Goal: Task Accomplishment & Management: Manage account settings

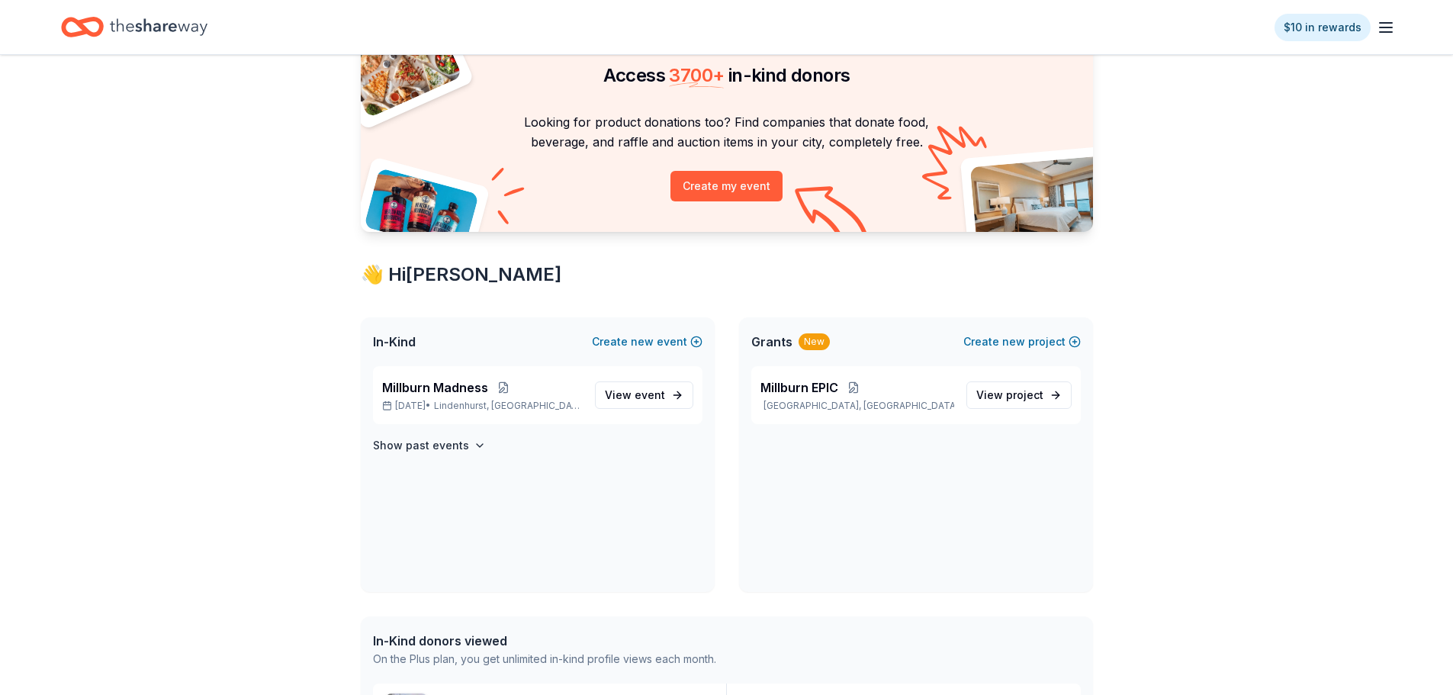
scroll to position [305, 0]
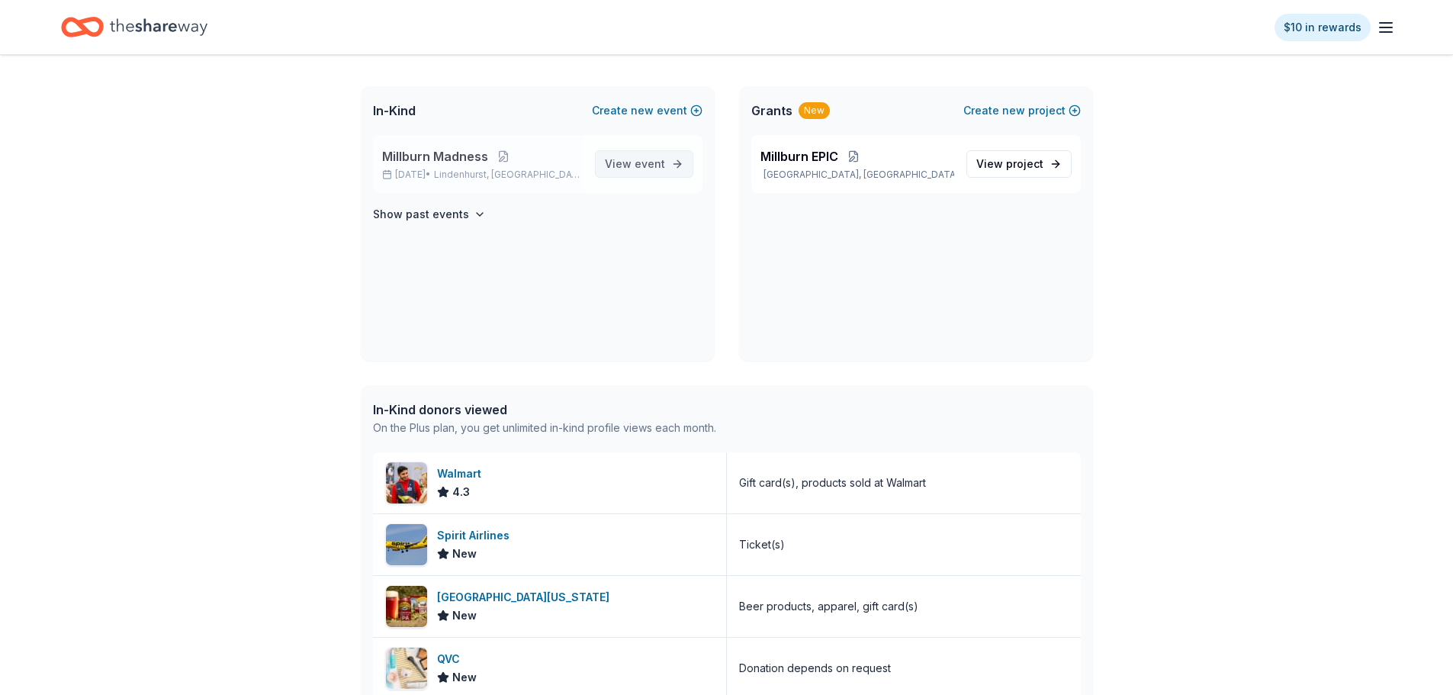
click at [647, 168] on span "event" at bounding box center [649, 163] width 30 height 13
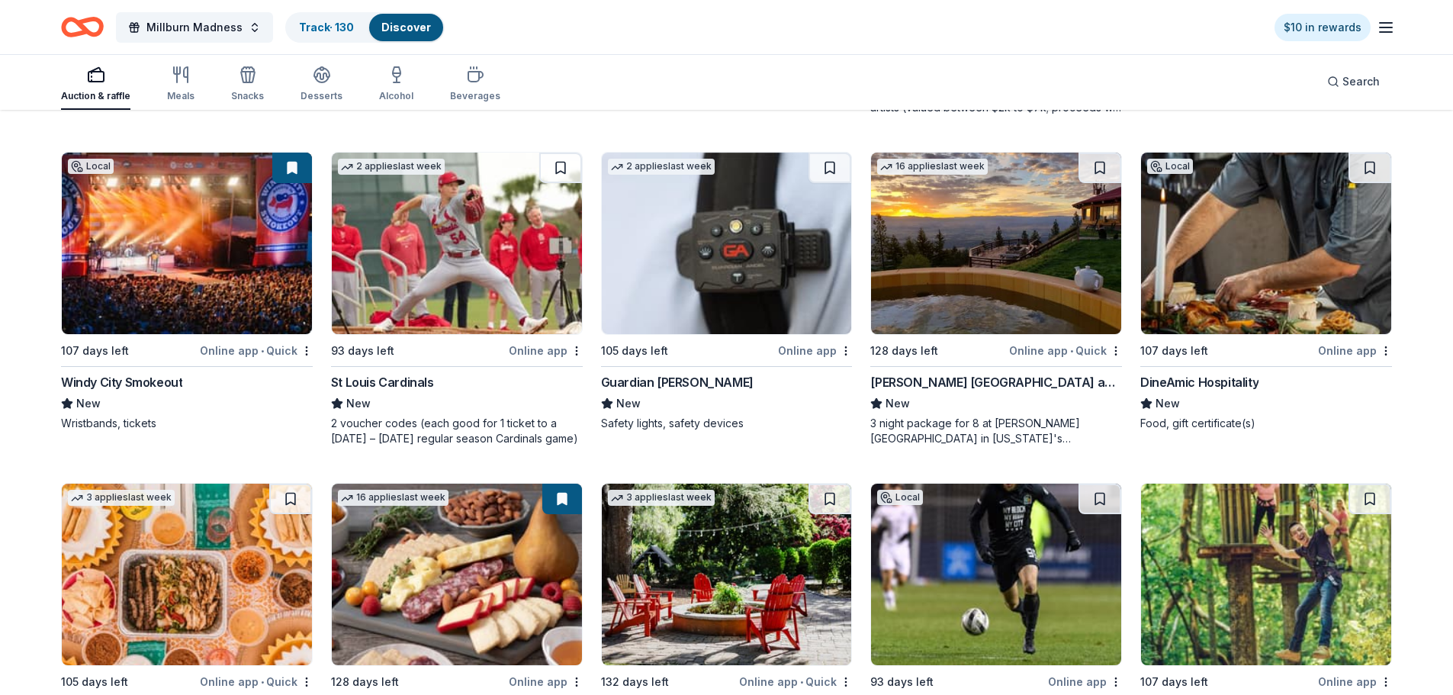
scroll to position [2965, 0]
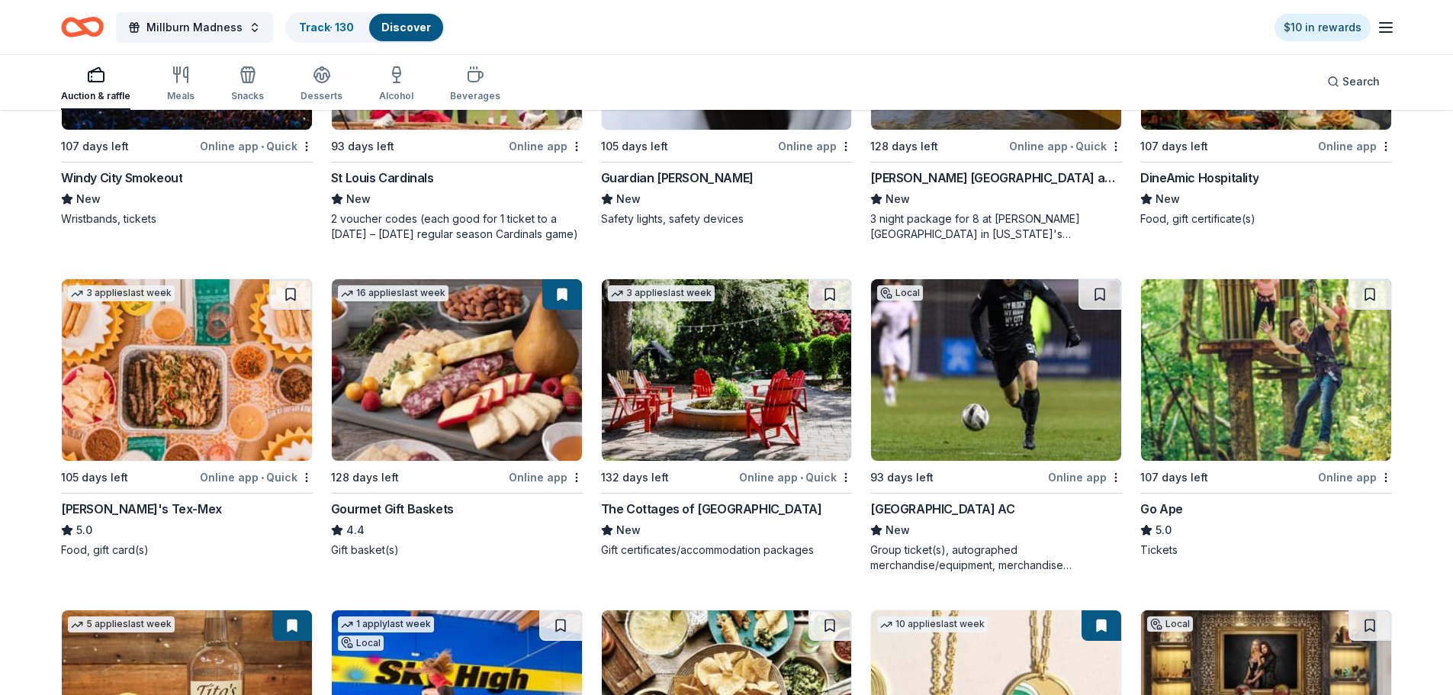
click at [703, 401] on img at bounding box center [727, 369] width 250 height 181
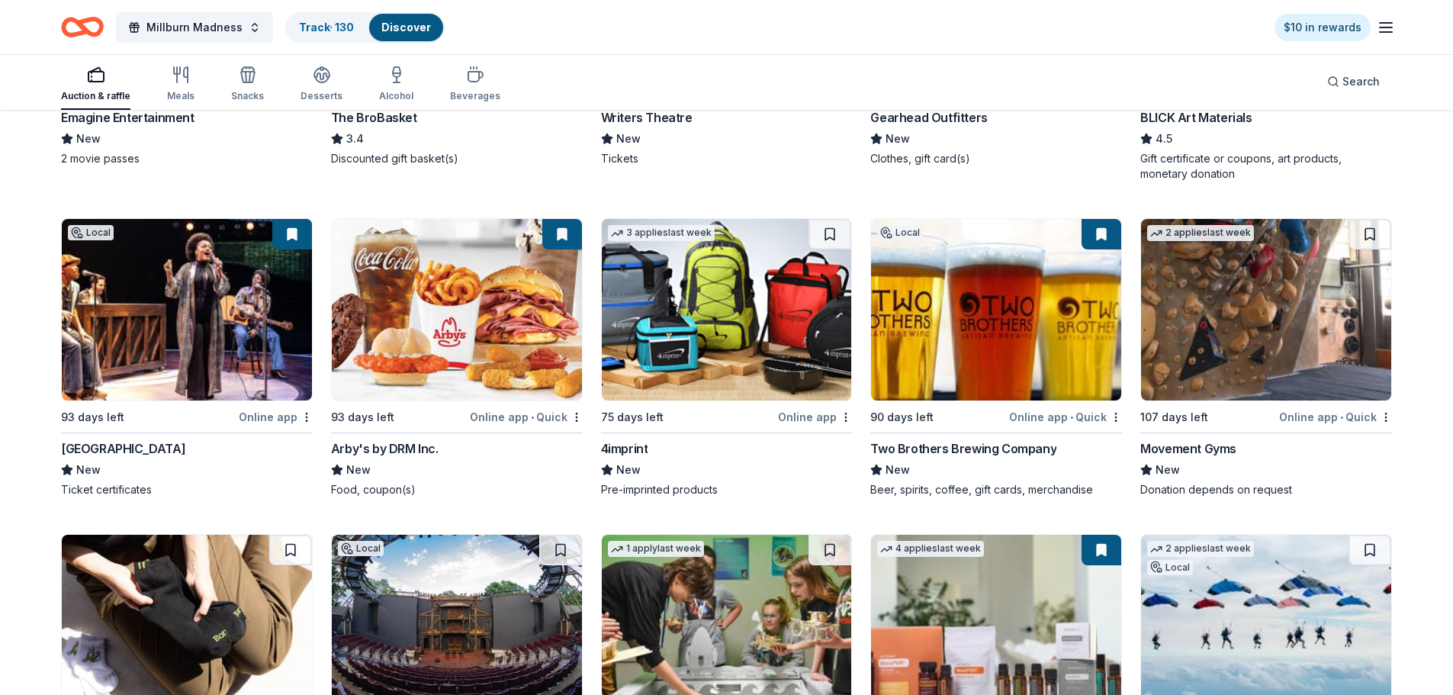
scroll to position [4146, 0]
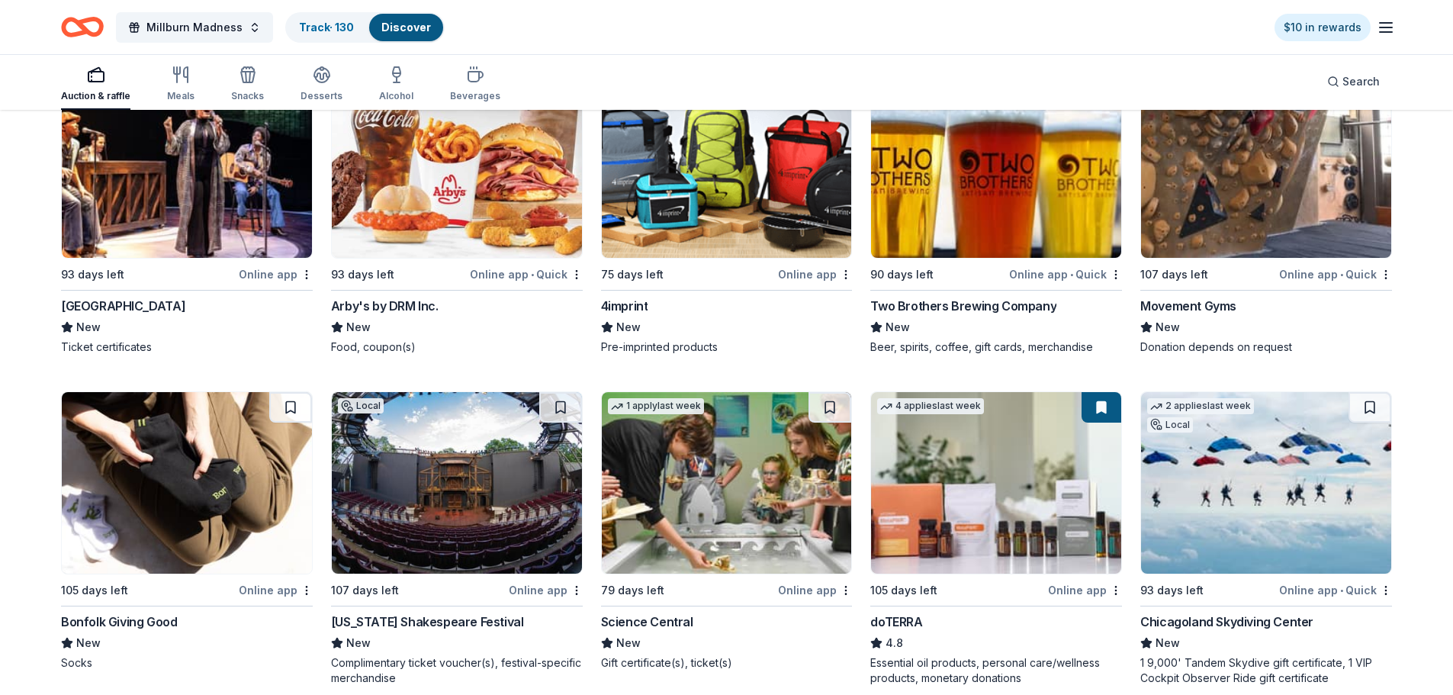
click at [920, 196] on img at bounding box center [996, 166] width 250 height 181
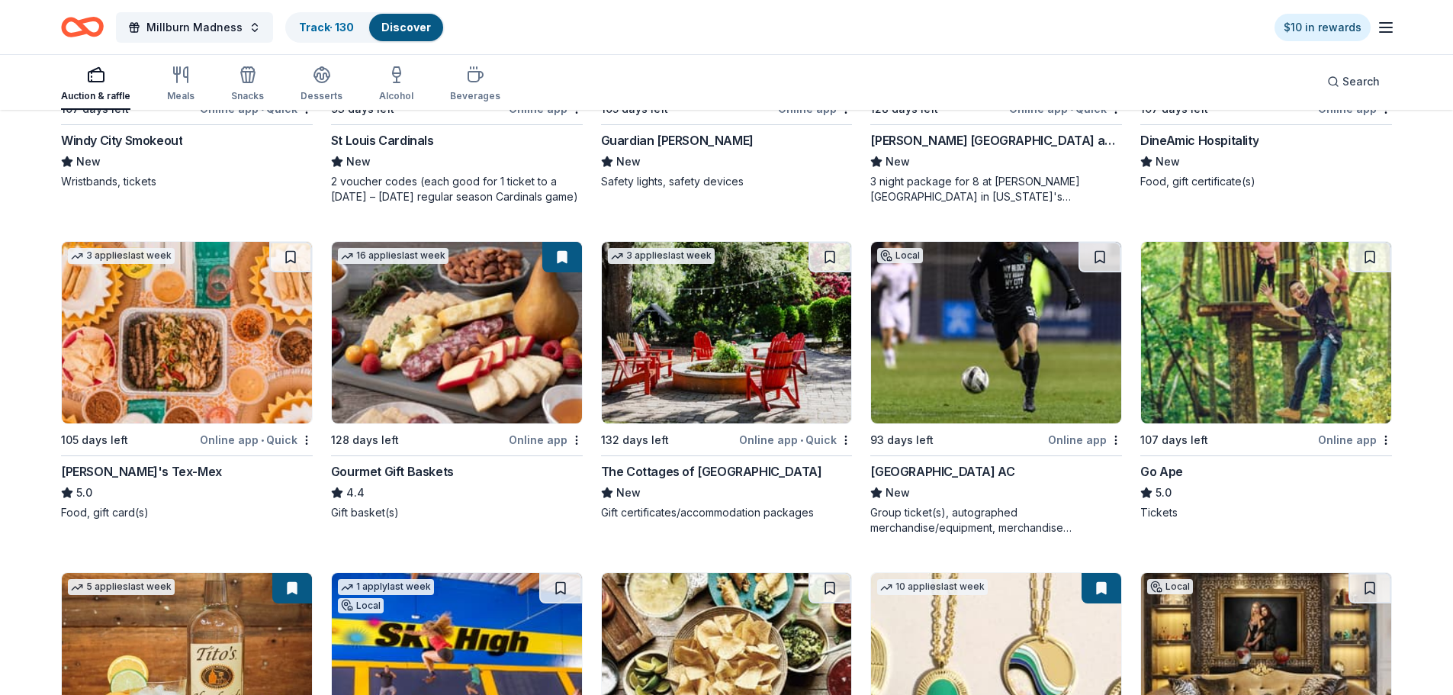
scroll to position [3002, 0]
click at [435, 316] on img at bounding box center [457, 332] width 250 height 181
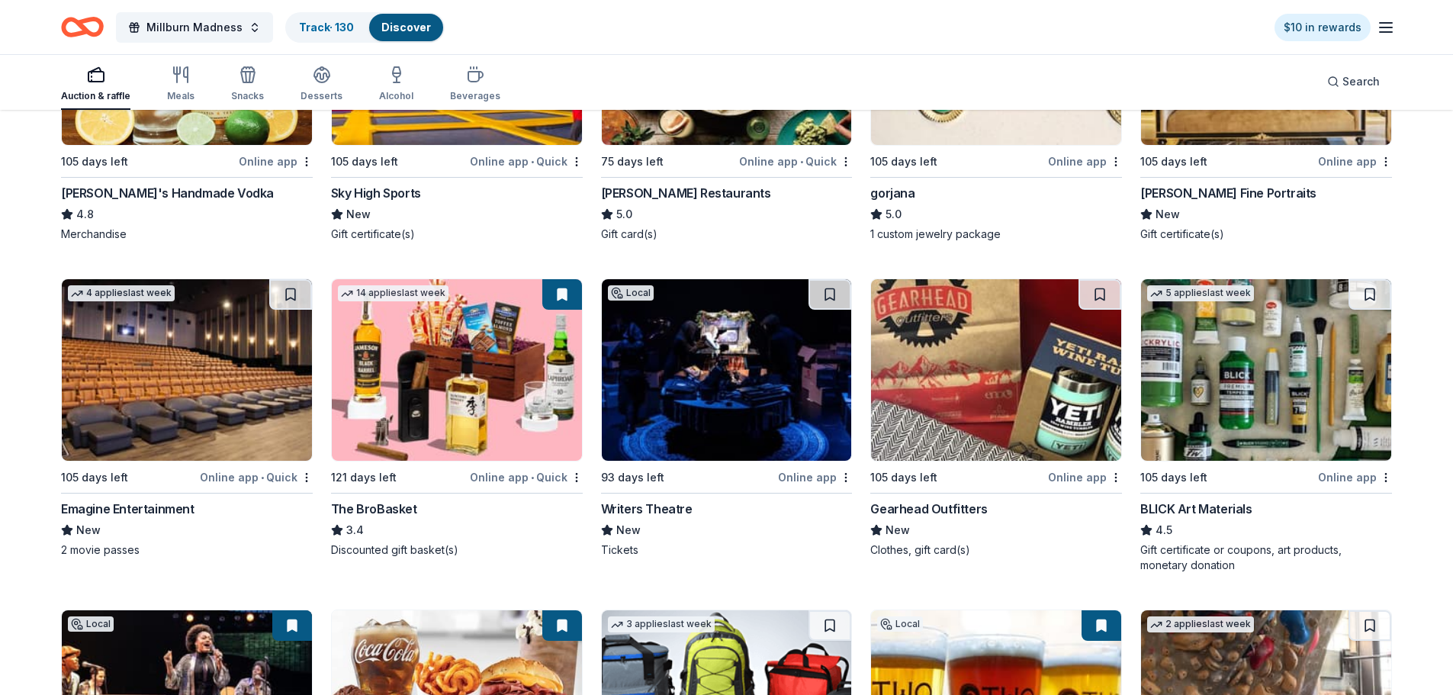
scroll to position [3993, 0]
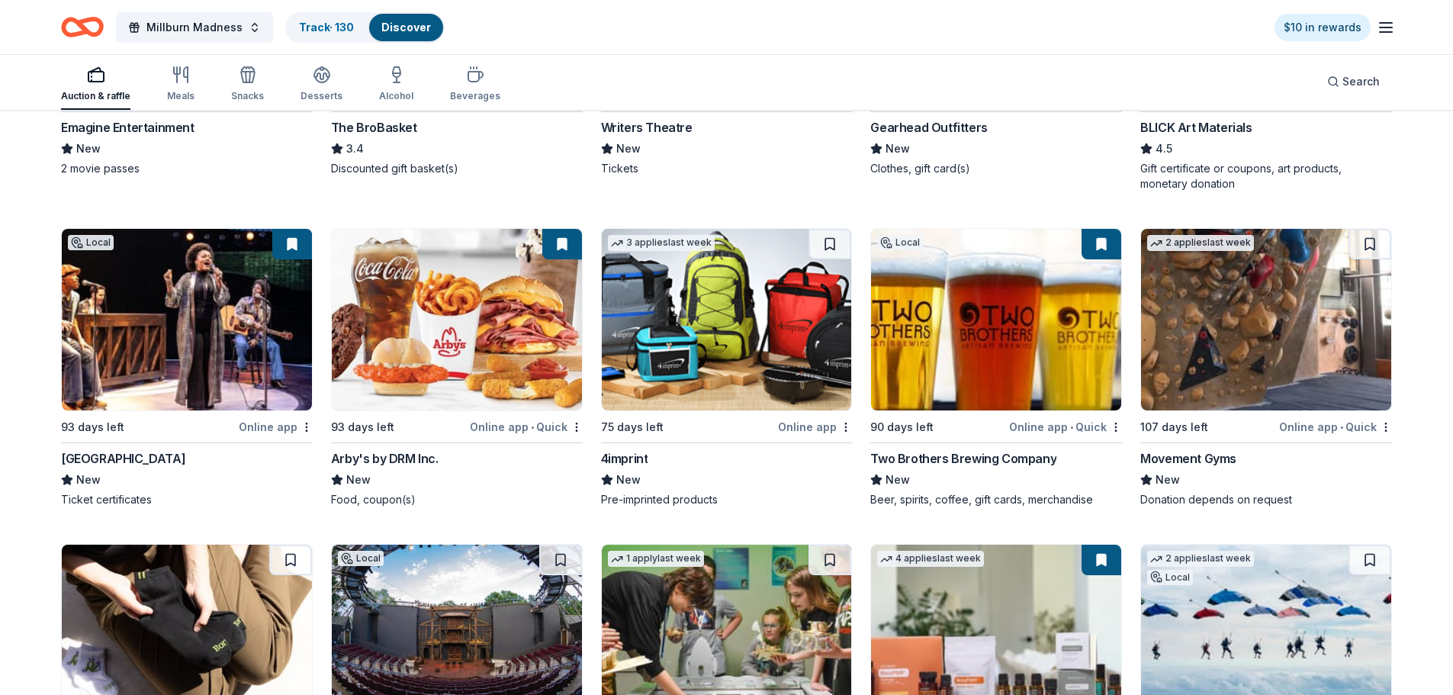
click at [1103, 246] on button at bounding box center [1101, 244] width 40 height 30
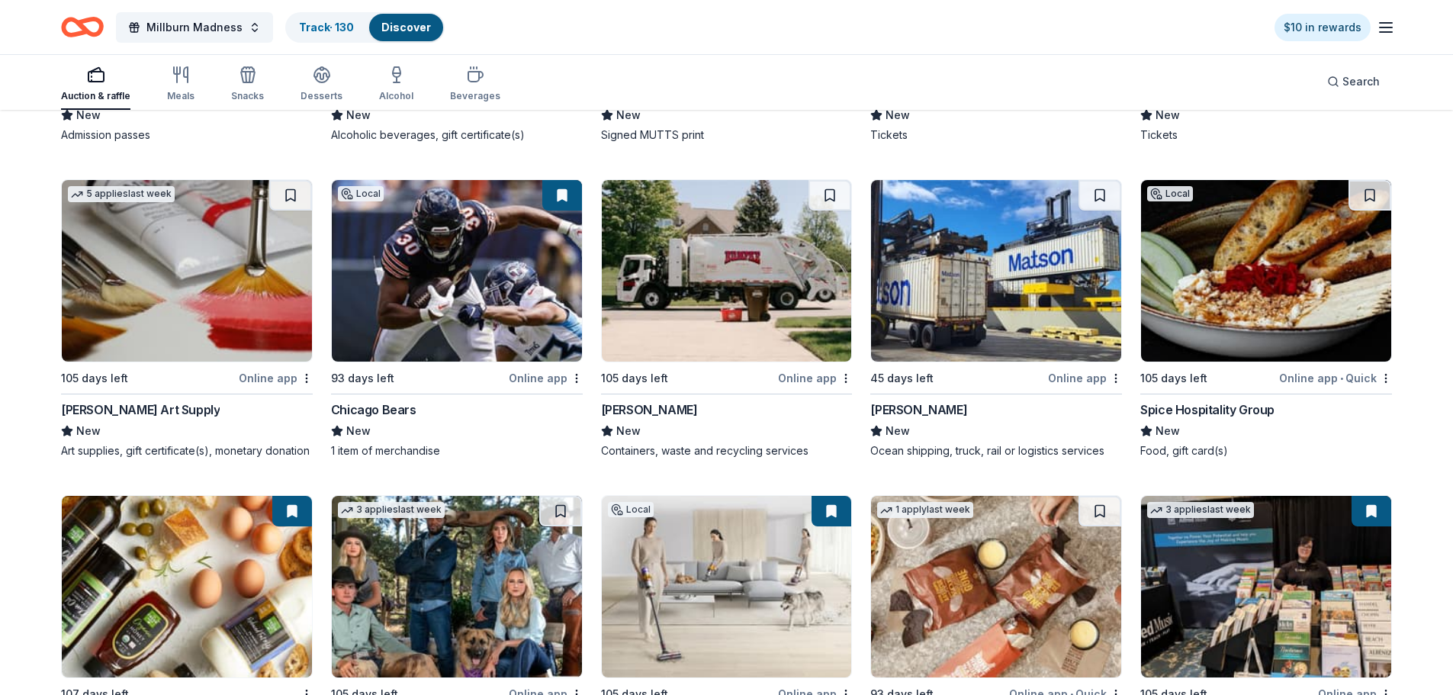
scroll to position [5536, 0]
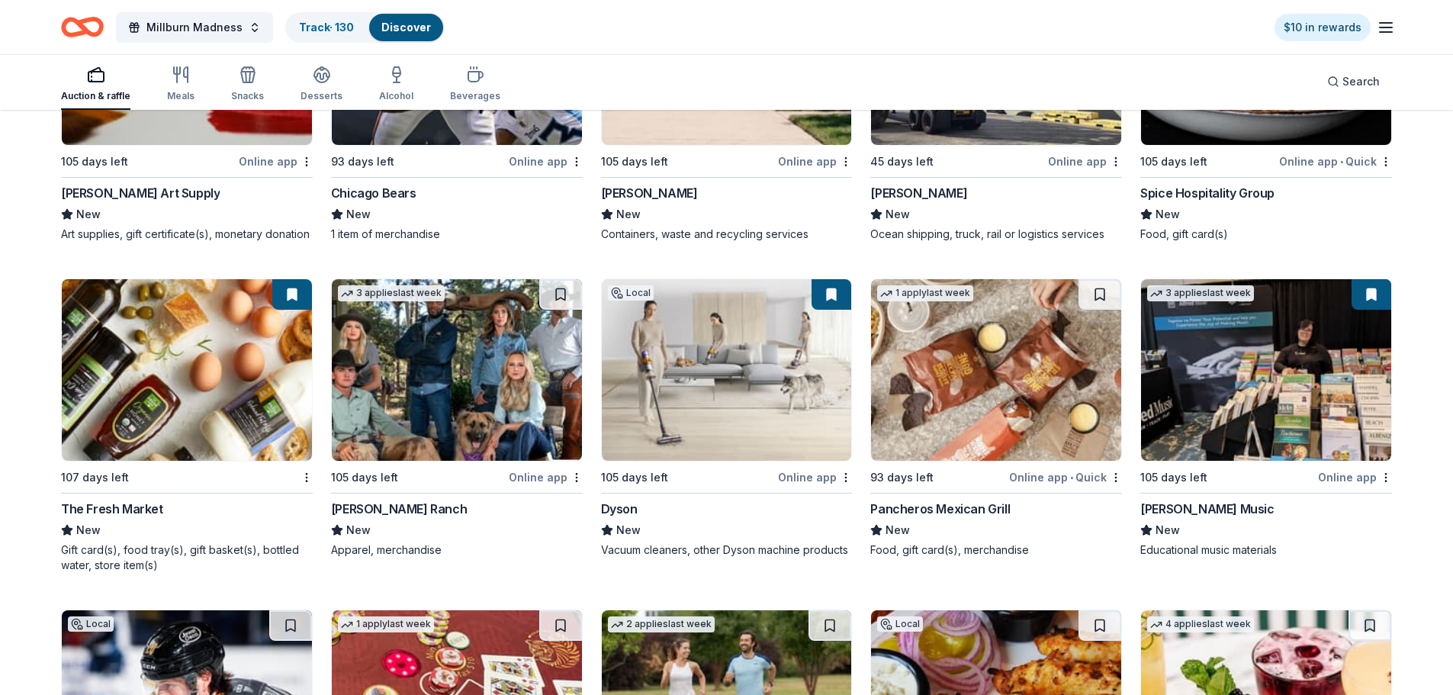
click at [269, 374] on img at bounding box center [187, 369] width 250 height 181
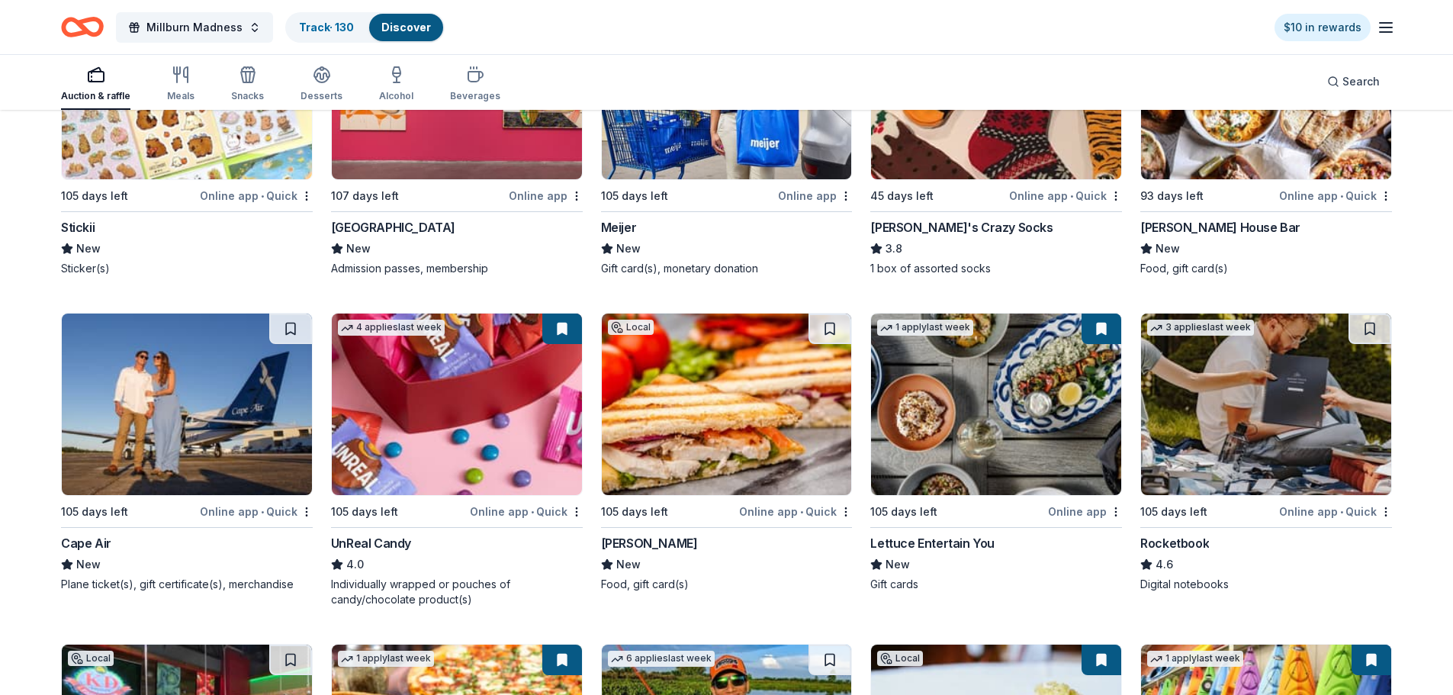
scroll to position [6549, 0]
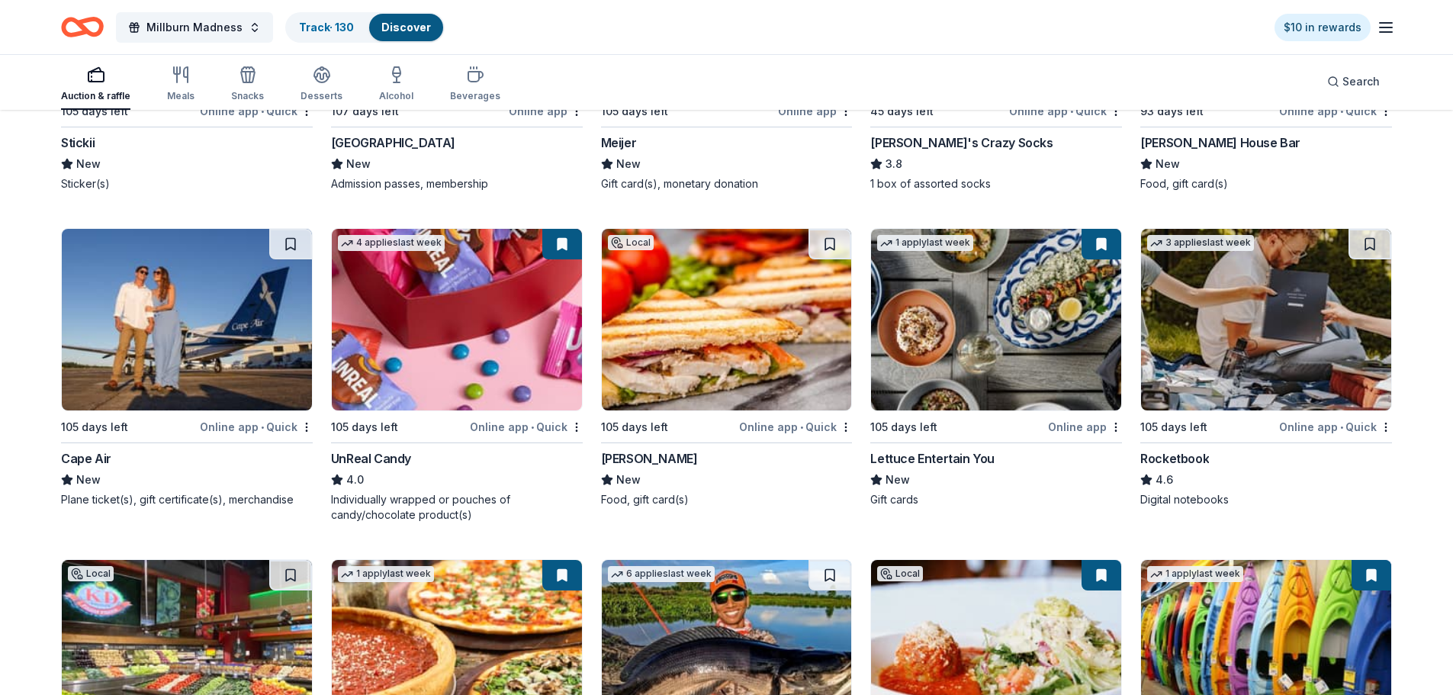
click at [473, 326] on img at bounding box center [457, 319] width 250 height 181
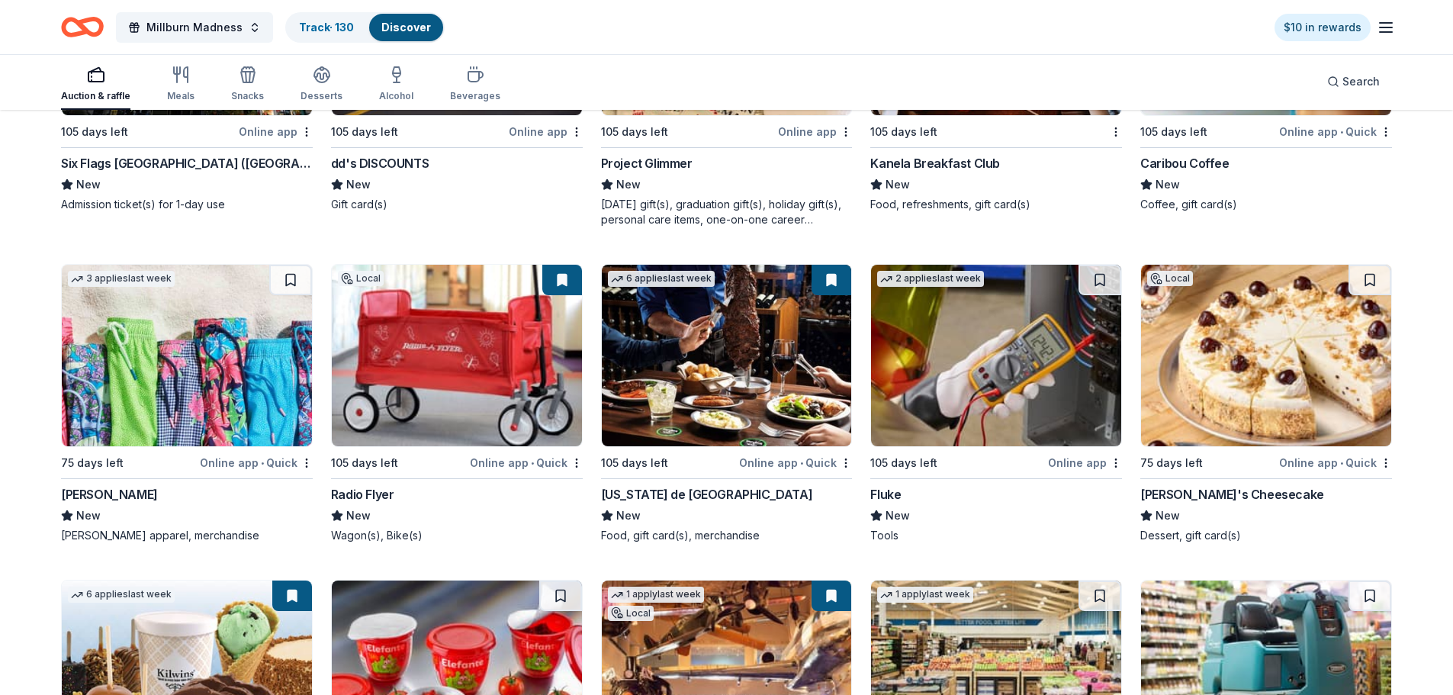
scroll to position [9370, 0]
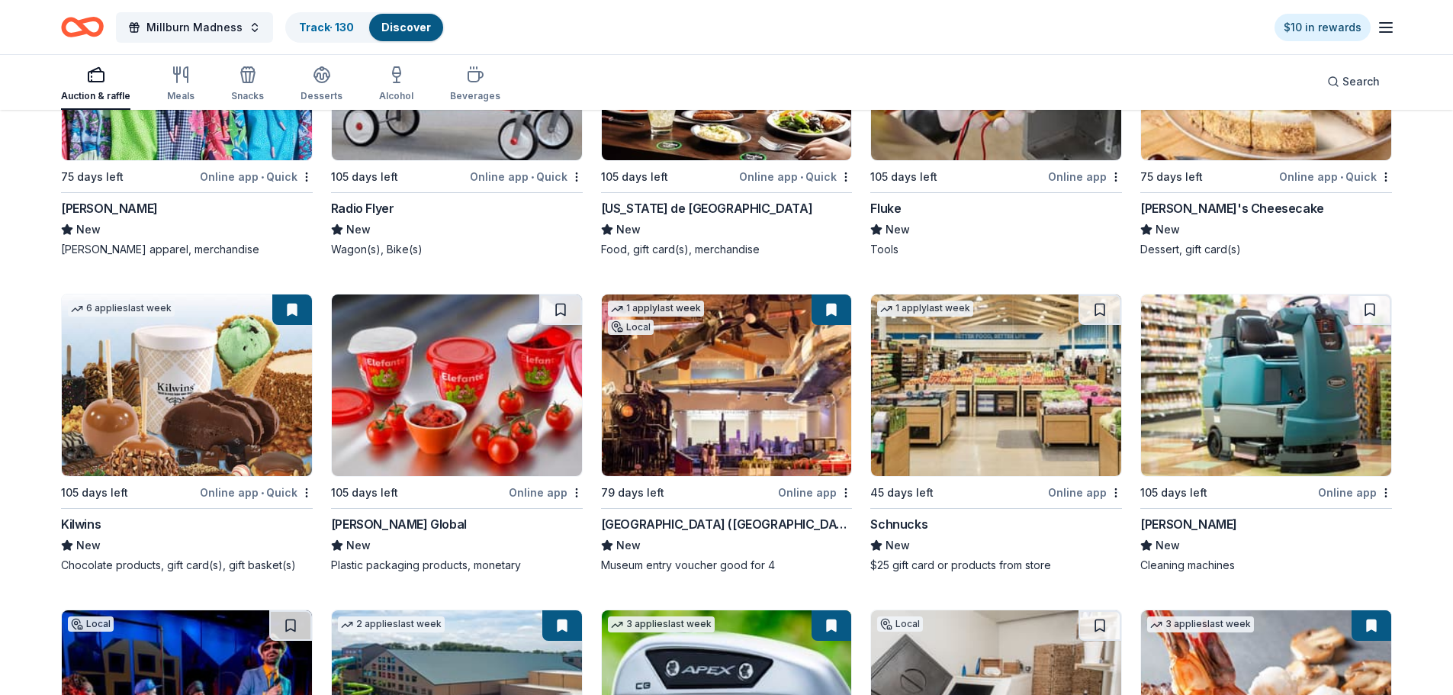
click at [185, 402] on img at bounding box center [187, 384] width 250 height 181
click at [226, 389] on img at bounding box center [187, 384] width 250 height 181
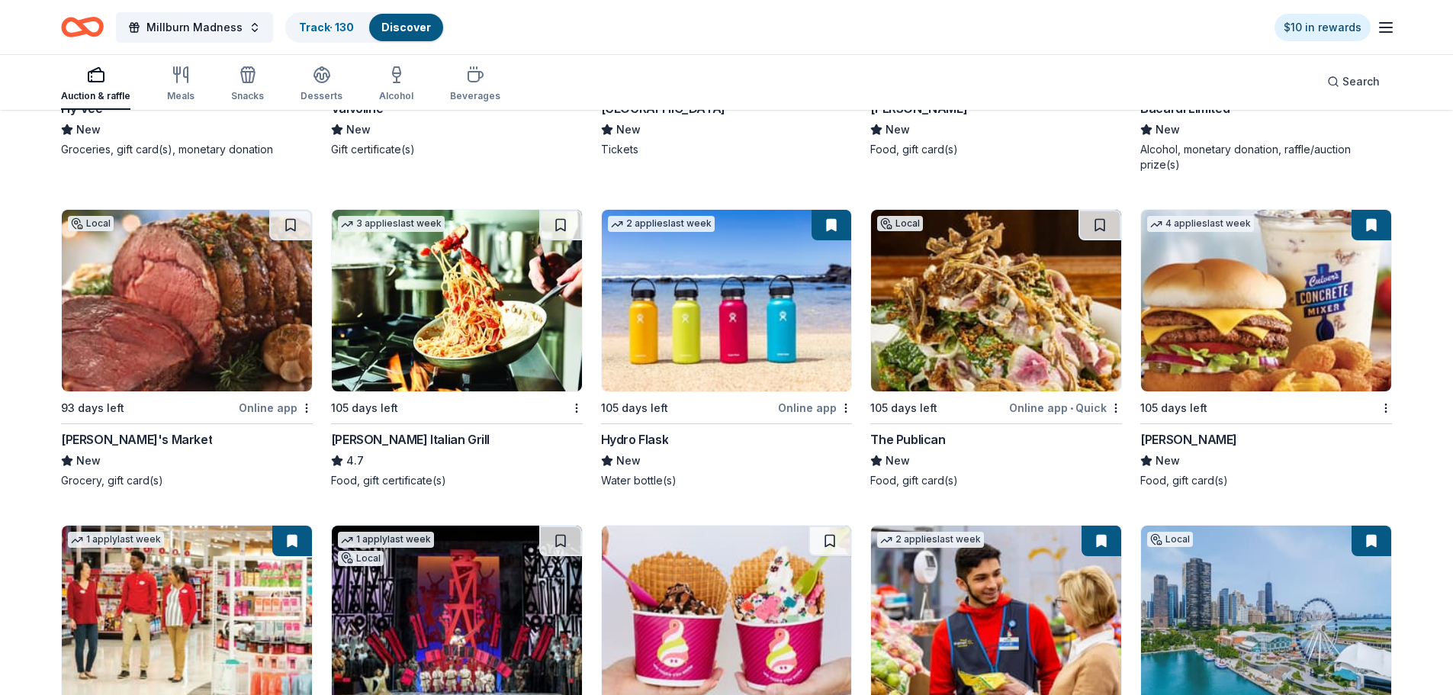
scroll to position [11044, 0]
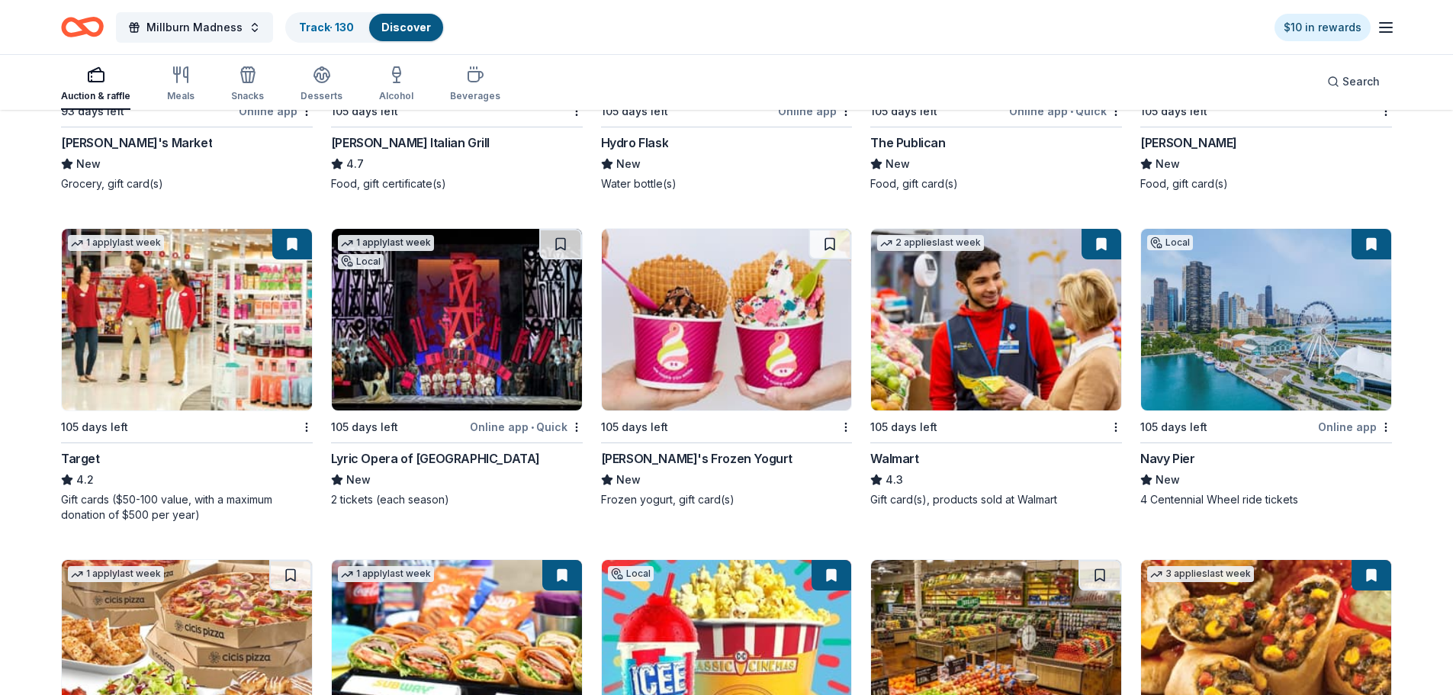
click at [1239, 343] on img at bounding box center [1266, 319] width 250 height 181
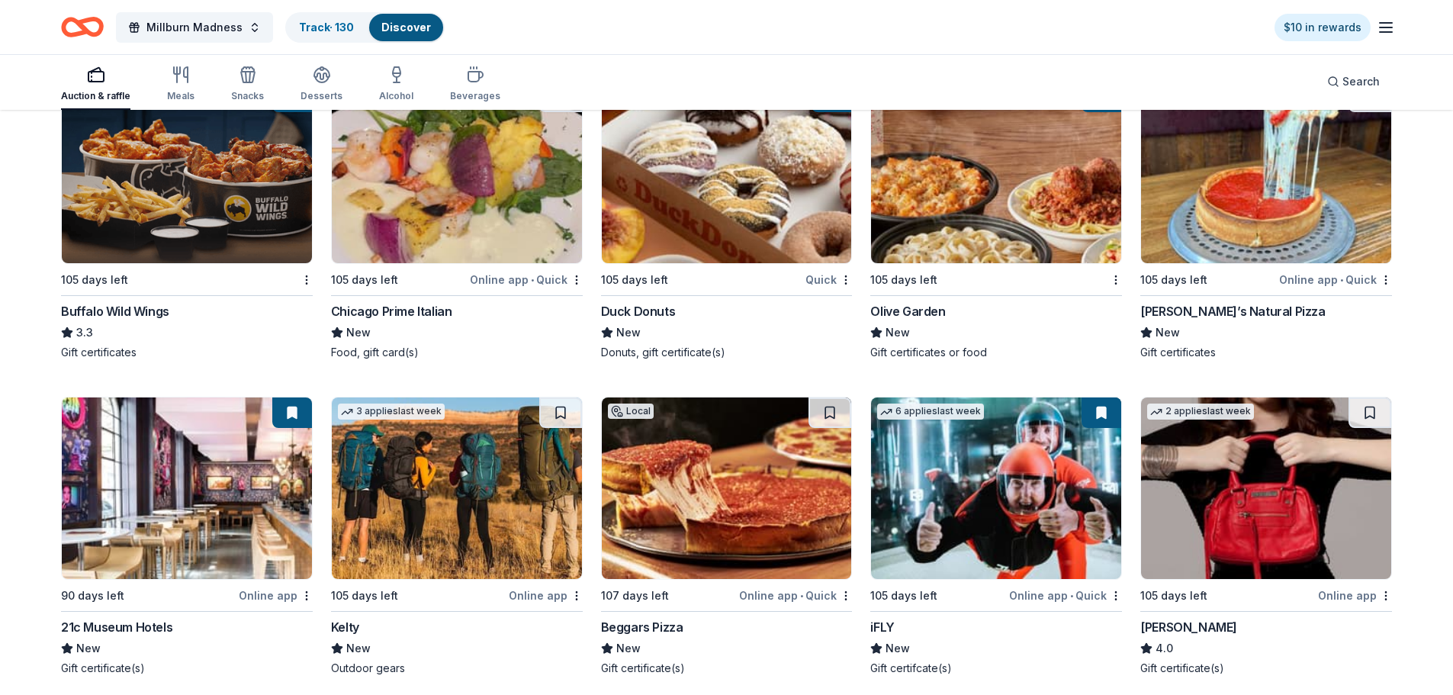
scroll to position [12322, 0]
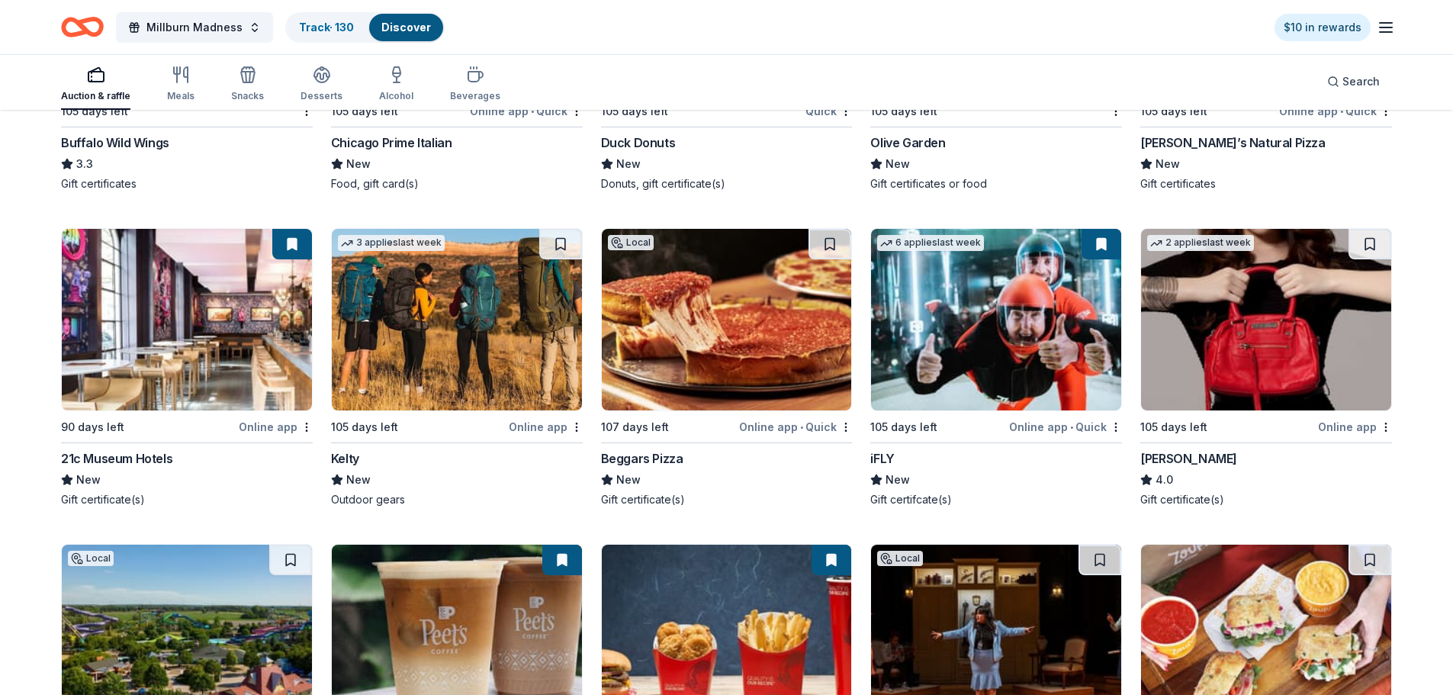
click at [1000, 348] on img at bounding box center [996, 319] width 250 height 181
click at [942, 368] on img at bounding box center [996, 319] width 250 height 181
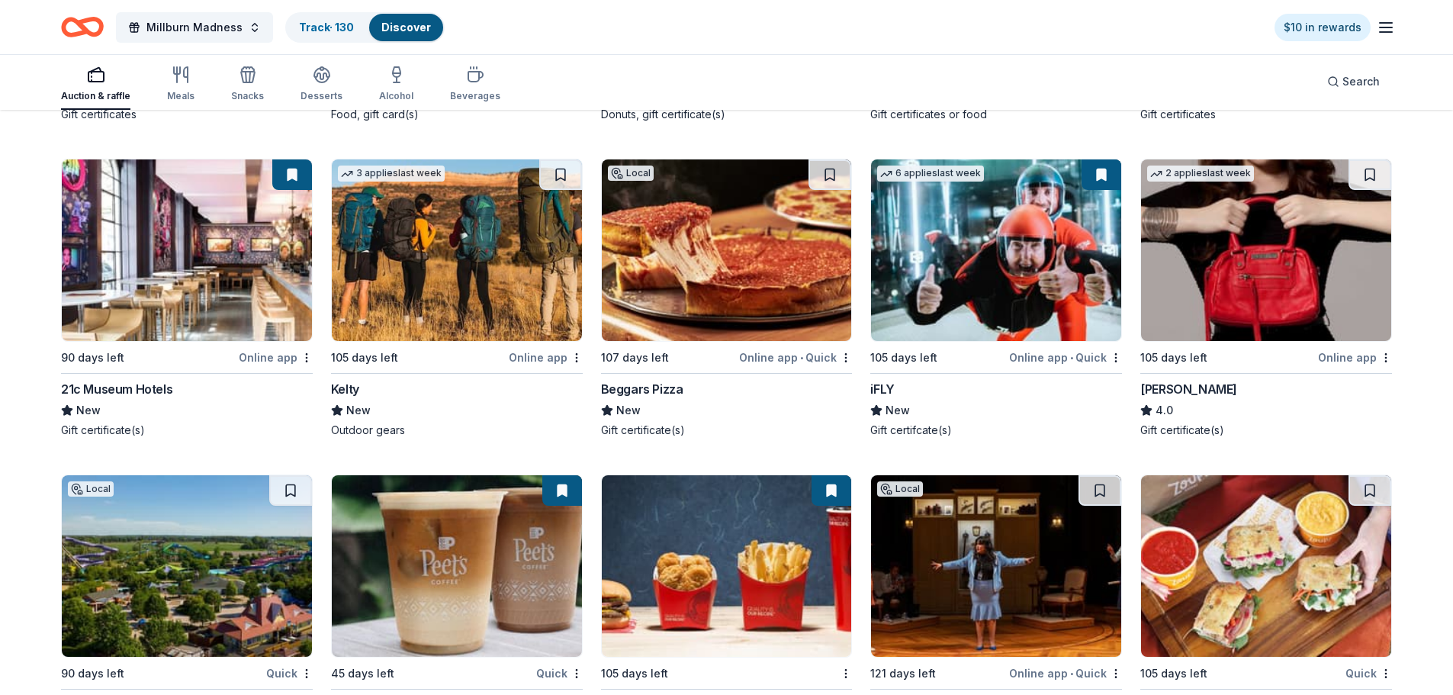
scroll to position [12588, 0]
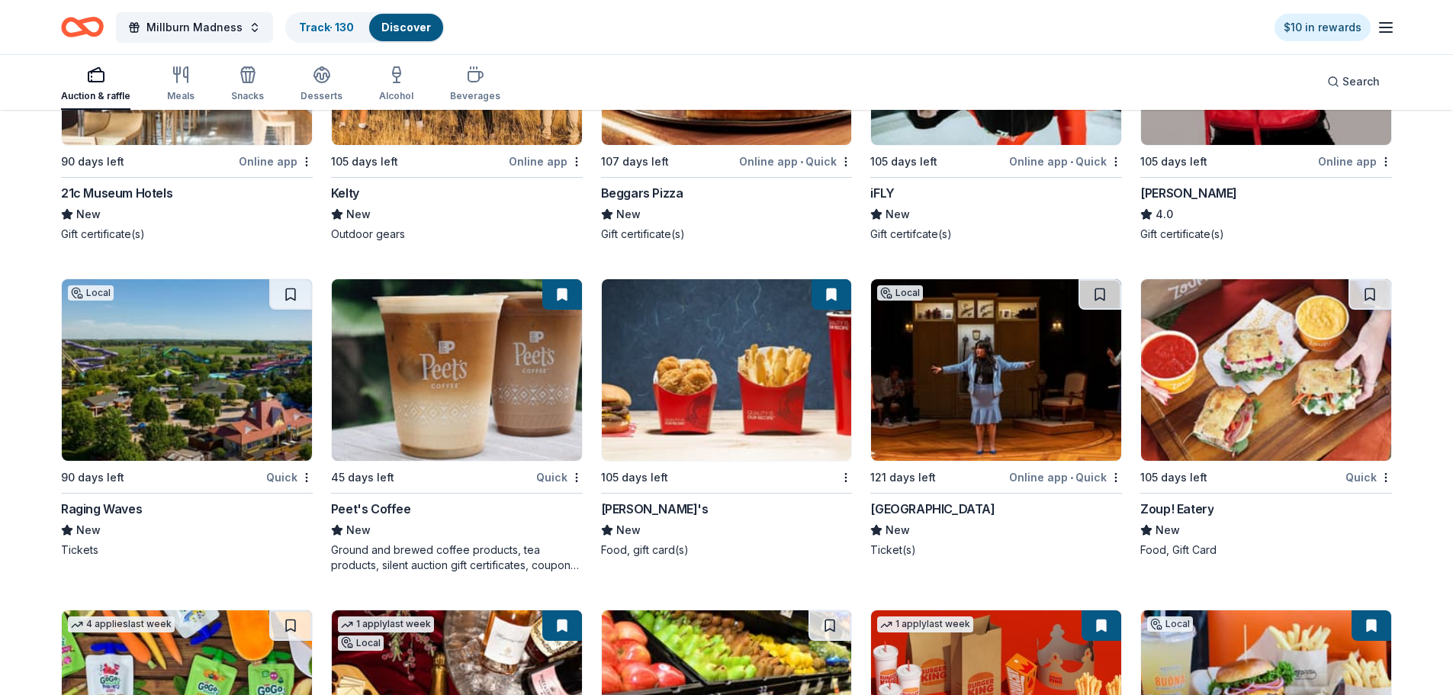
click at [438, 390] on img at bounding box center [457, 369] width 250 height 181
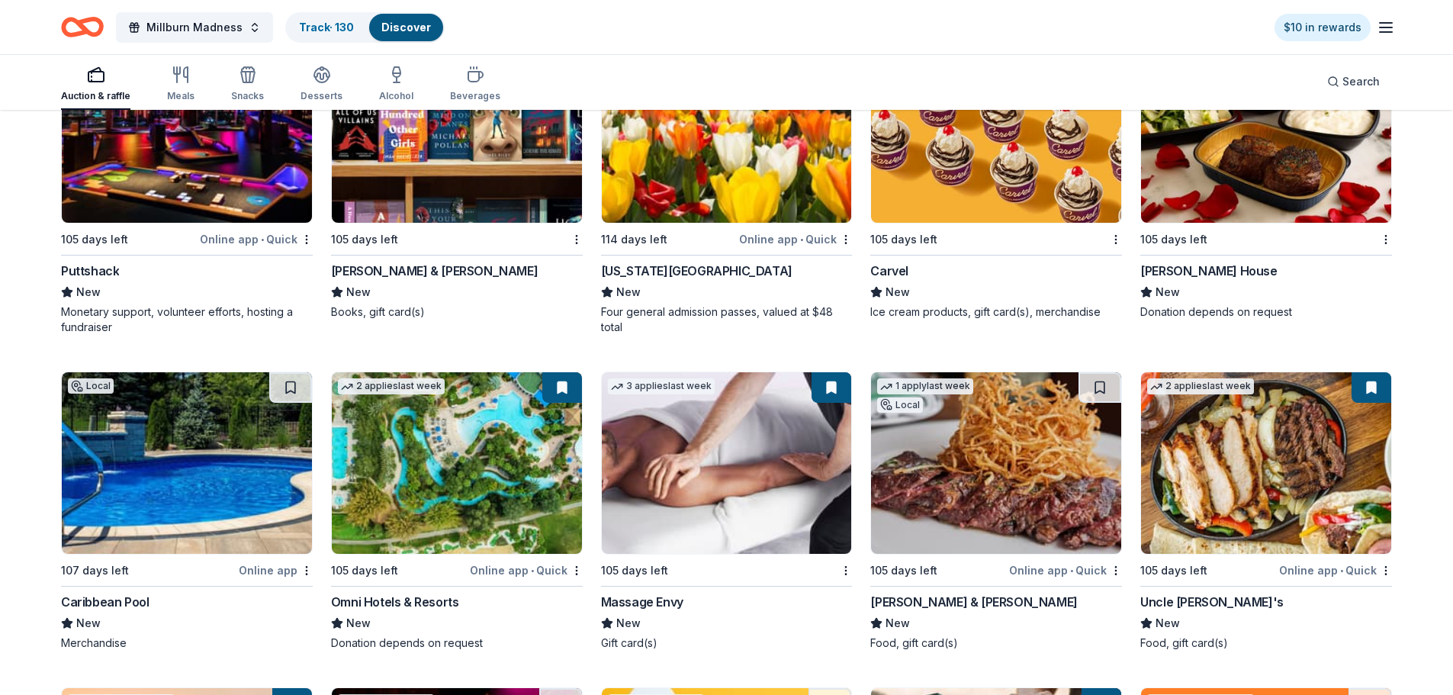
scroll to position [13387, 0]
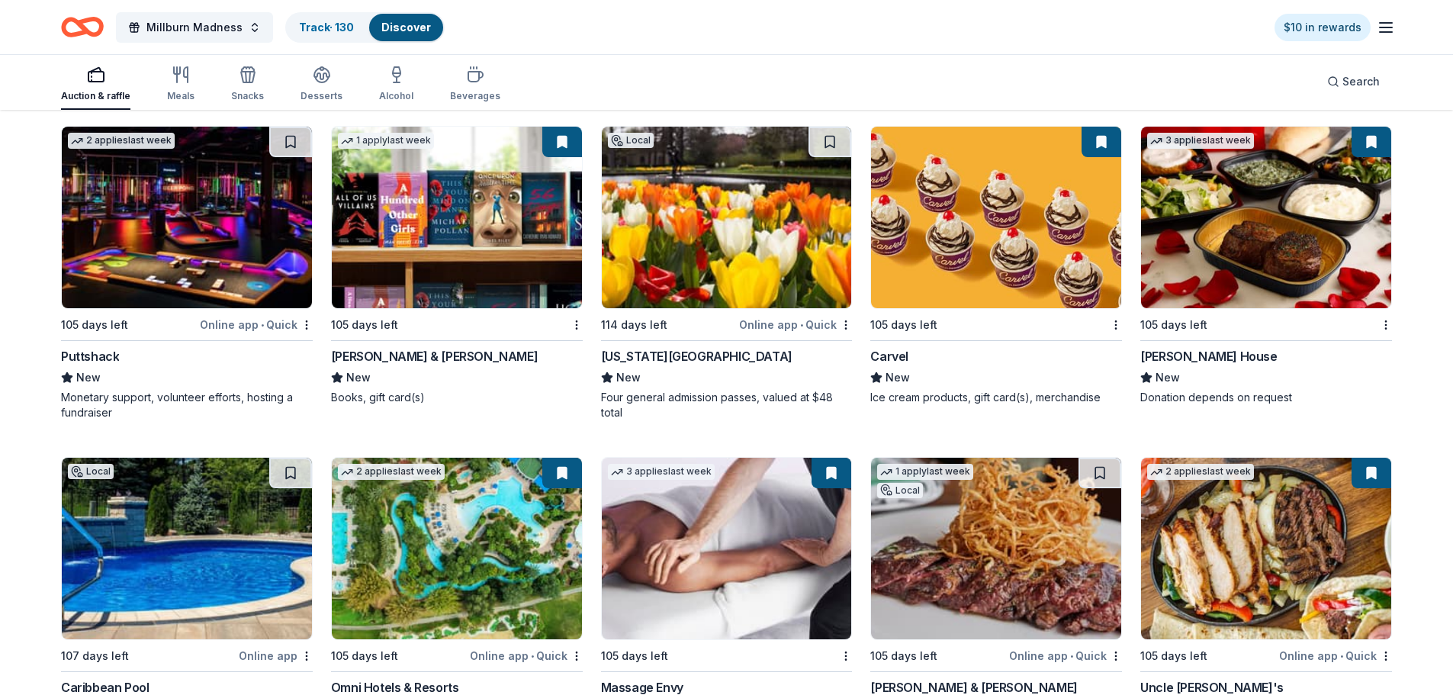
click at [1228, 224] on img at bounding box center [1266, 217] width 250 height 181
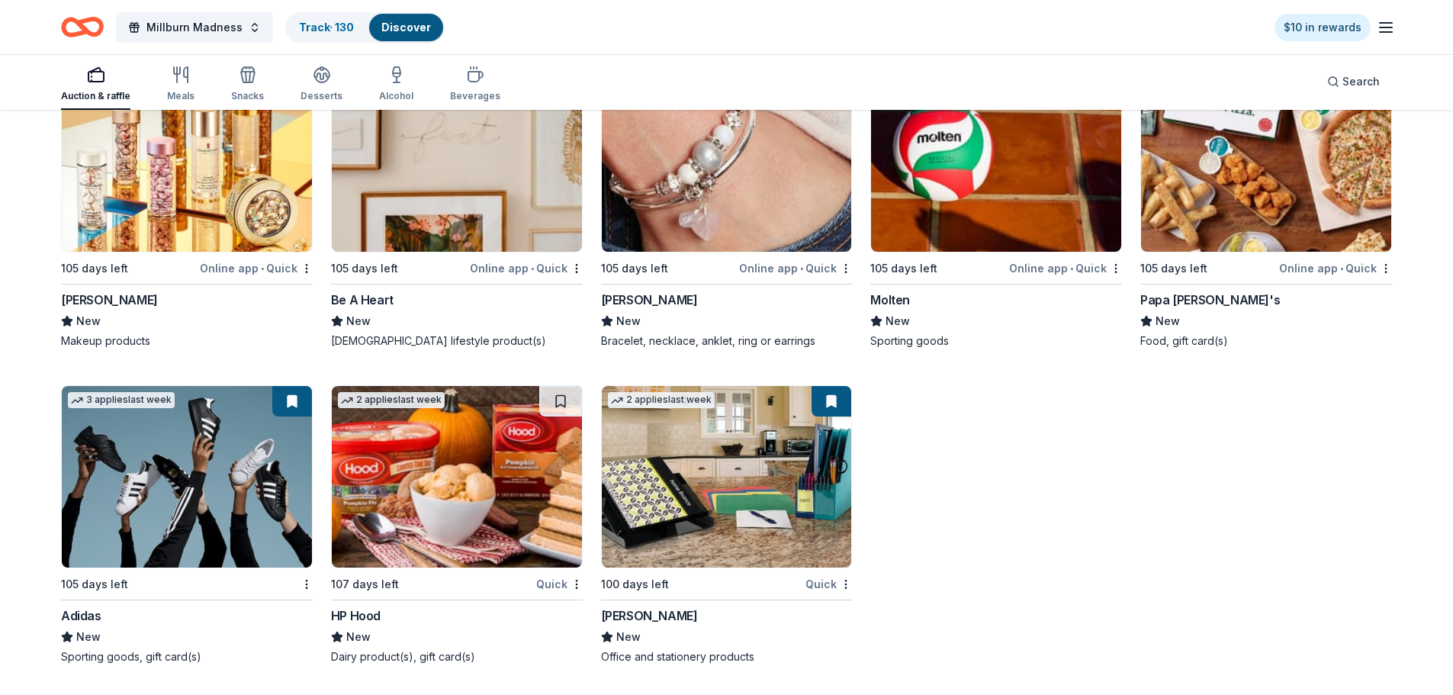
scroll to position [18102, 0]
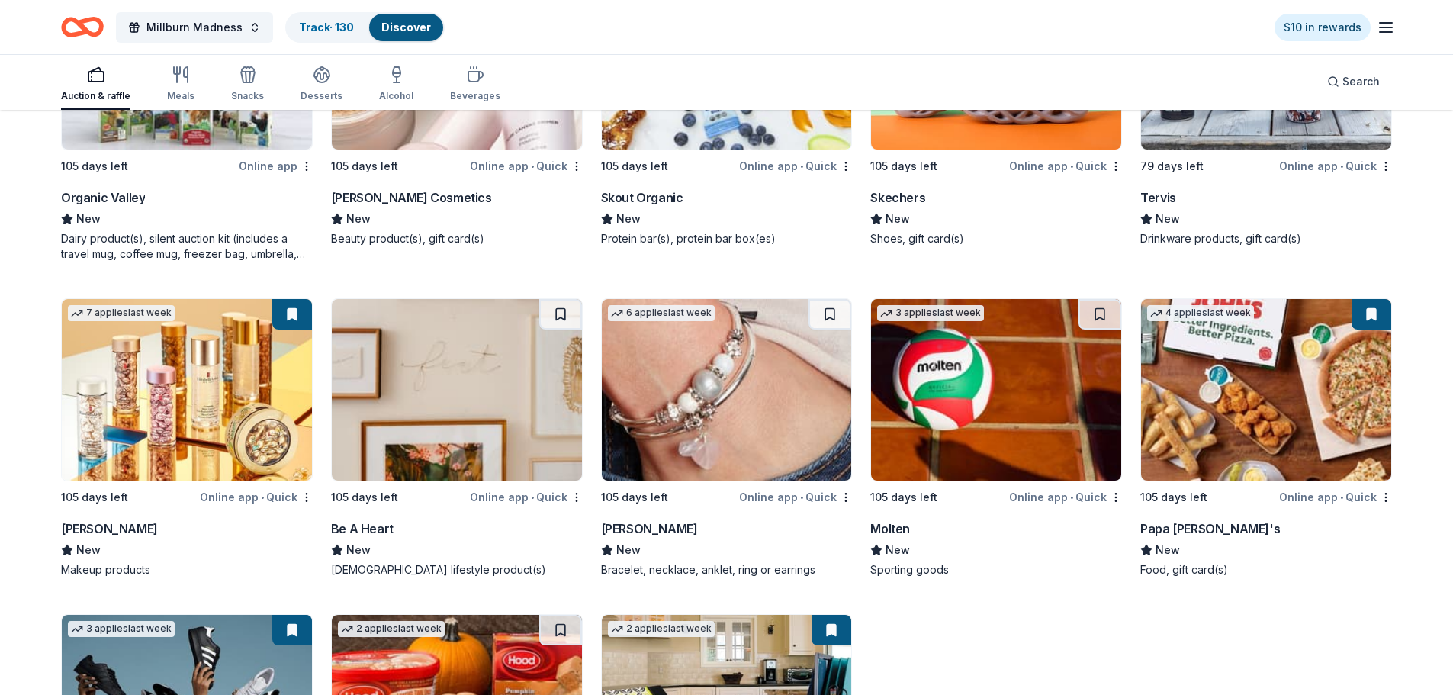
click at [1201, 433] on img at bounding box center [1266, 389] width 250 height 181
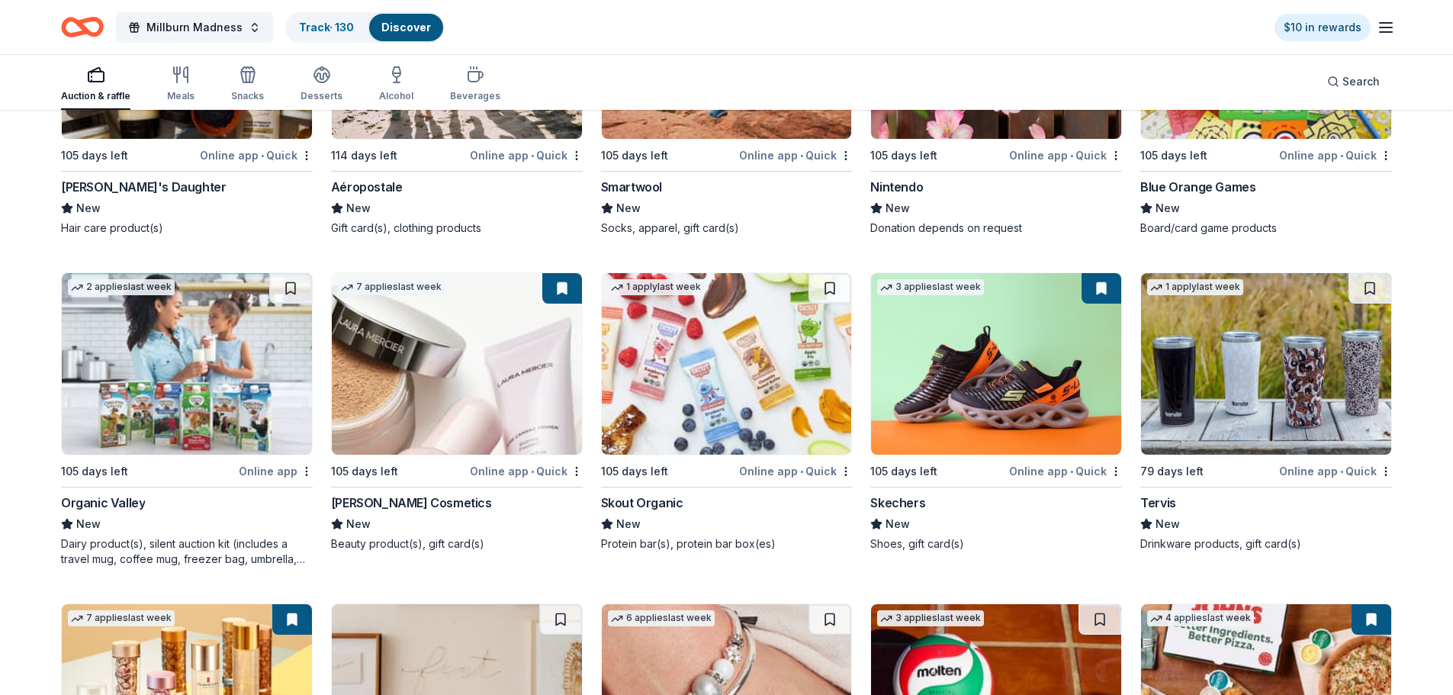
scroll to position [17187, 0]
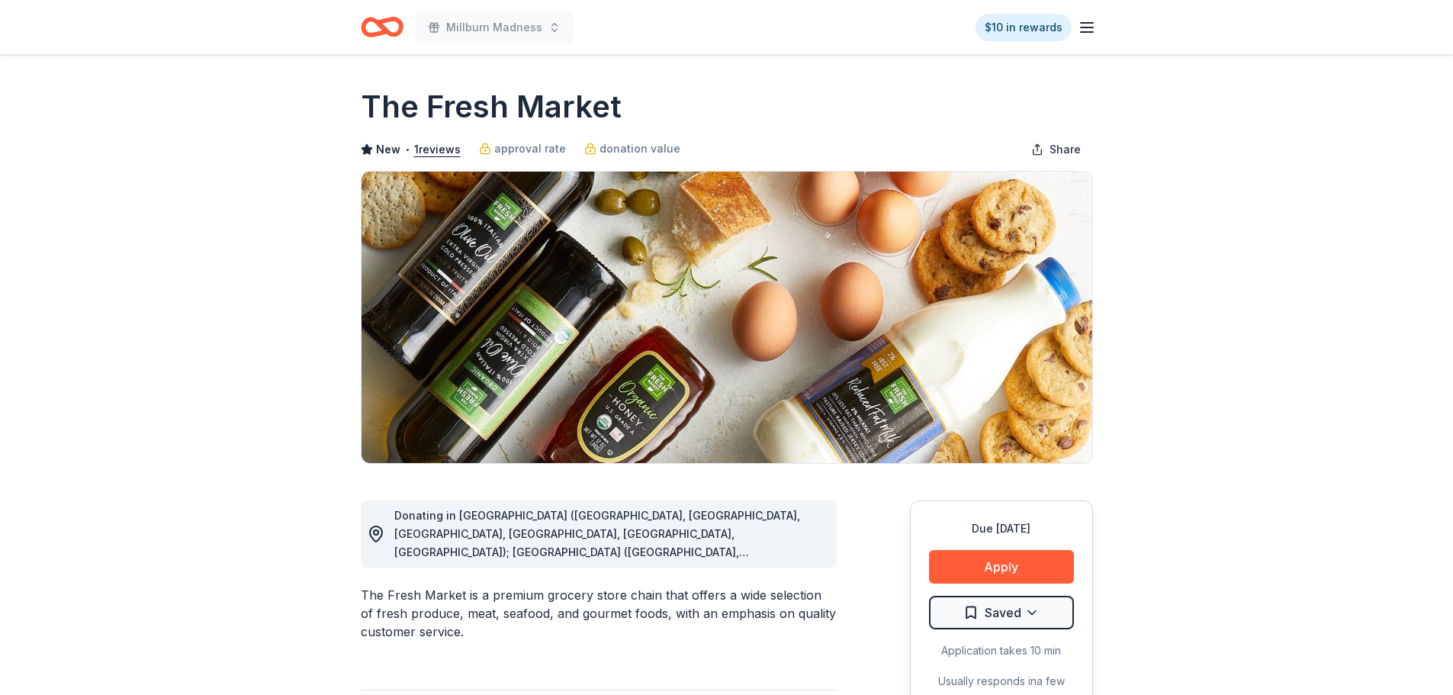
scroll to position [229, 0]
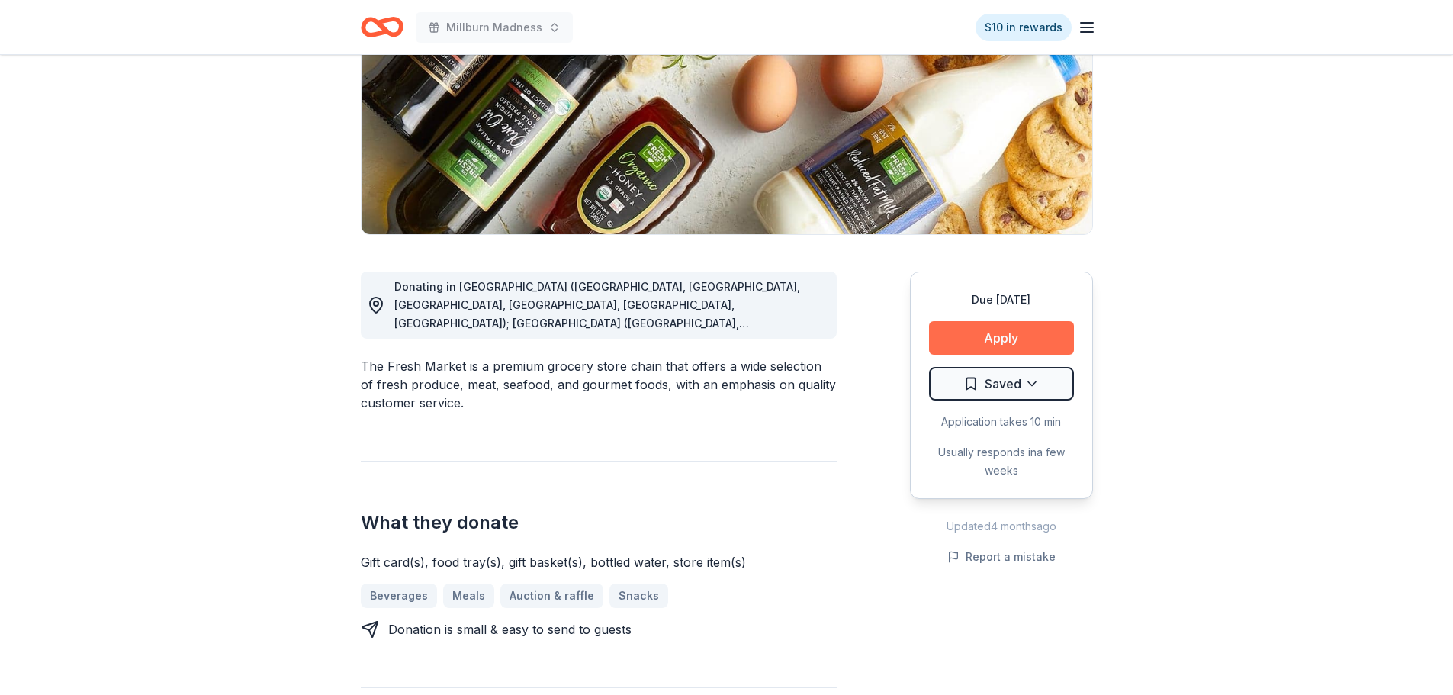
click at [984, 329] on button "Apply" at bounding box center [1001, 338] width 145 height 34
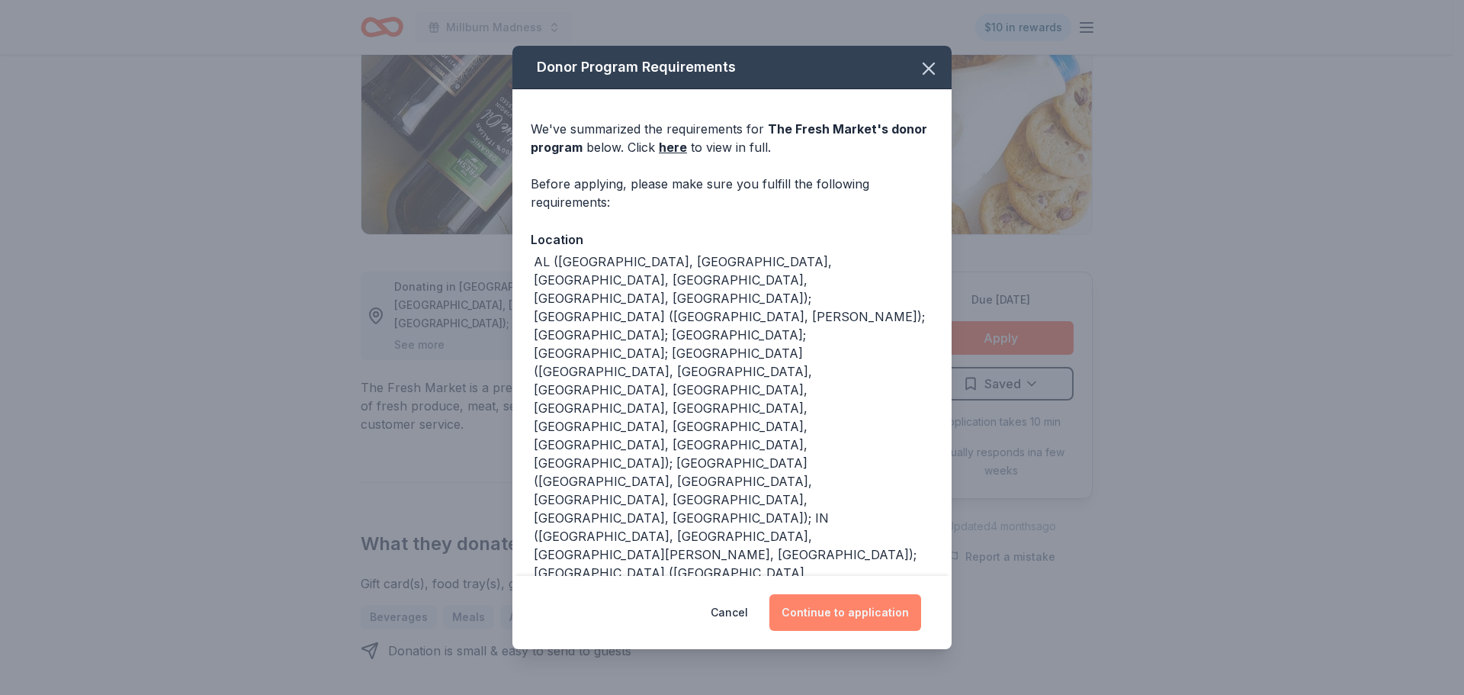
click at [875, 608] on button "Continue to application" at bounding box center [845, 612] width 152 height 37
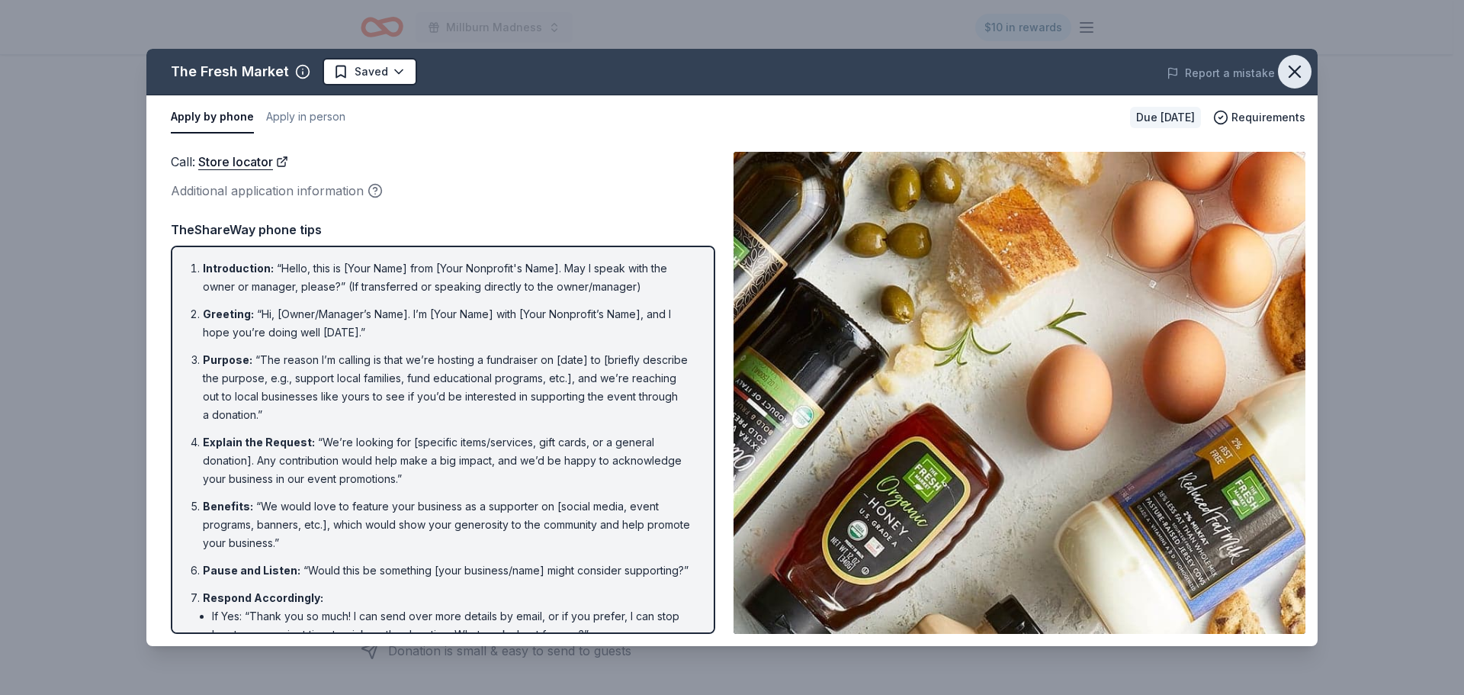
click at [1292, 74] on icon "button" at bounding box center [1294, 71] width 11 height 11
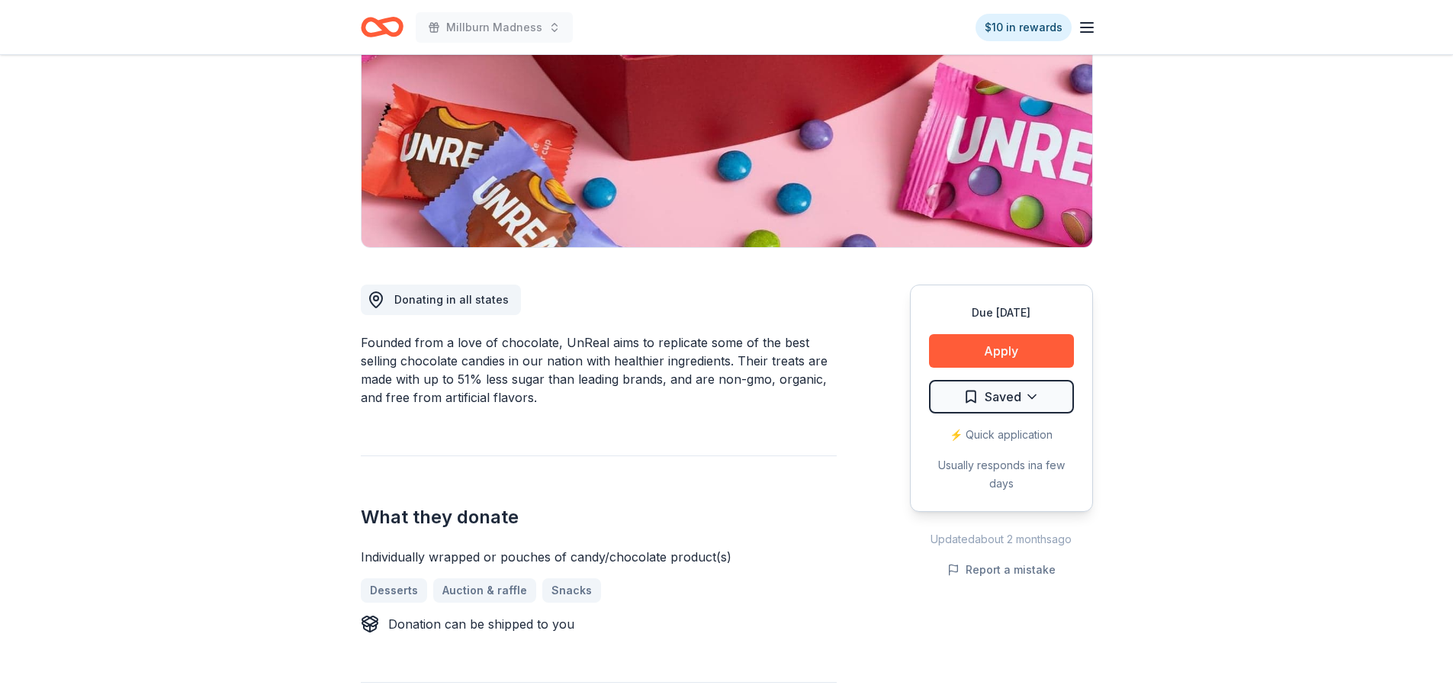
scroll to position [76, 0]
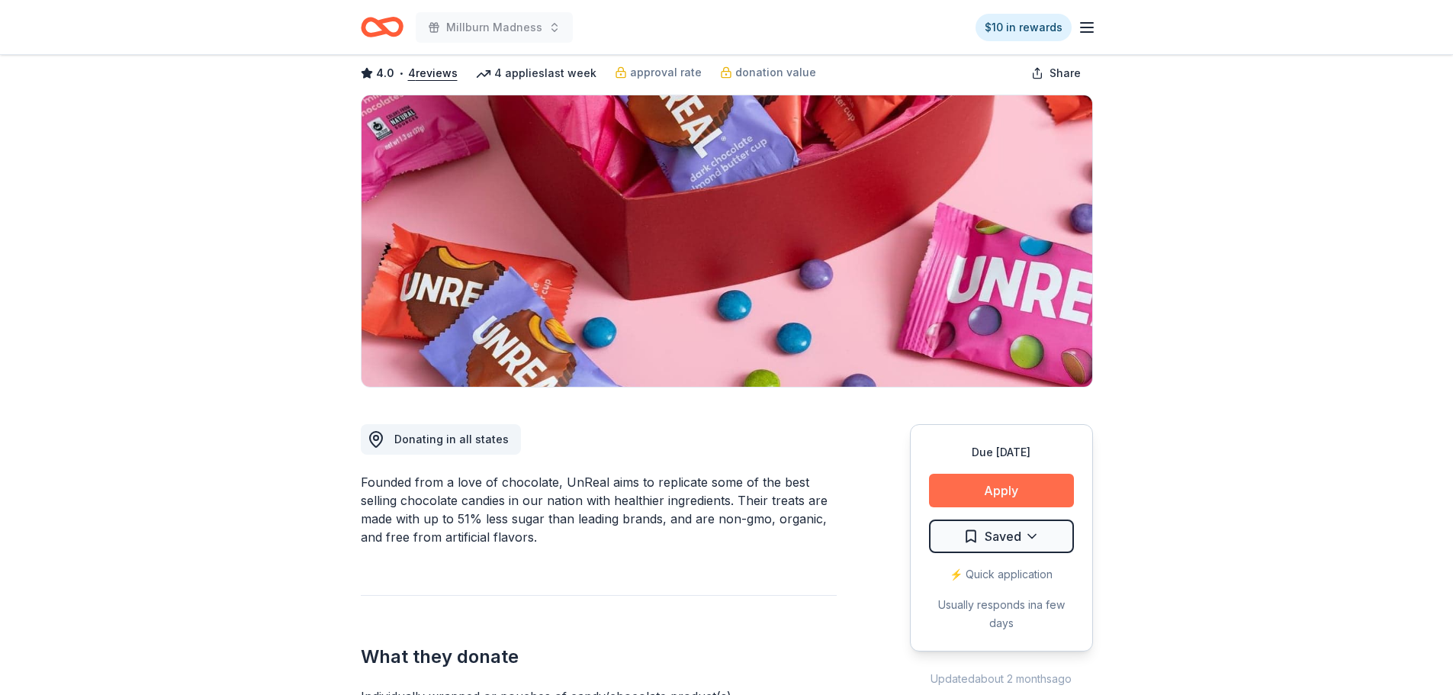
click at [954, 486] on button "Apply" at bounding box center [1001, 490] width 145 height 34
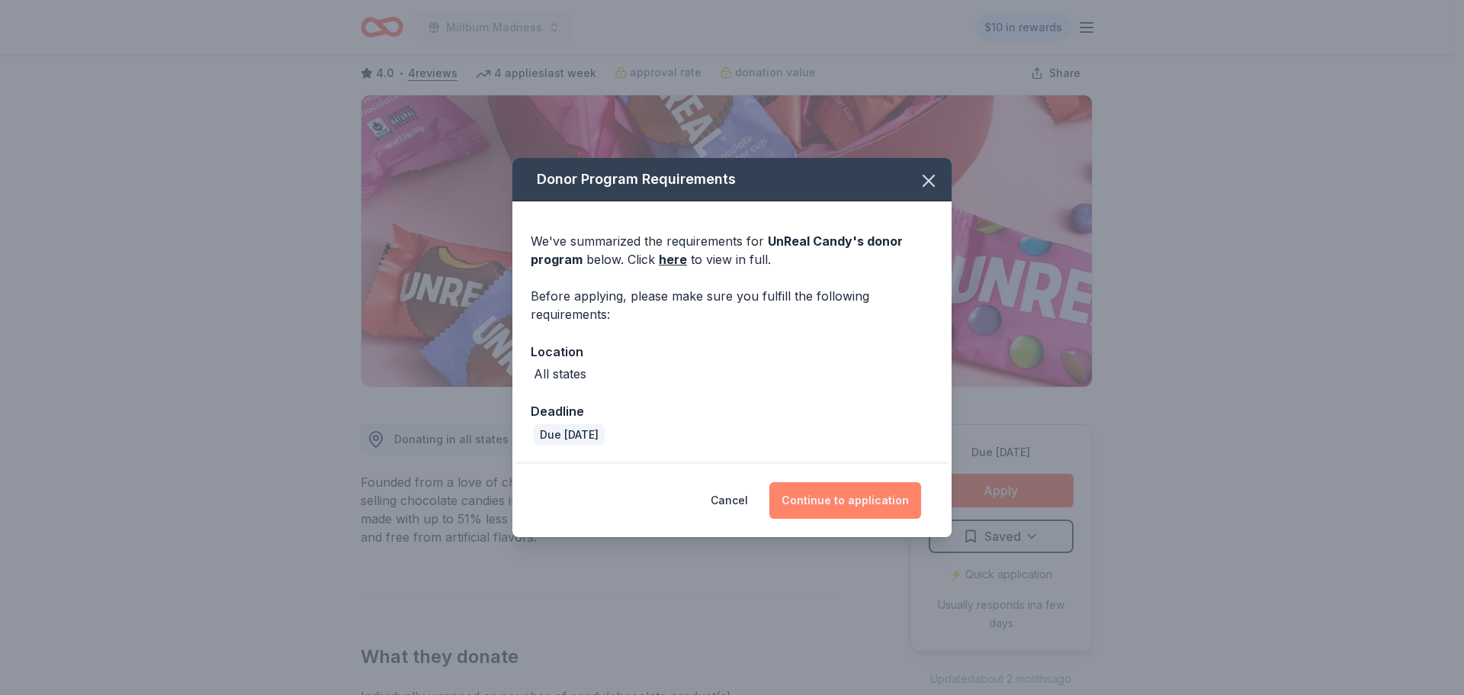
click at [849, 492] on button "Continue to application" at bounding box center [845, 500] width 152 height 37
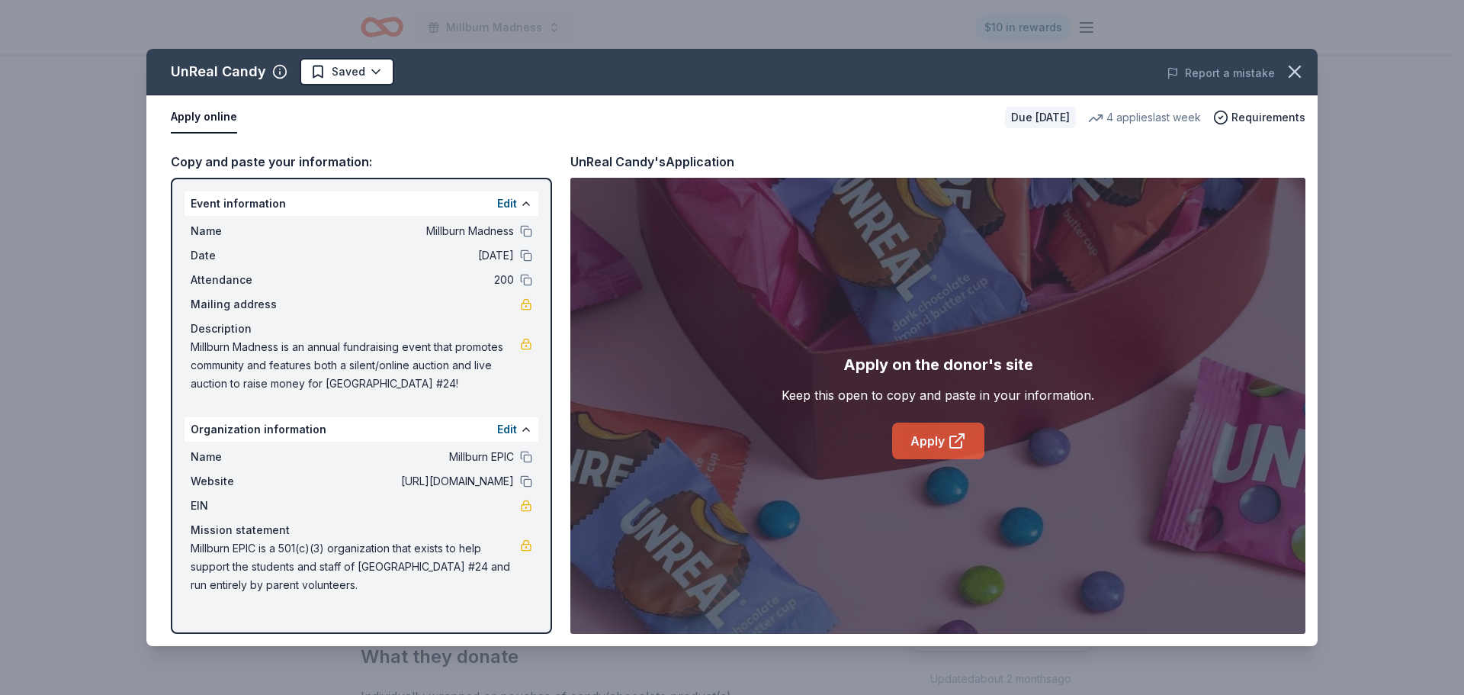
click at [939, 441] on link "Apply" at bounding box center [938, 440] width 92 height 37
click at [1288, 69] on icon "button" at bounding box center [1294, 71] width 21 height 21
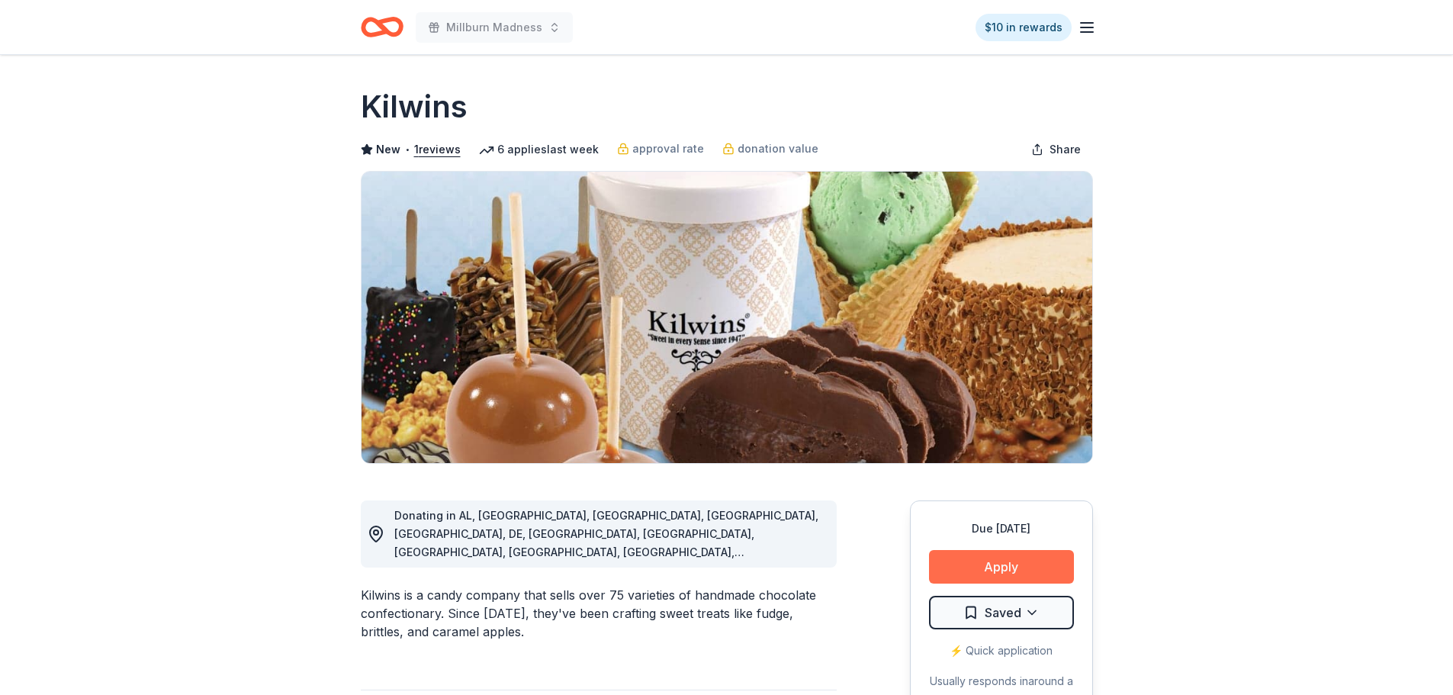
click at [1002, 559] on button "Apply" at bounding box center [1001, 567] width 145 height 34
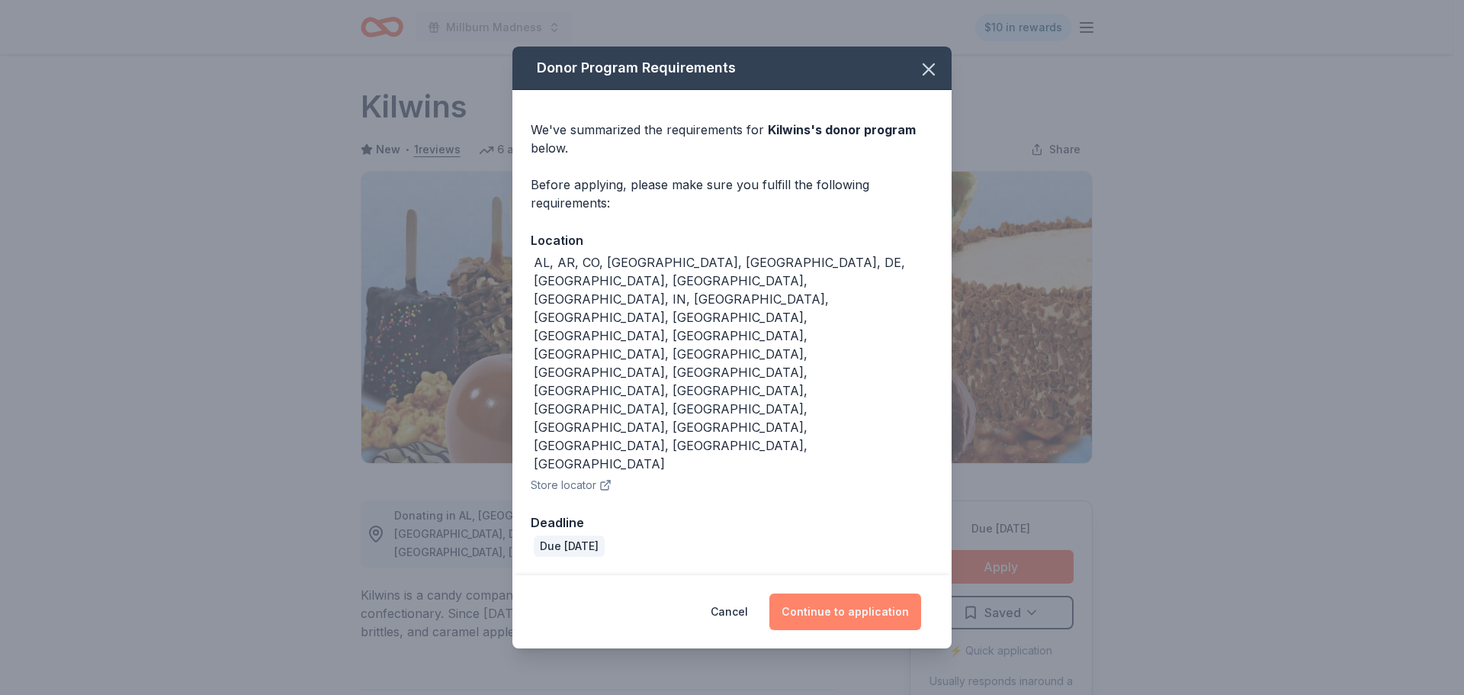
click at [832, 593] on button "Continue to application" at bounding box center [845, 611] width 152 height 37
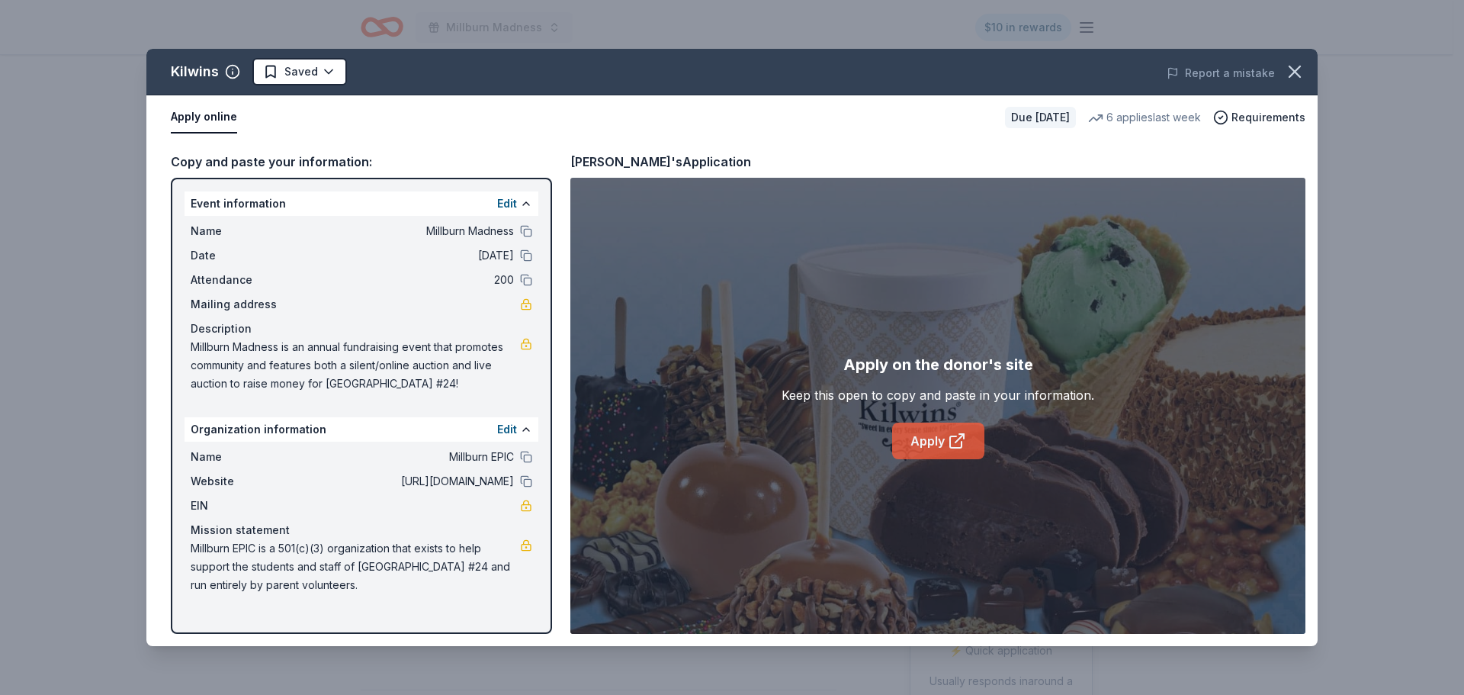
click at [901, 432] on link "Apply" at bounding box center [938, 440] width 92 height 37
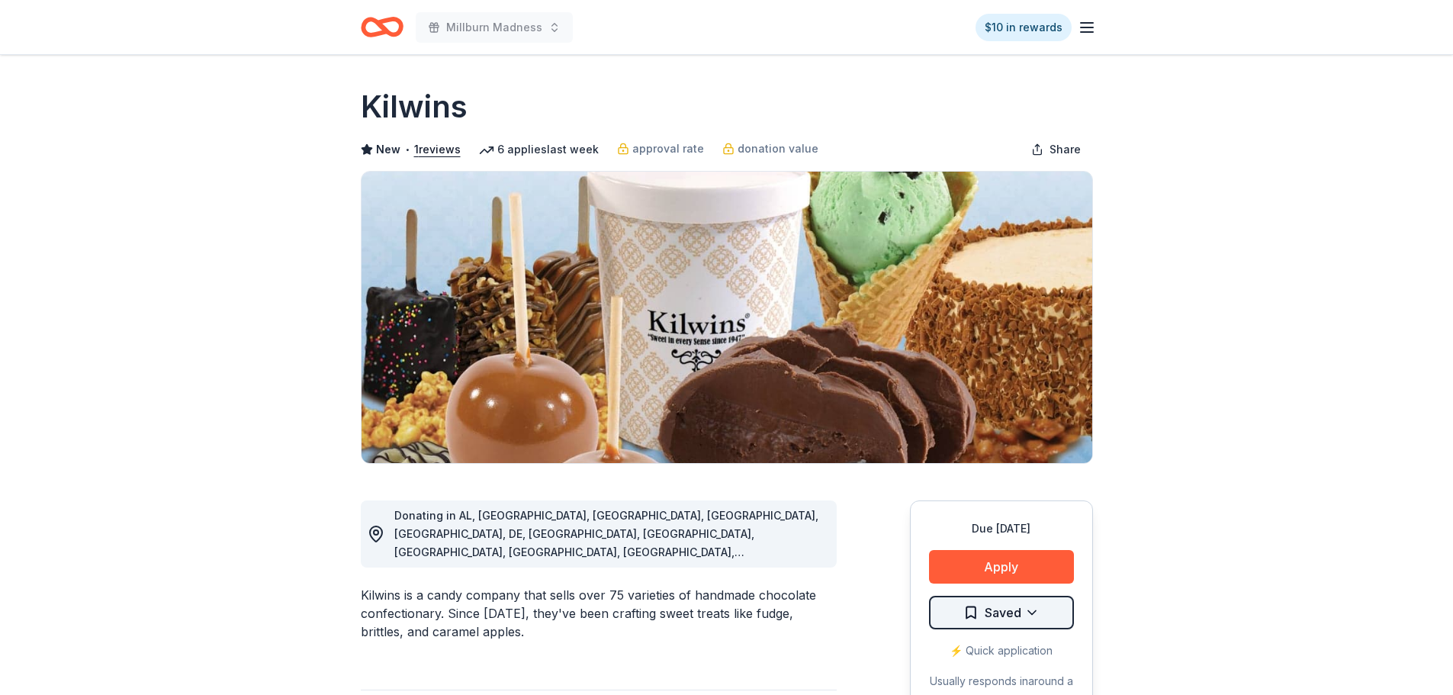
click at [1011, 621] on html "Millburn Madness $10 in rewards Due [DATE] Share Kilwins New • 1 reviews 6 appl…" at bounding box center [726, 347] width 1453 height 695
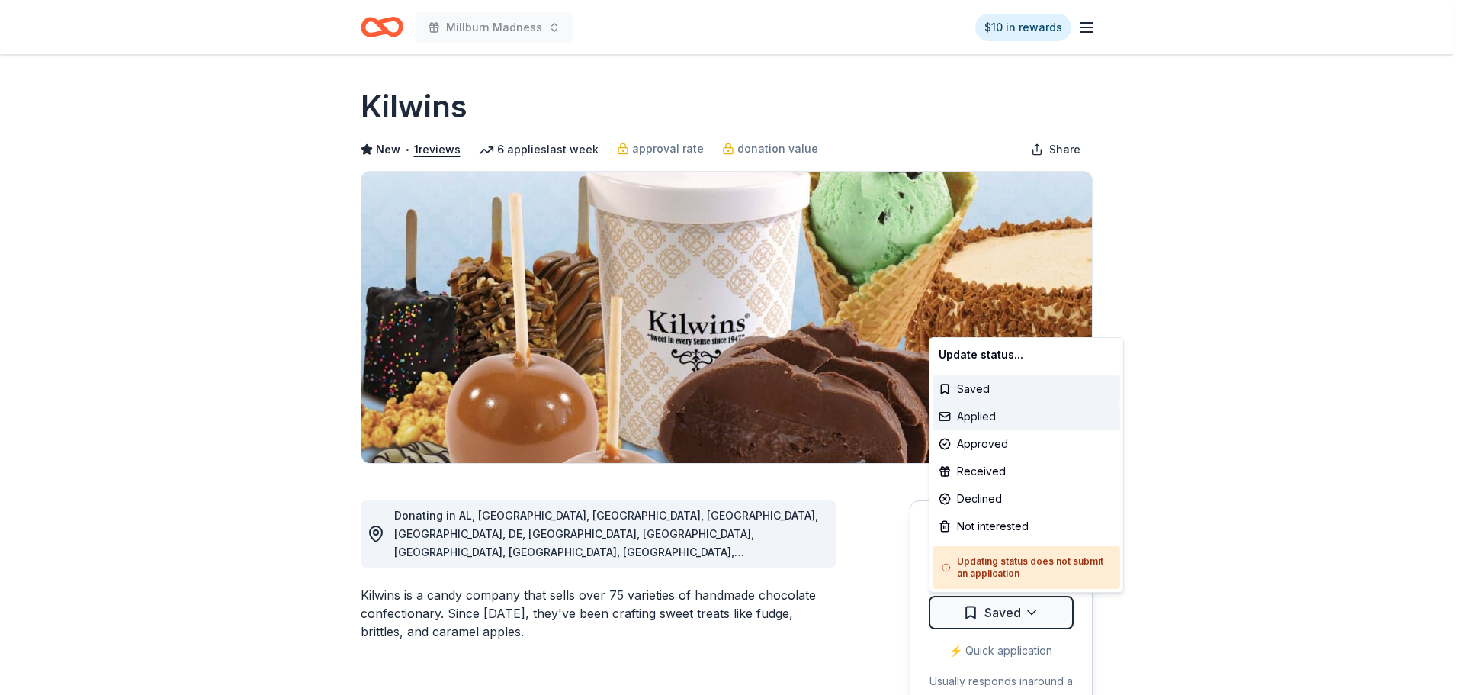
click at [1006, 416] on div "Applied" at bounding box center [1026, 416] width 188 height 27
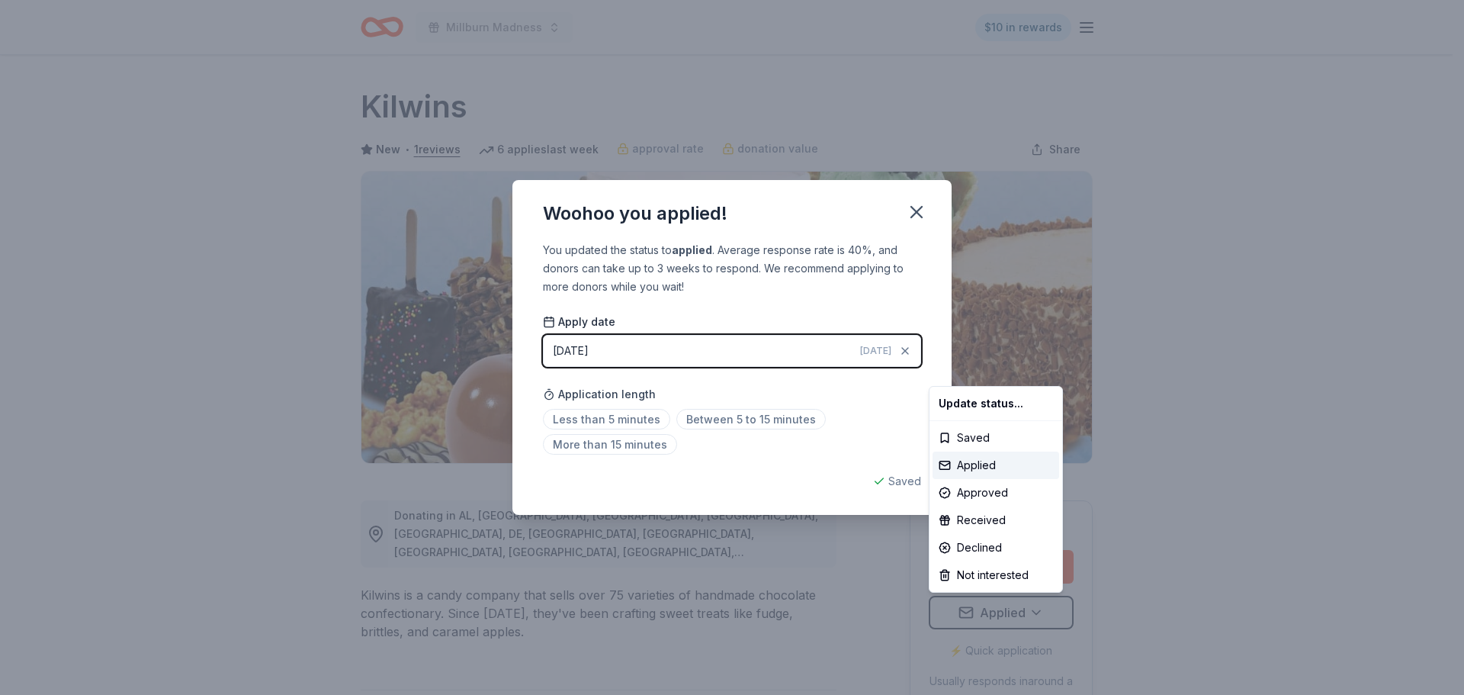
click at [918, 218] on html "Millburn Madness $10 in rewards Due in 105 days Share Kilwins New • 1 reviews 6…" at bounding box center [732, 347] width 1464 height 695
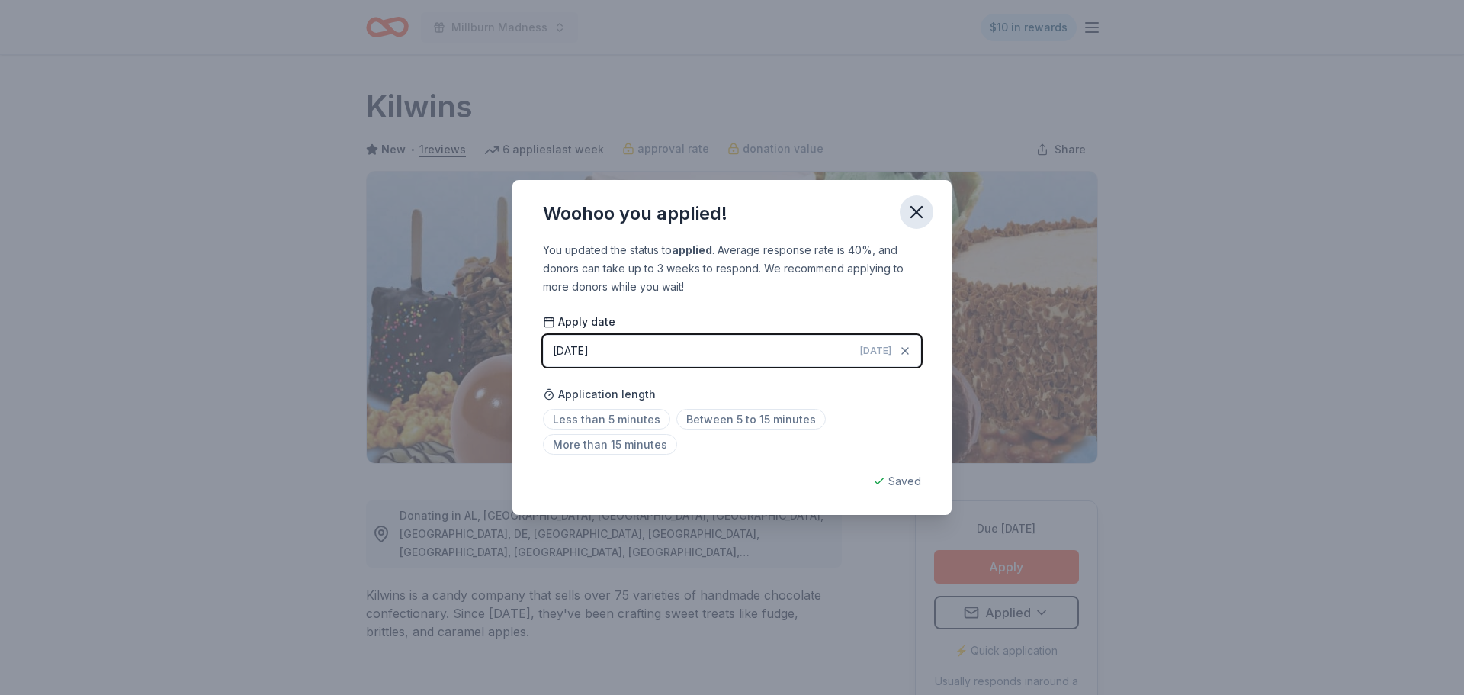
click at [920, 220] on icon "button" at bounding box center [916, 211] width 21 height 21
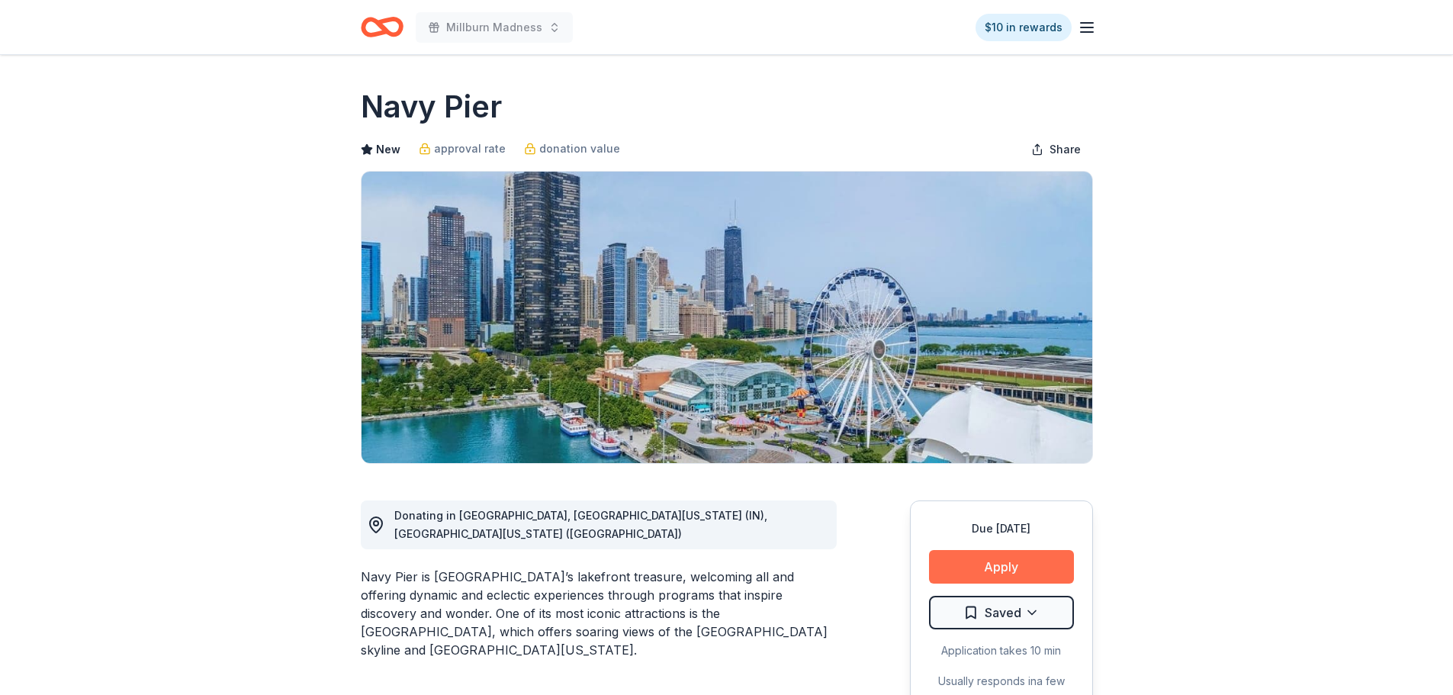
click at [949, 565] on button "Apply" at bounding box center [1001, 567] width 145 height 34
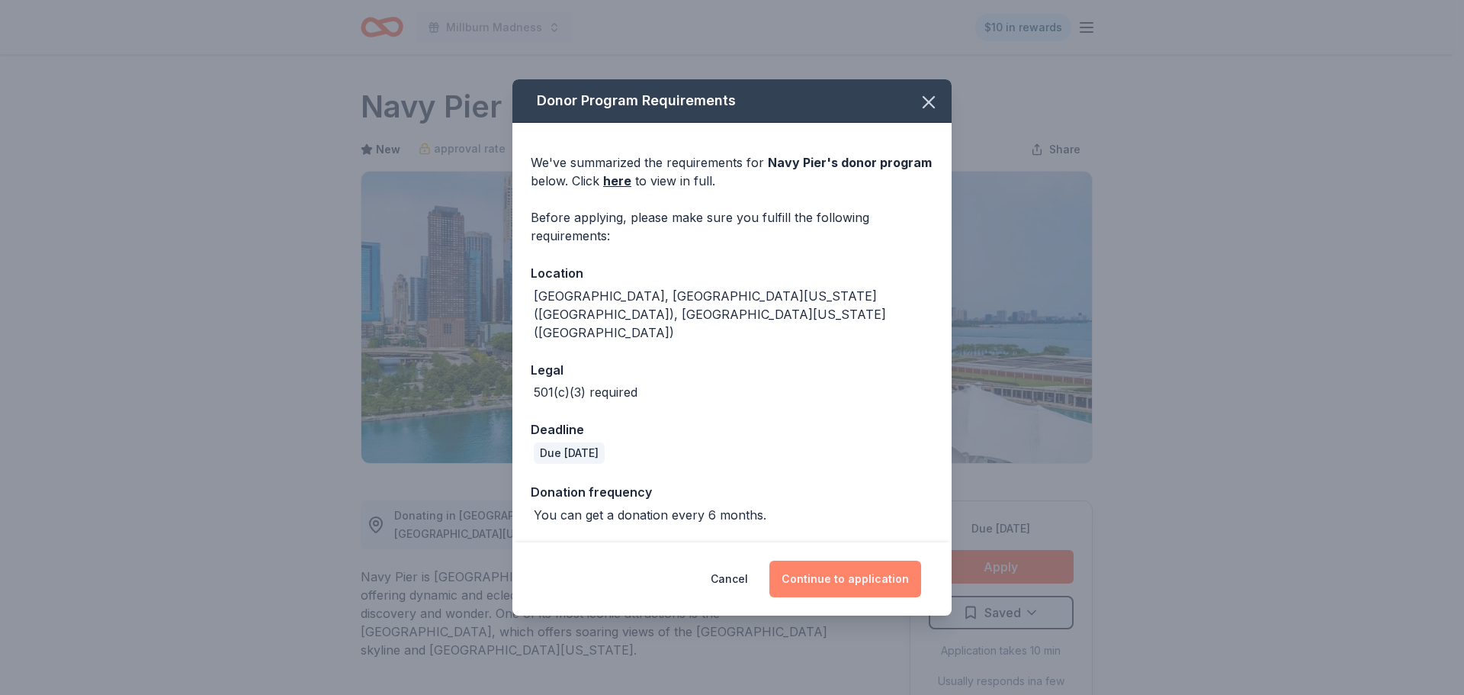
click at [817, 560] on button "Continue to application" at bounding box center [845, 578] width 152 height 37
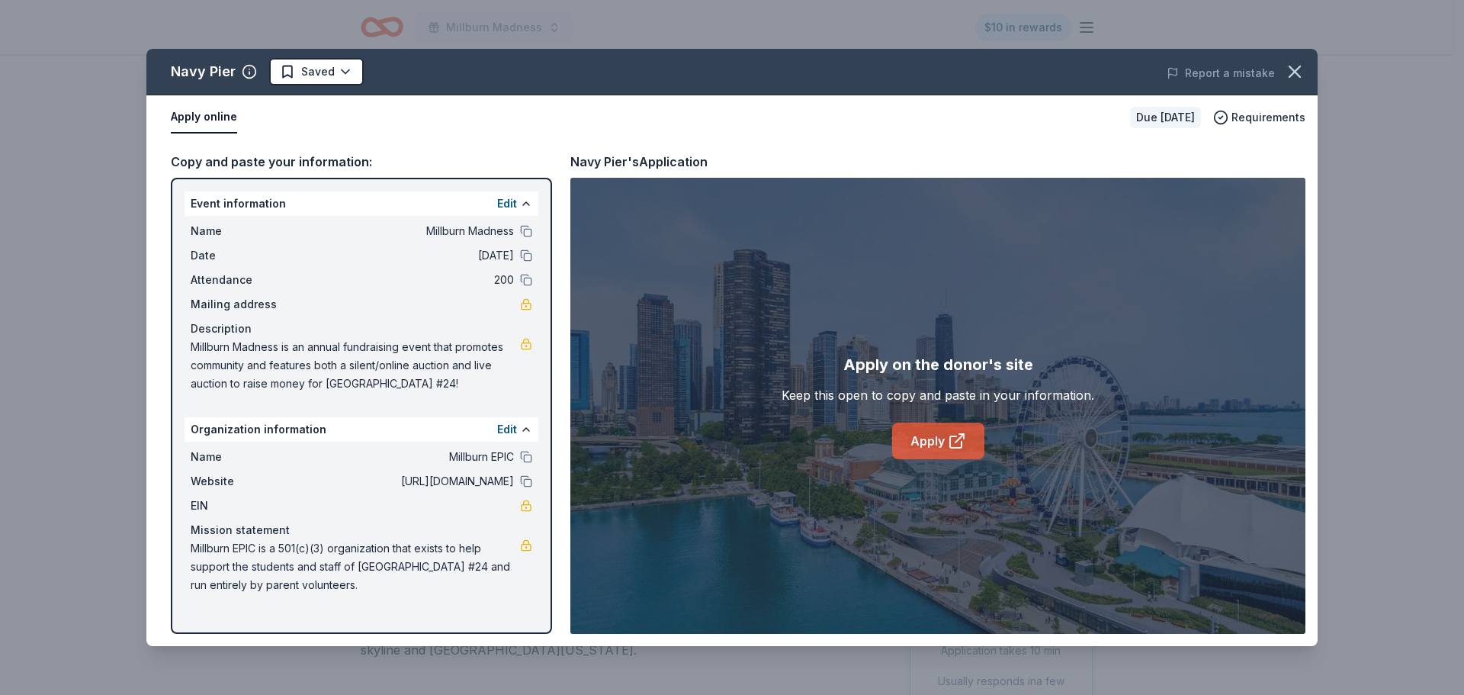
click at [916, 448] on link "Apply" at bounding box center [938, 440] width 92 height 37
drag, startPoint x: 1292, startPoint y: 70, endPoint x: 1281, endPoint y: 67, distance: 11.1
click at [1292, 70] on icon "button" at bounding box center [1294, 71] width 21 height 21
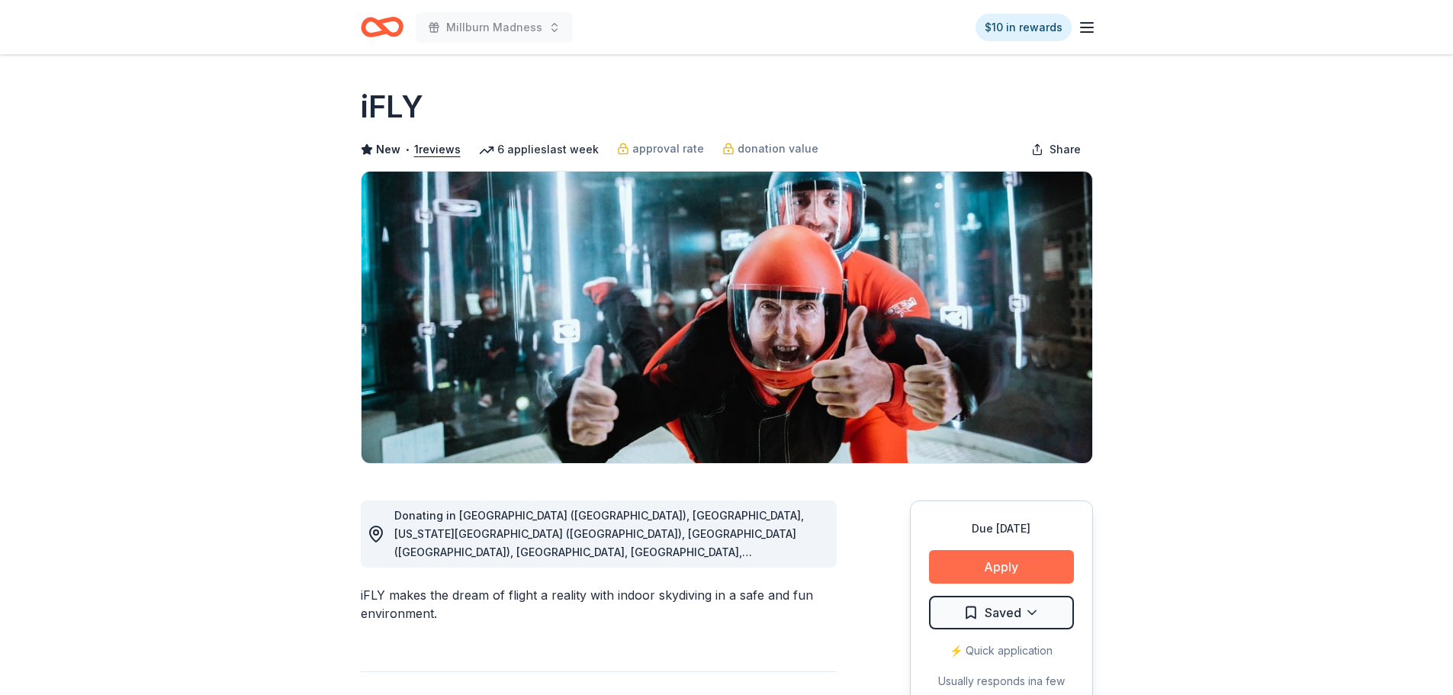
click at [984, 571] on button "Apply" at bounding box center [1001, 567] width 145 height 34
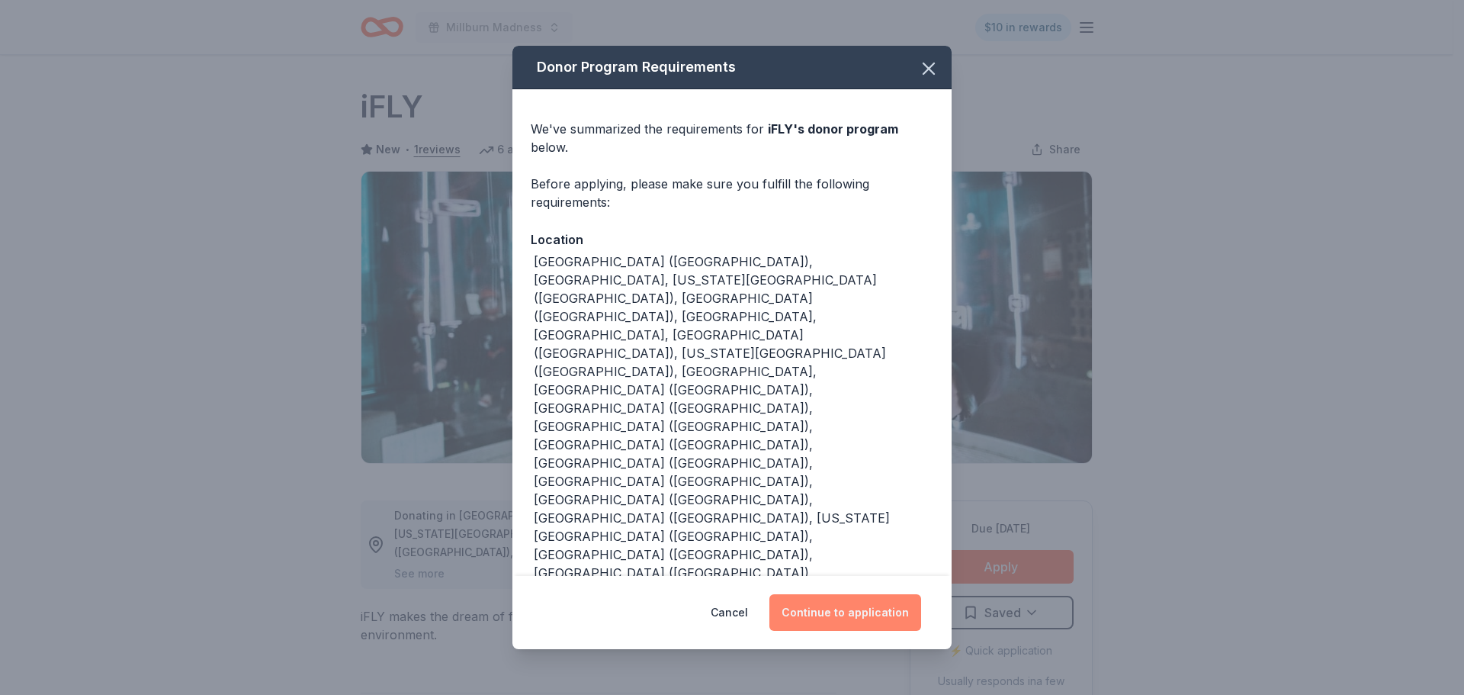
click at [838, 594] on button "Continue to application" at bounding box center [845, 612] width 152 height 37
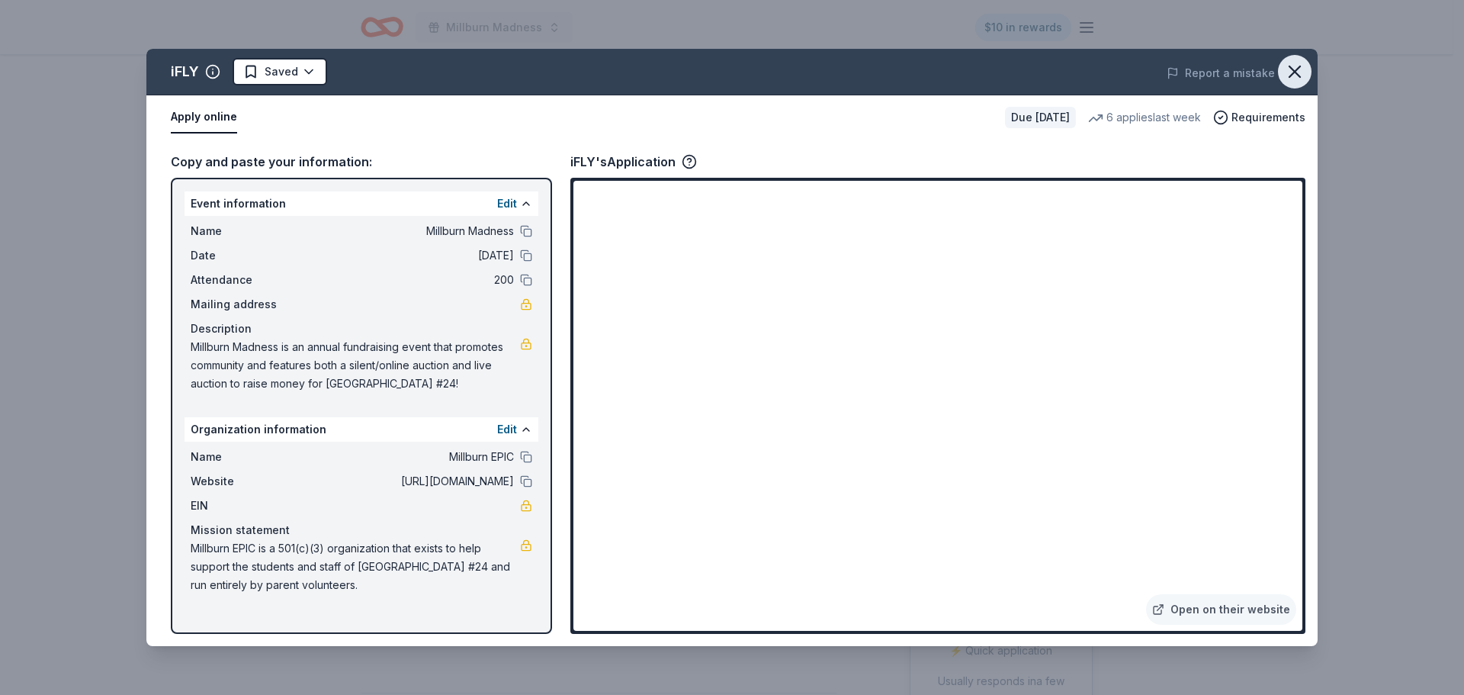
click at [1295, 77] on icon "button" at bounding box center [1294, 71] width 21 height 21
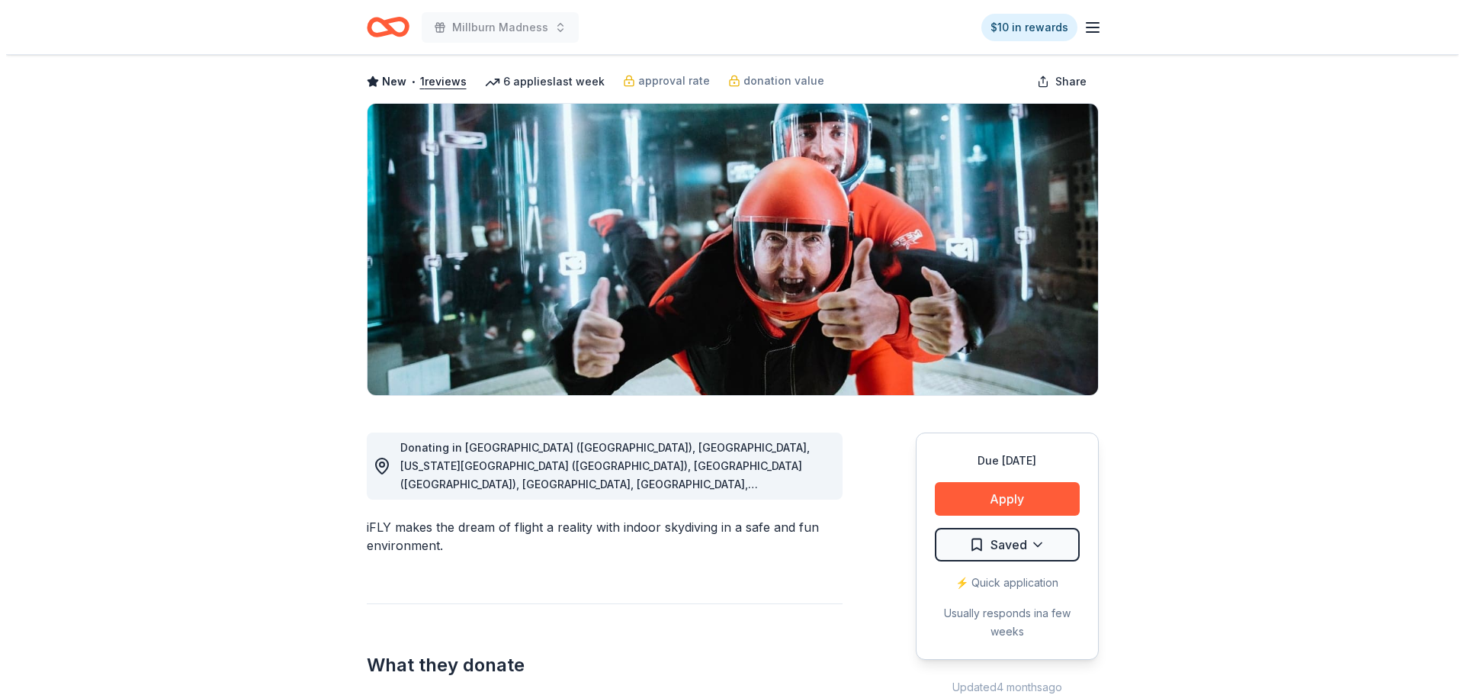
scroll to position [229, 0]
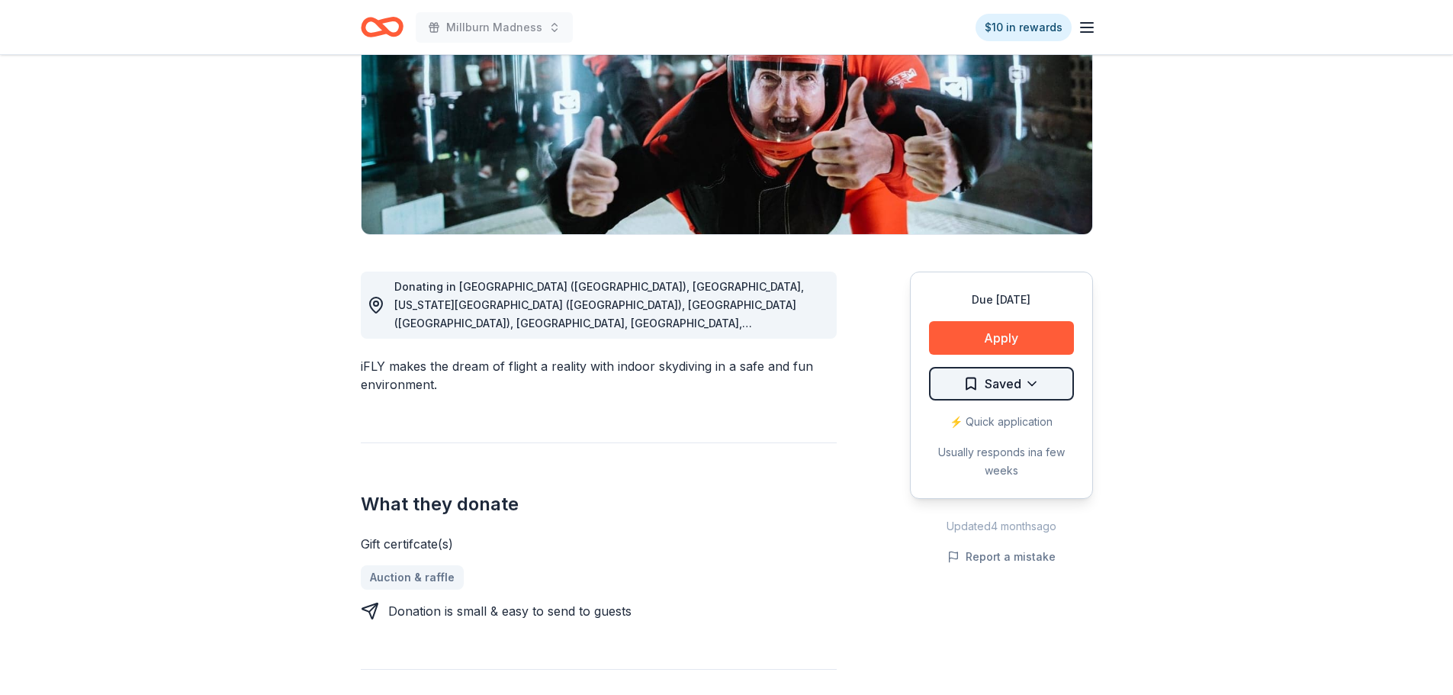
click at [1021, 380] on html "Millburn Madness $10 in rewards Due [DATE] Share iFLY New • 1 reviews 6 applies…" at bounding box center [726, 118] width 1453 height 695
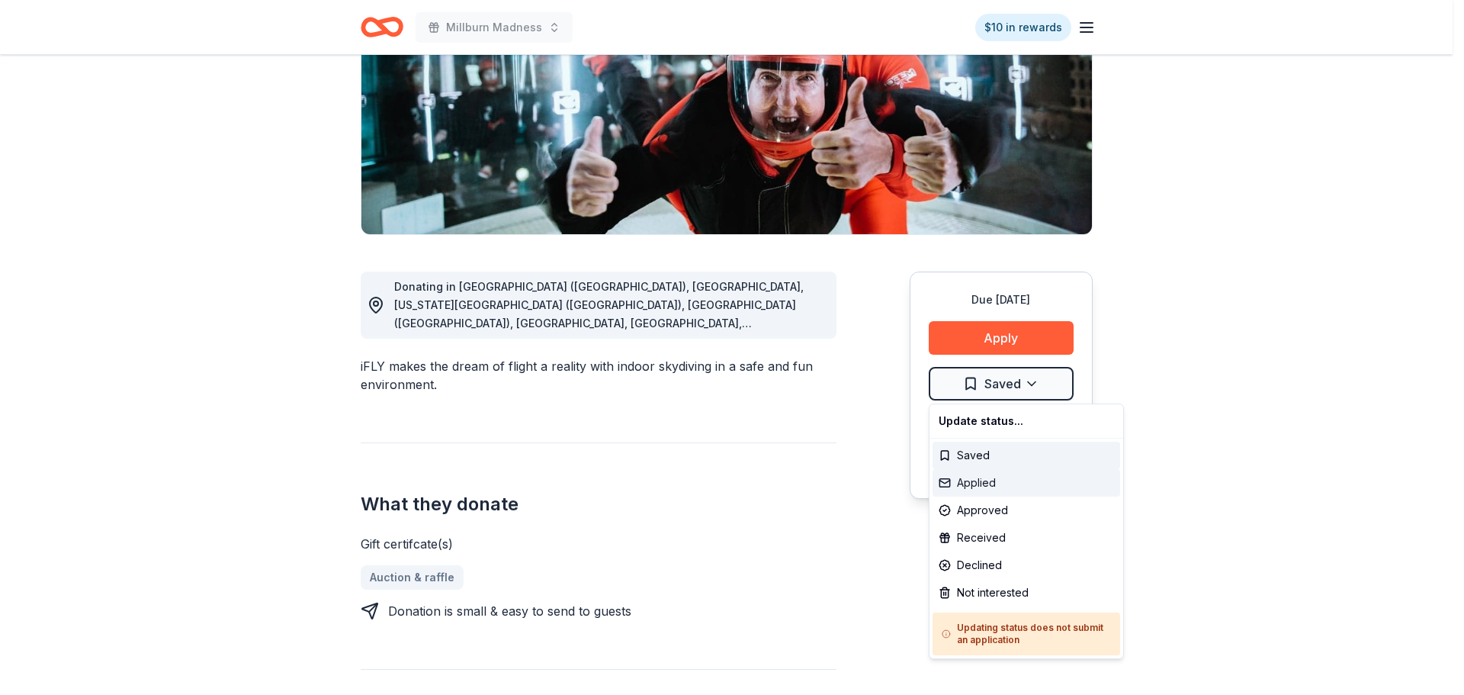
click at [993, 476] on div "Applied" at bounding box center [1026, 482] width 188 height 27
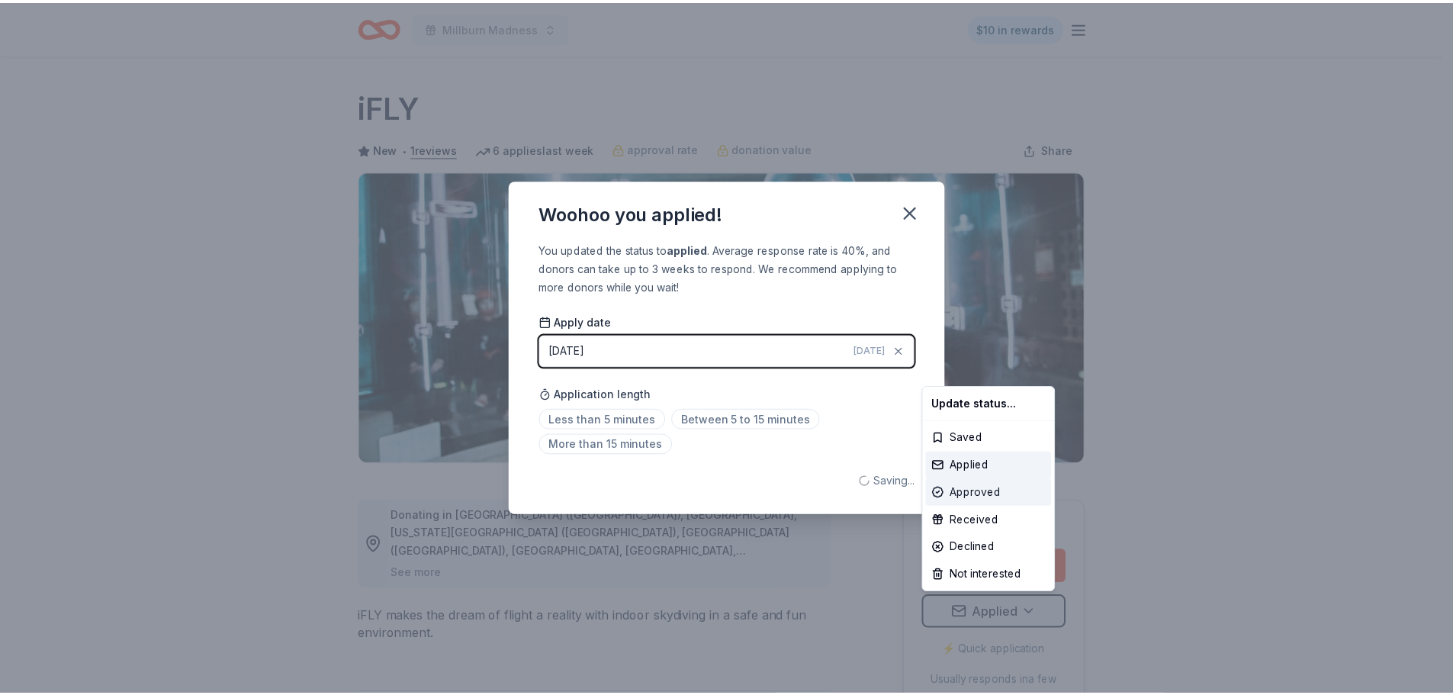
scroll to position [0, 0]
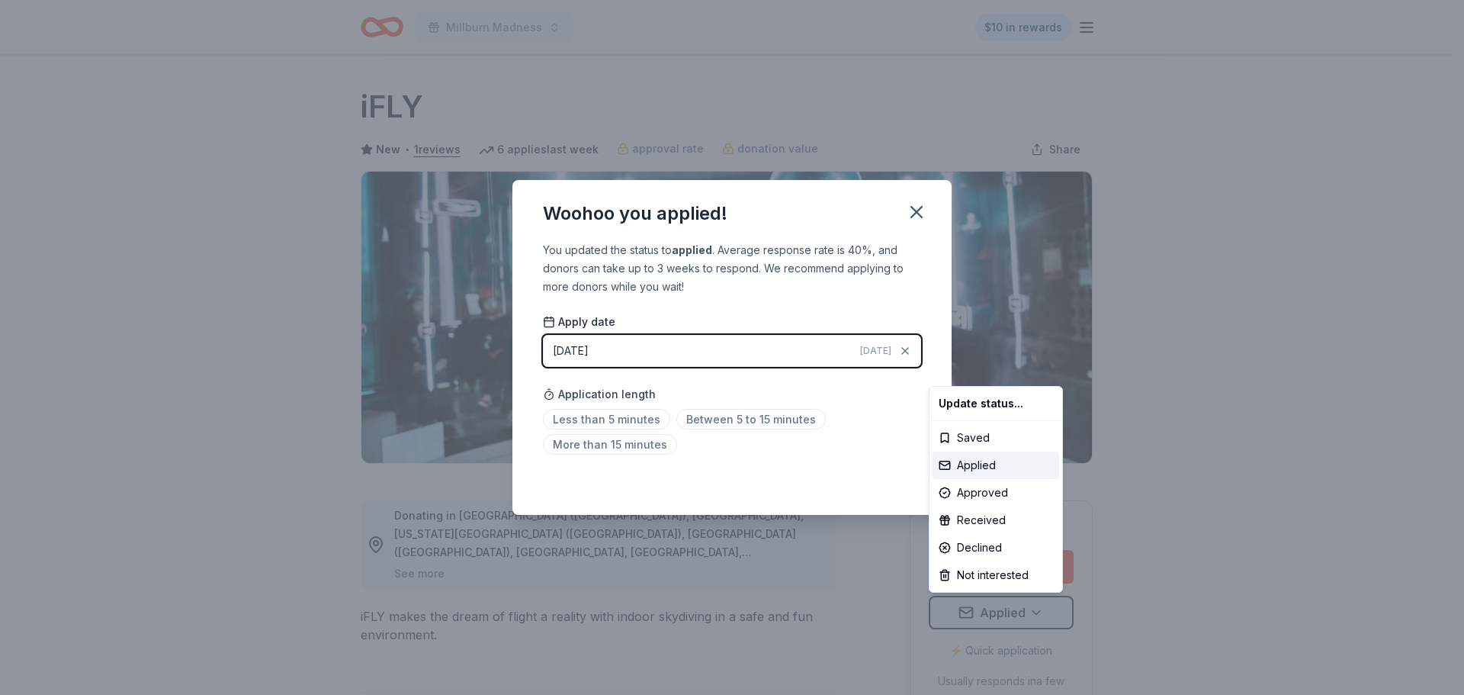
click at [911, 214] on html "Millburn Madness $10 in rewards Due in 105 days Share iFLY New • 1 reviews 6 ap…" at bounding box center [732, 347] width 1464 height 695
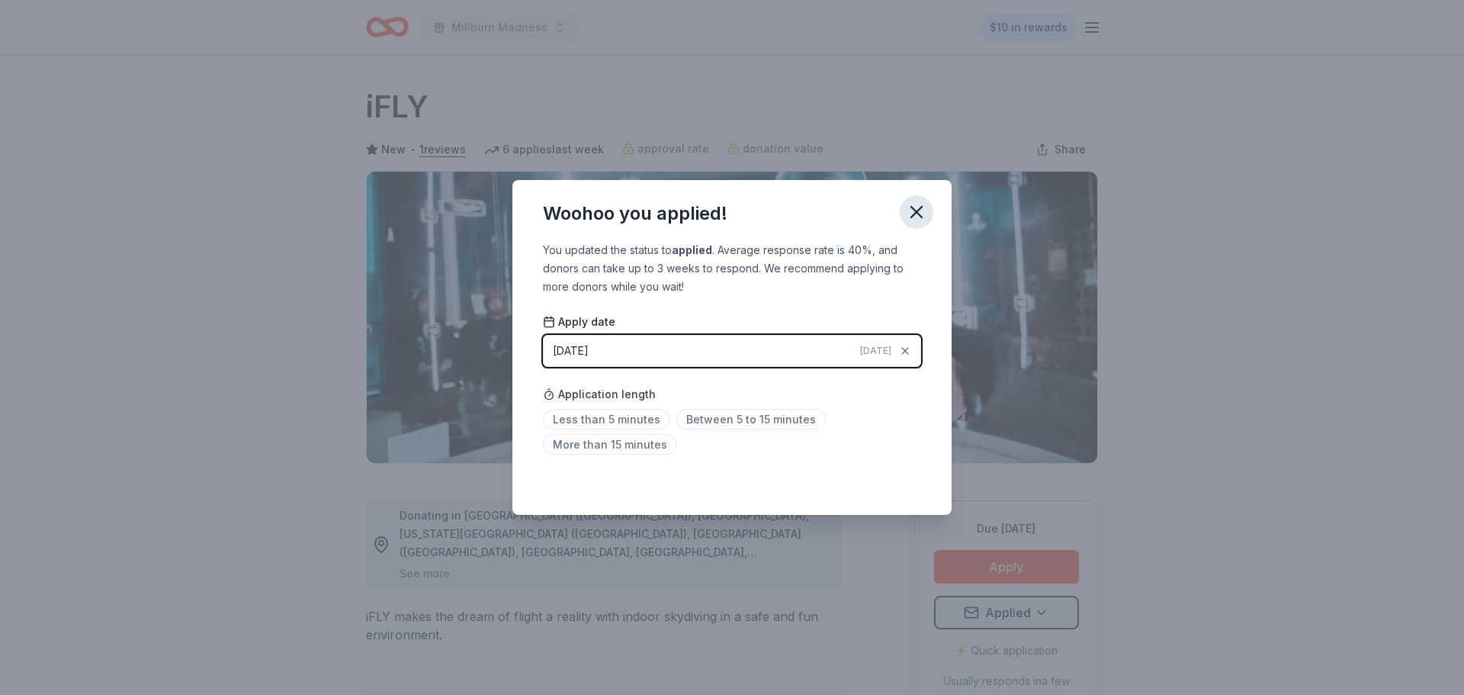
click at [911, 213] on icon "button" at bounding box center [916, 211] width 21 height 21
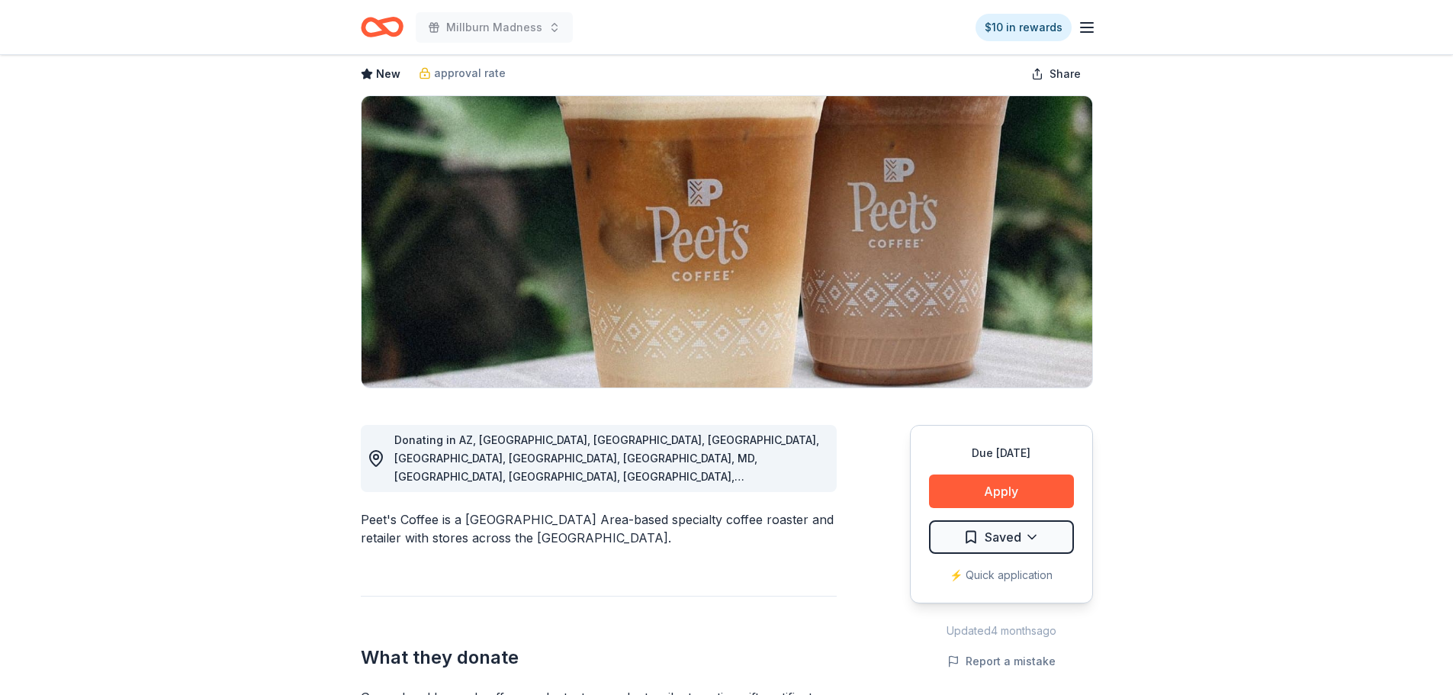
scroll to position [229, 0]
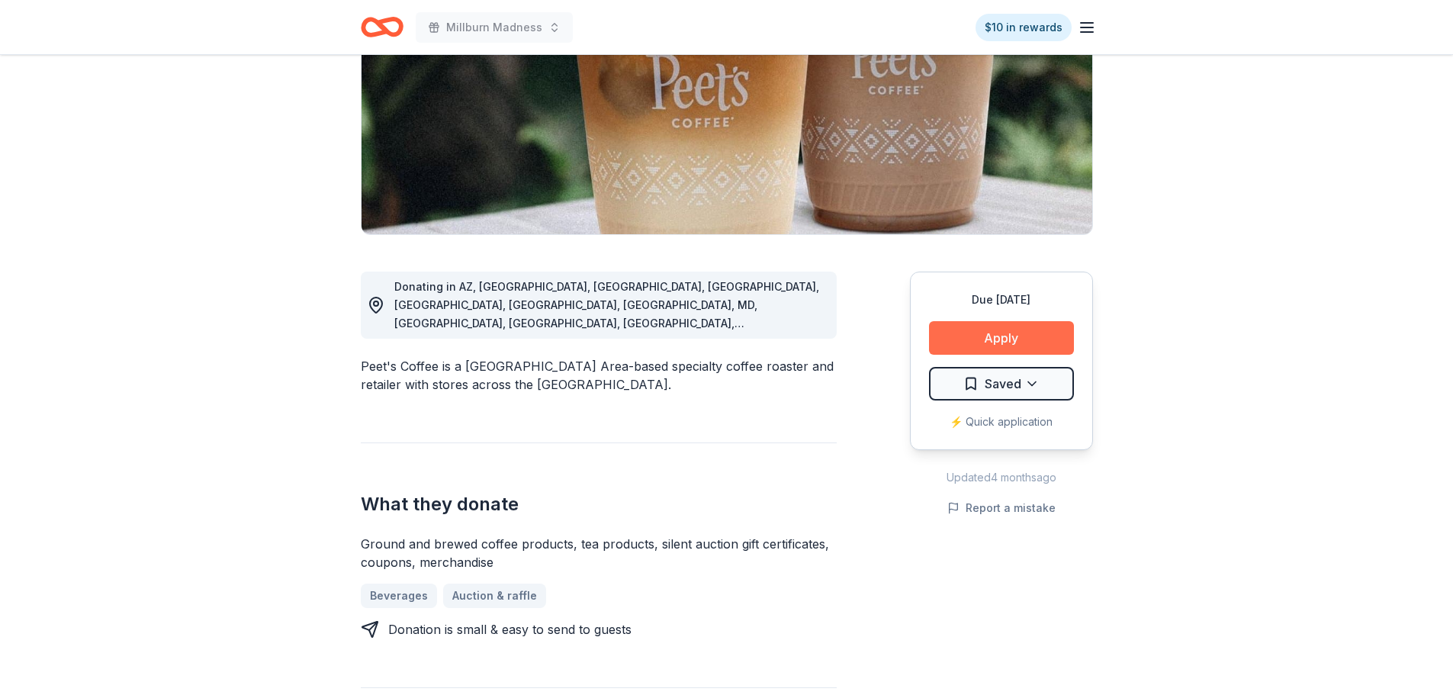
click at [956, 337] on button "Apply" at bounding box center [1001, 338] width 145 height 34
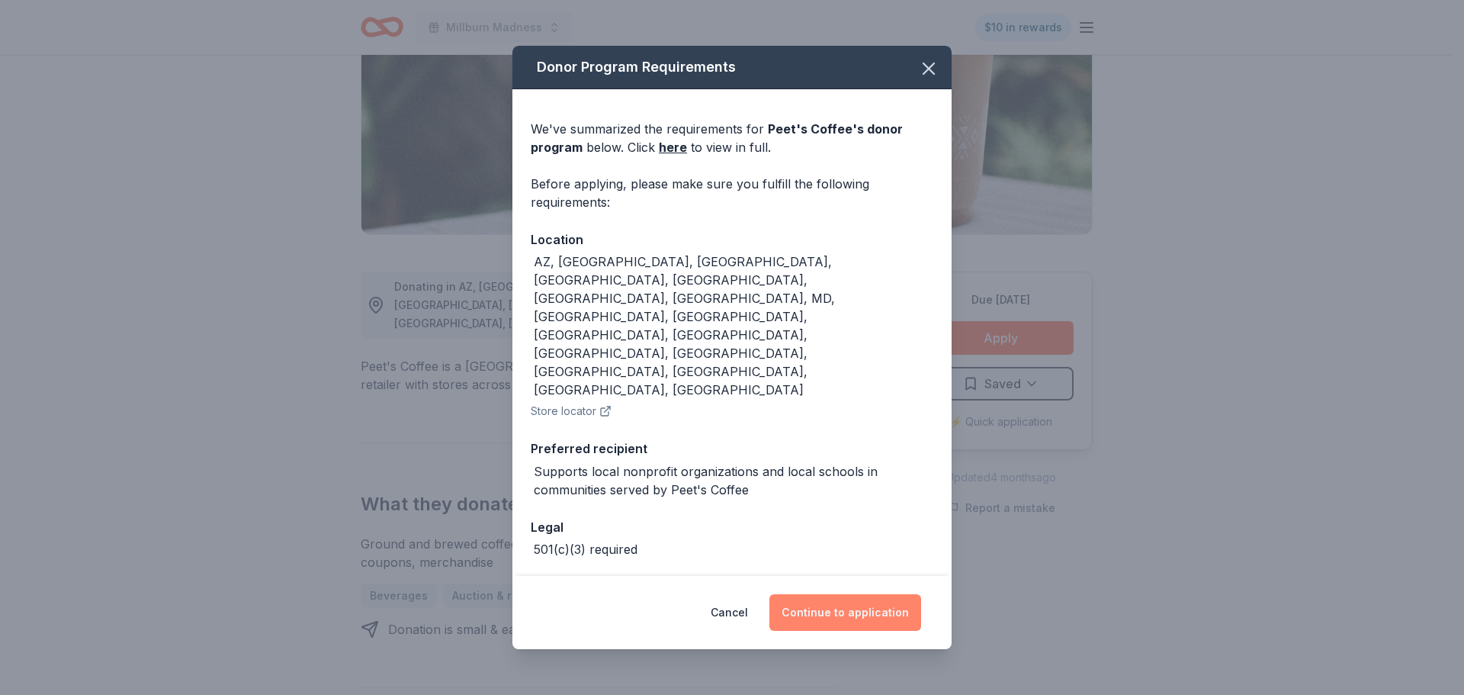
click at [854, 594] on button "Continue to application" at bounding box center [845, 612] width 152 height 37
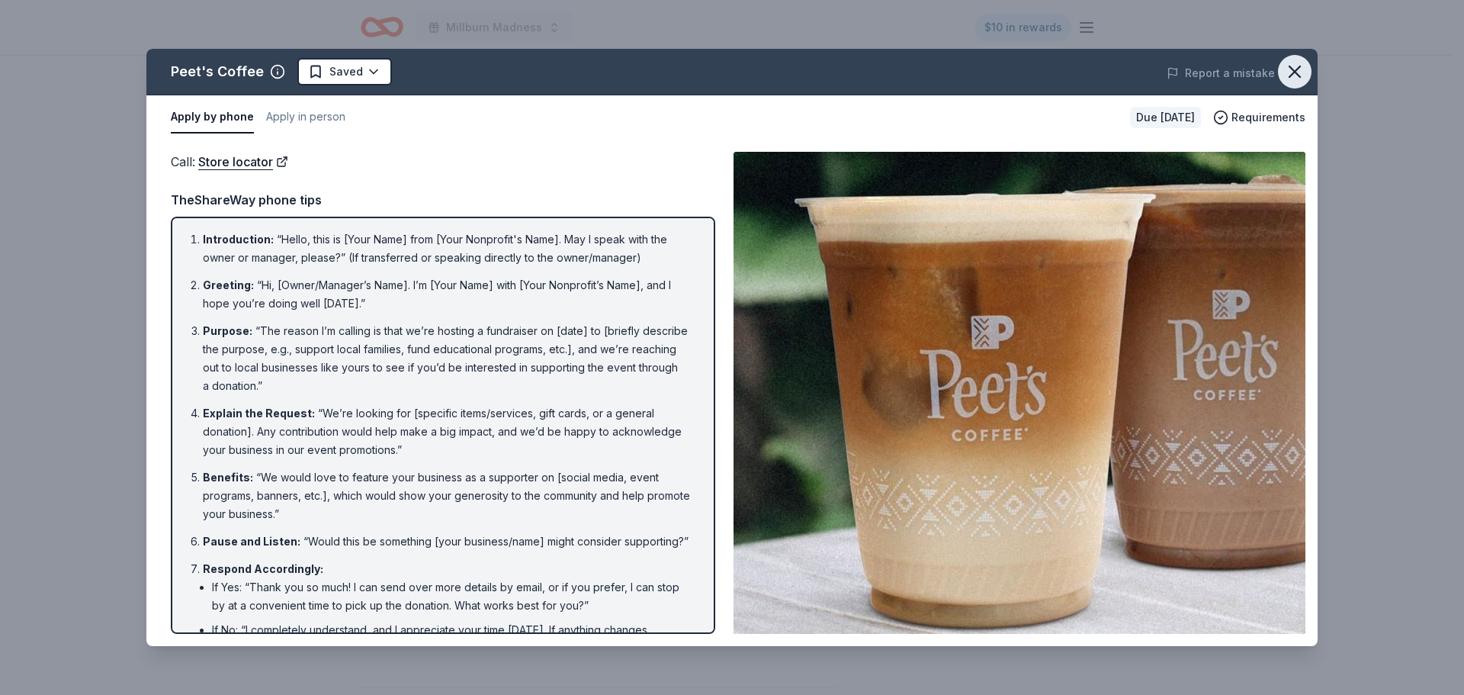
click at [1288, 73] on icon "button" at bounding box center [1294, 71] width 21 height 21
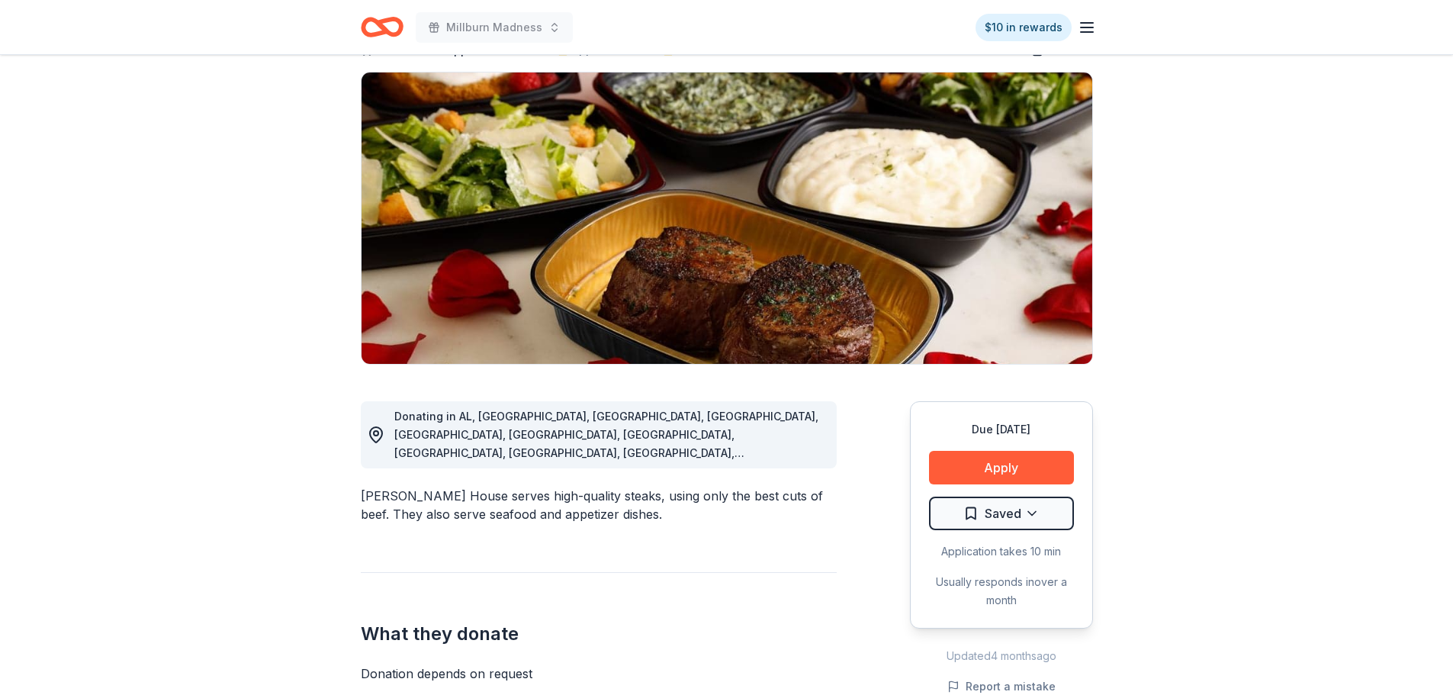
scroll to position [152, 0]
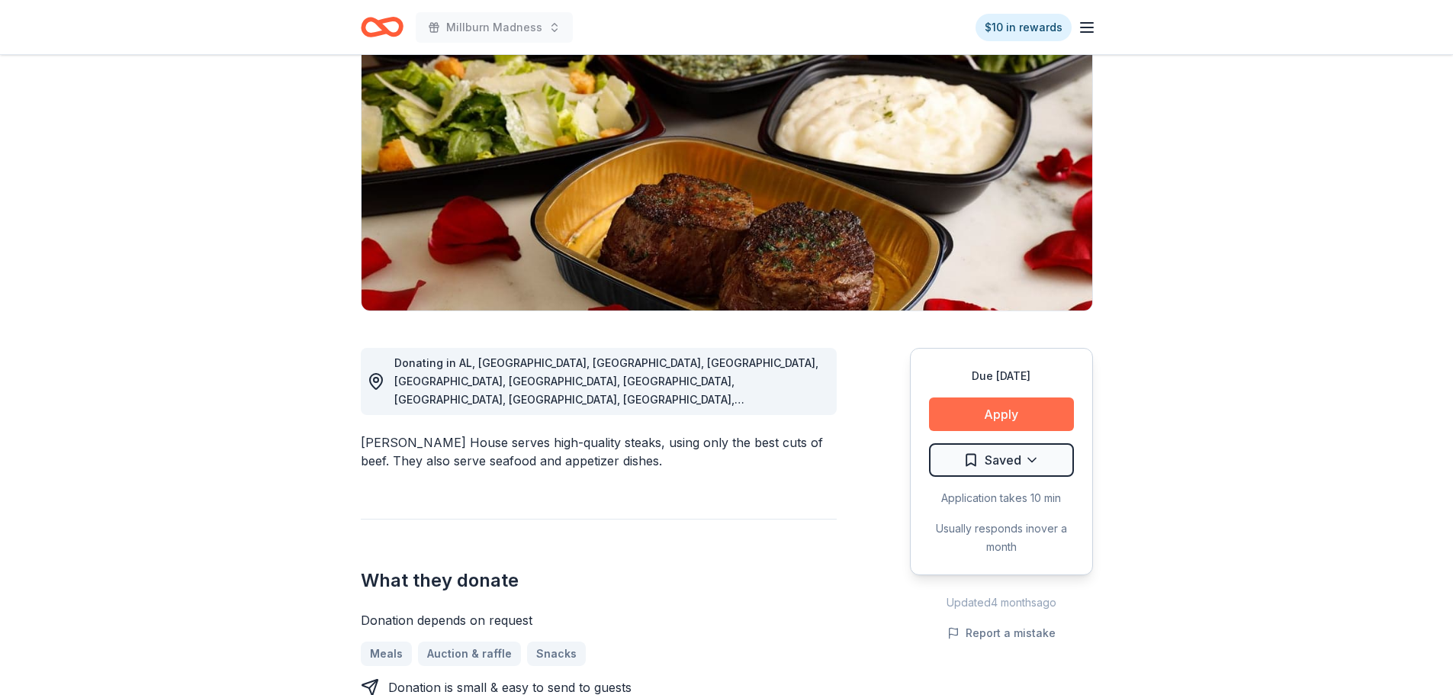
click at [1003, 413] on button "Apply" at bounding box center [1001, 414] width 145 height 34
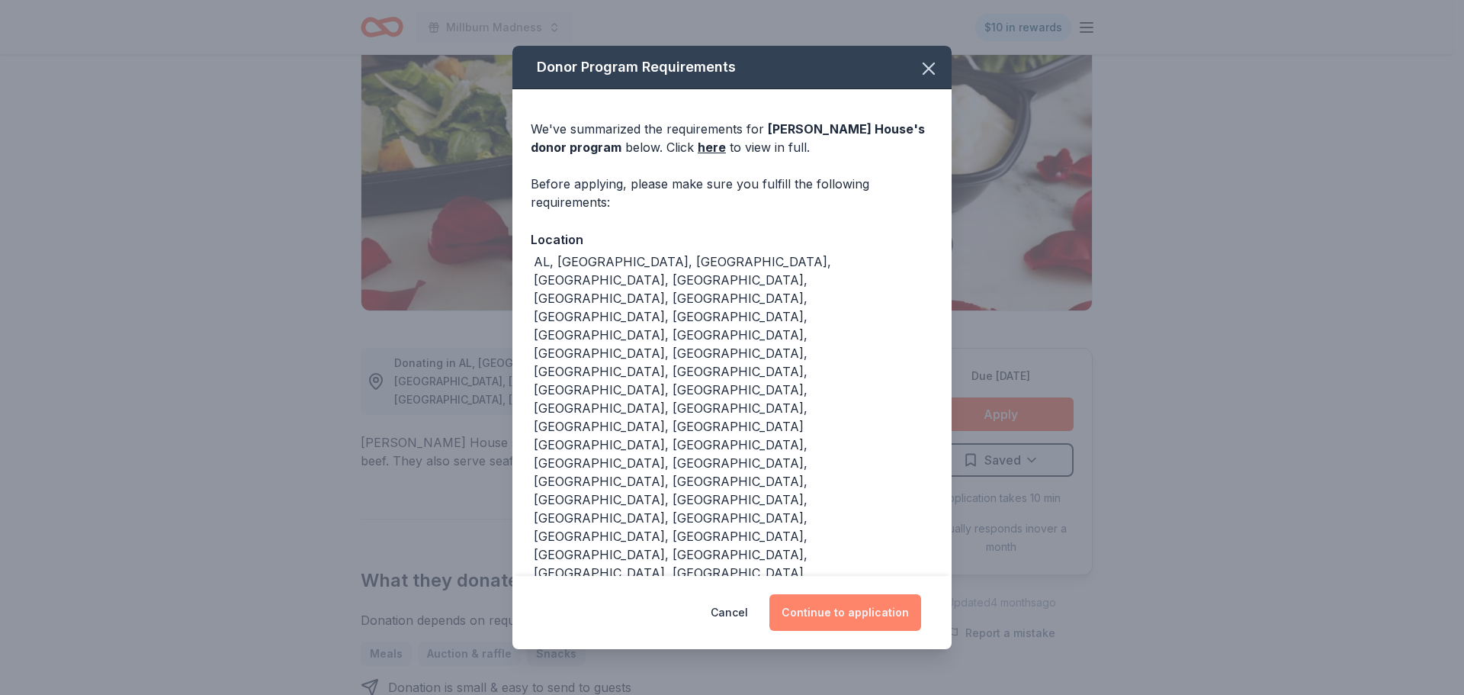
click at [864, 594] on button "Continue to application" at bounding box center [845, 612] width 152 height 37
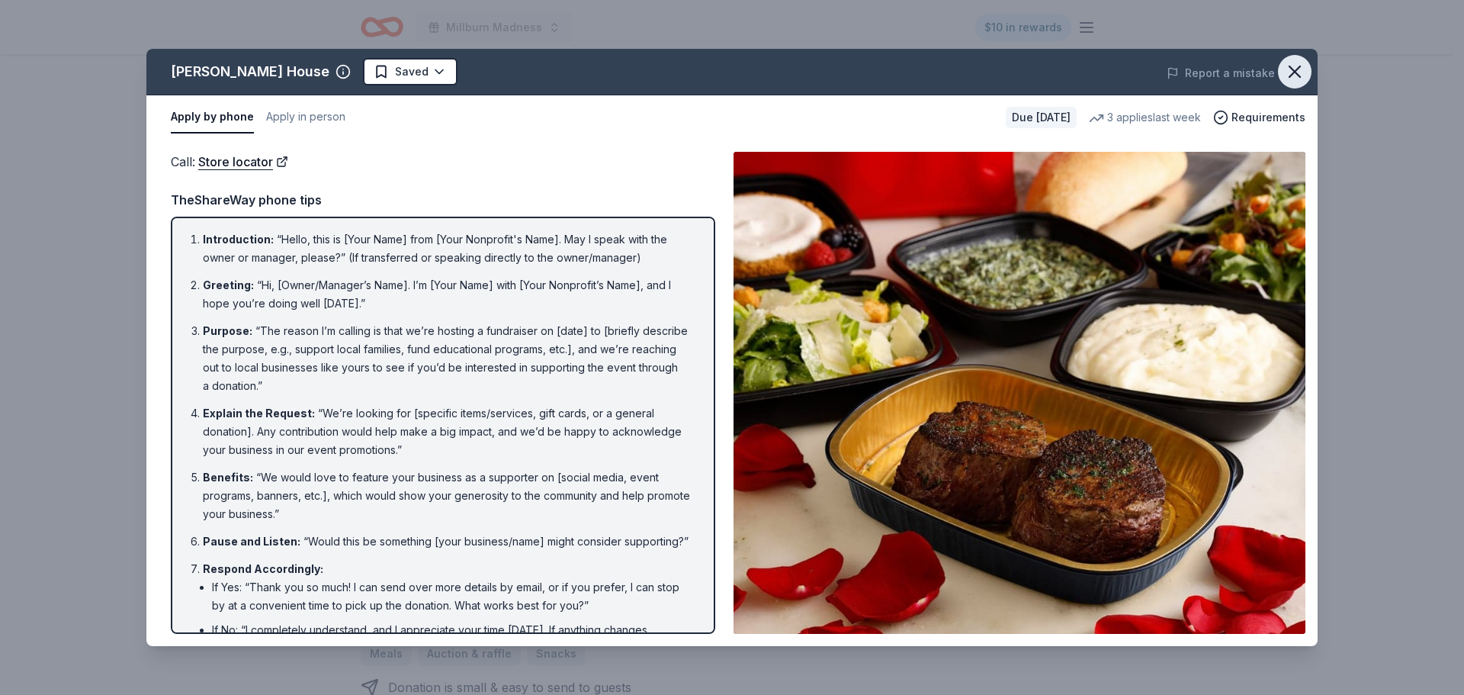
click at [1298, 79] on icon "button" at bounding box center [1294, 71] width 21 height 21
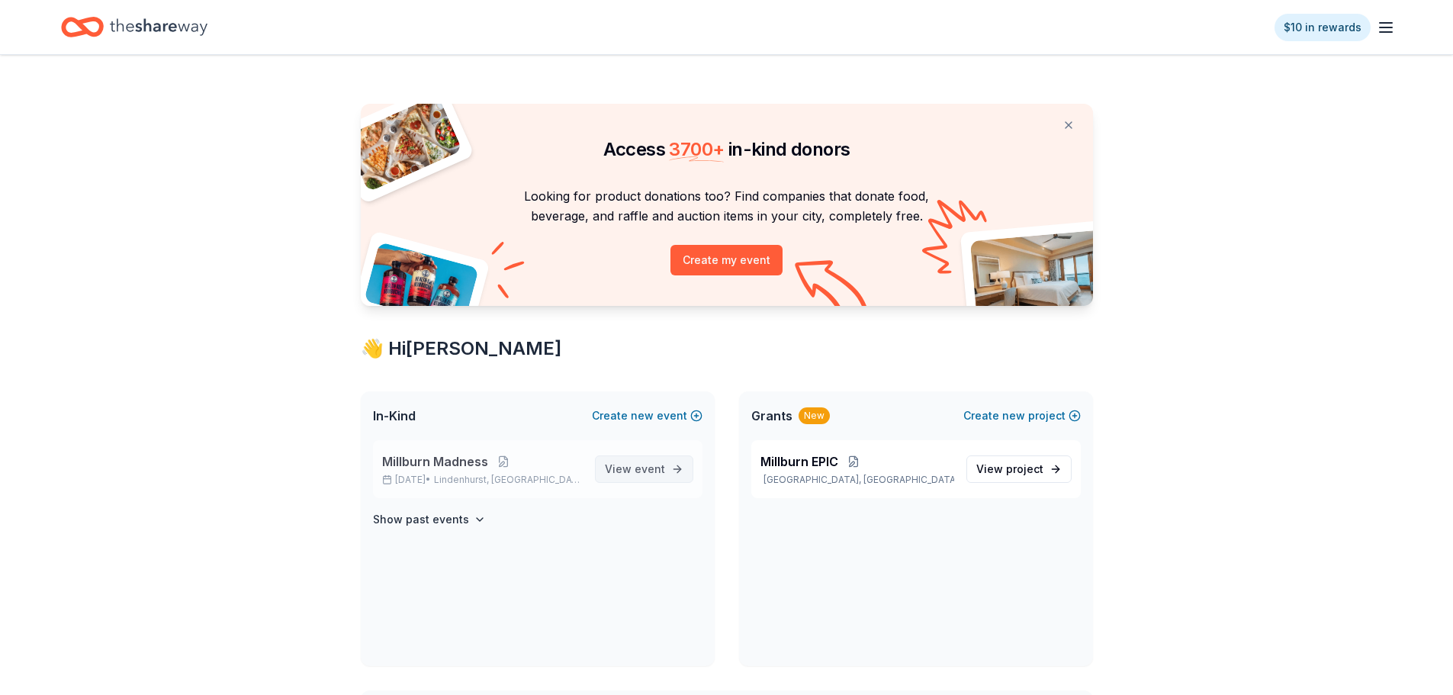
click at [674, 459] on link "View event" at bounding box center [644, 468] width 98 height 27
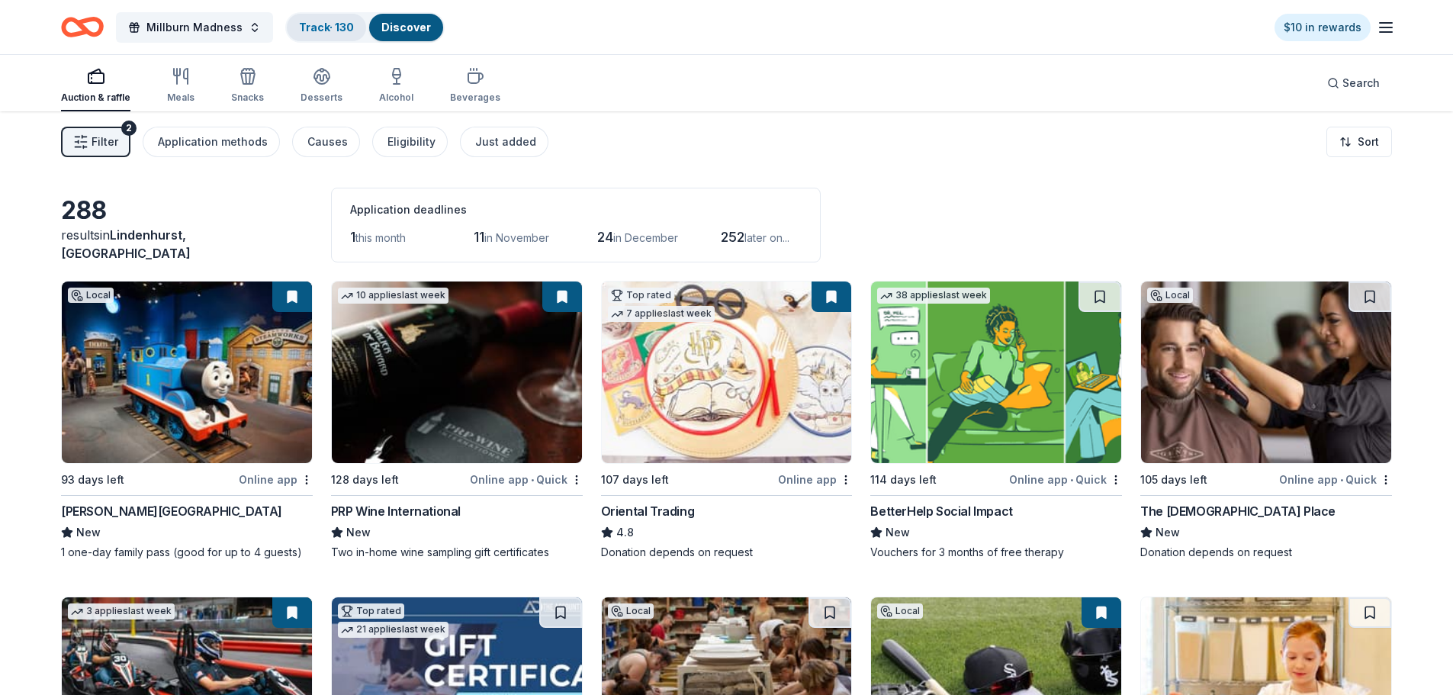
click at [342, 30] on link "Track · 130" at bounding box center [326, 27] width 55 height 13
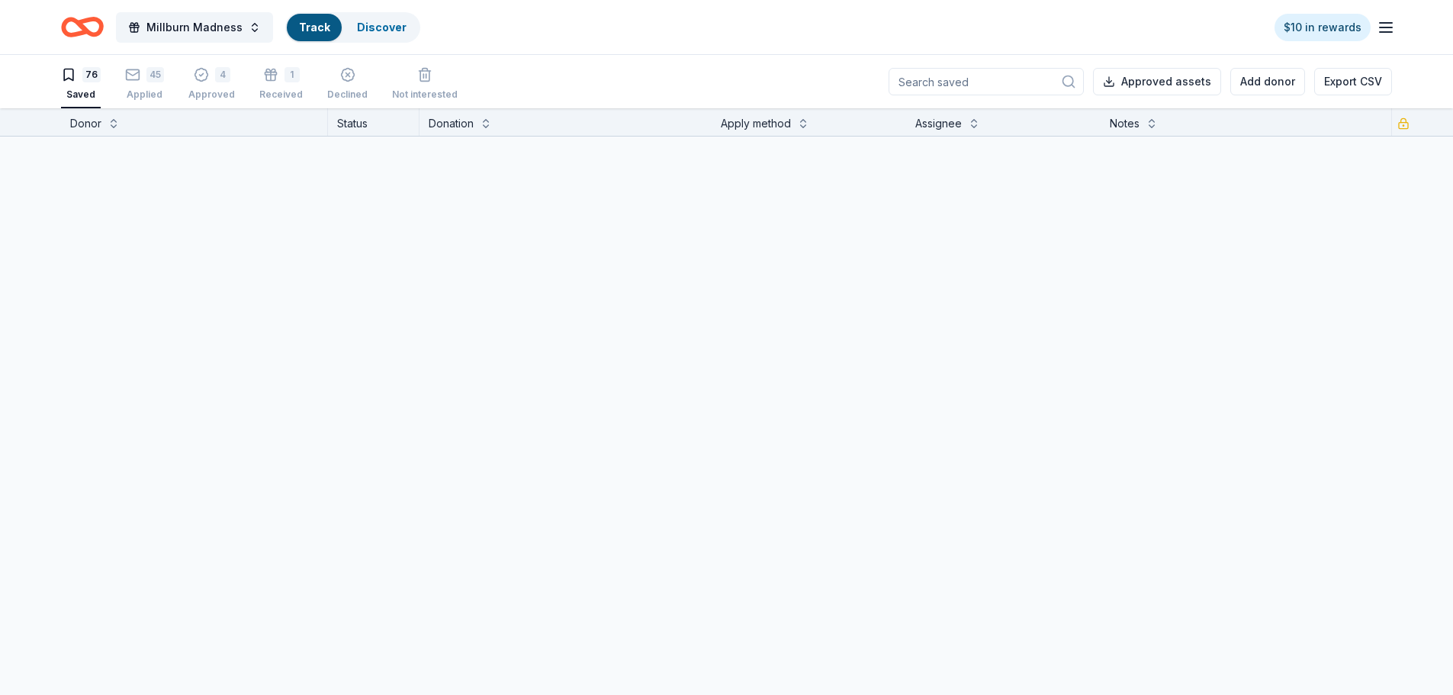
scroll to position [1, 0]
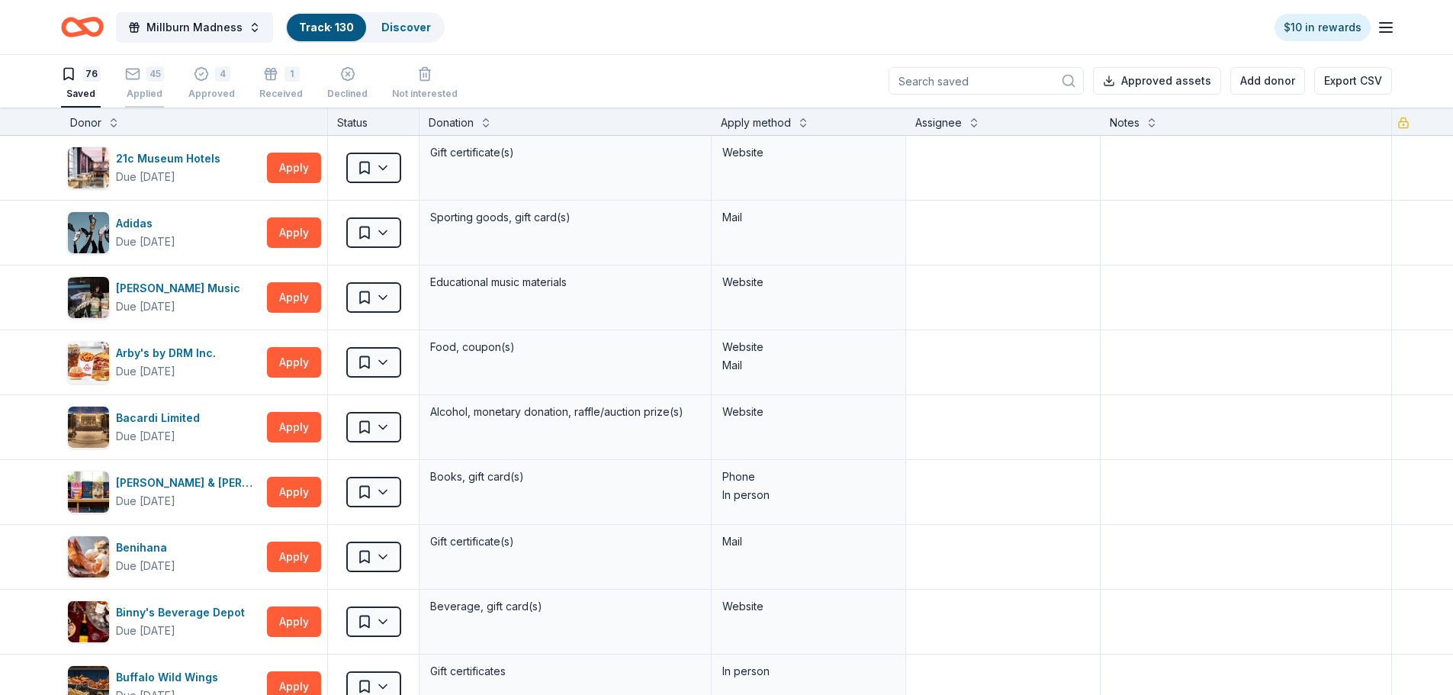
click at [146, 79] on div "45" at bounding box center [155, 73] width 18 height 15
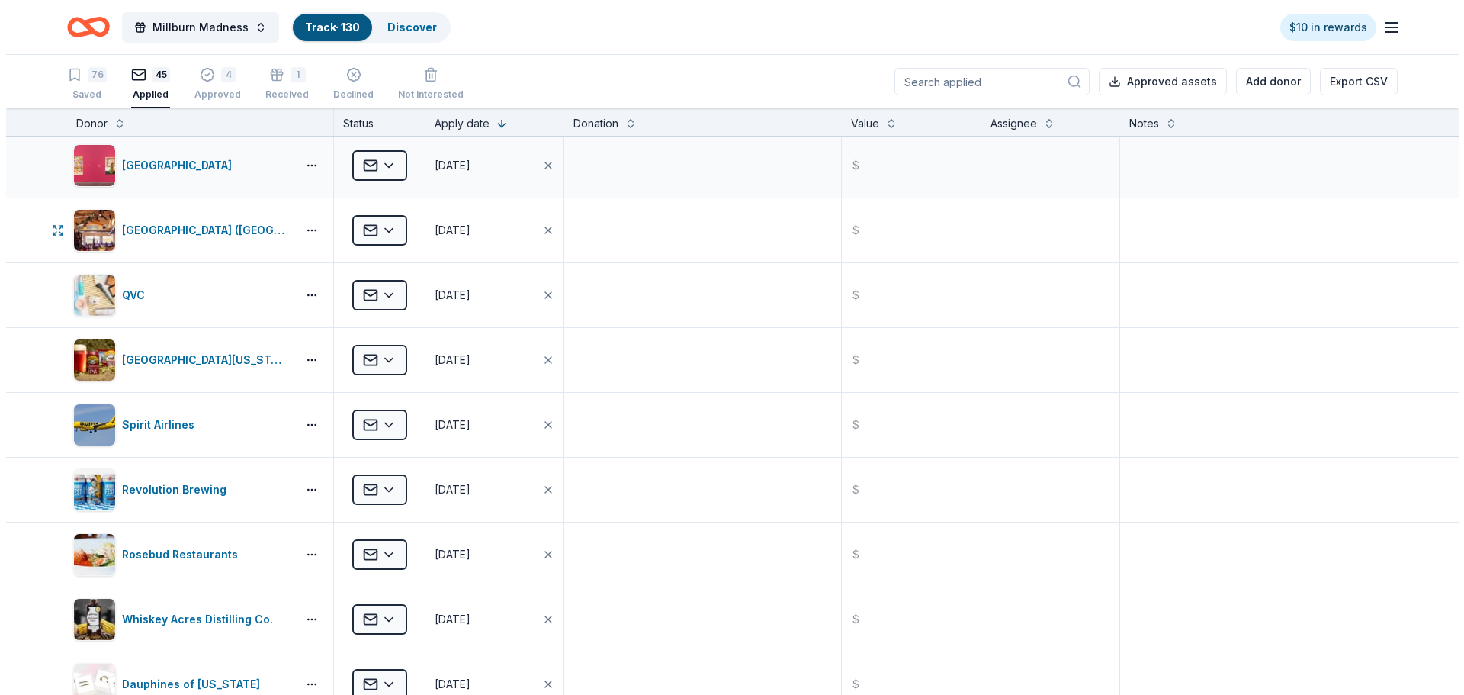
scroll to position [457, 0]
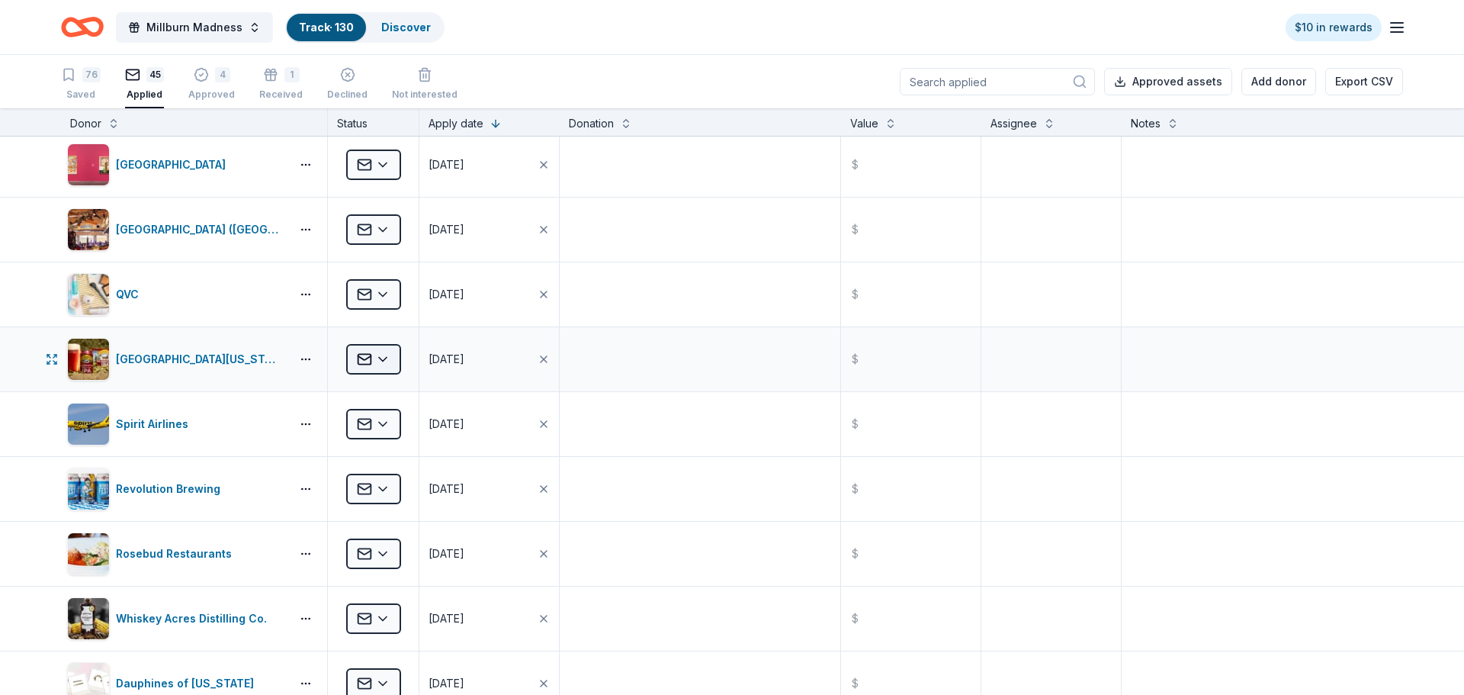
click at [361, 361] on html "Millburn Madness Track · 130 Discover $10 in rewards 76 Saved 45 Applied 4 Appr…" at bounding box center [732, 347] width 1464 height 695
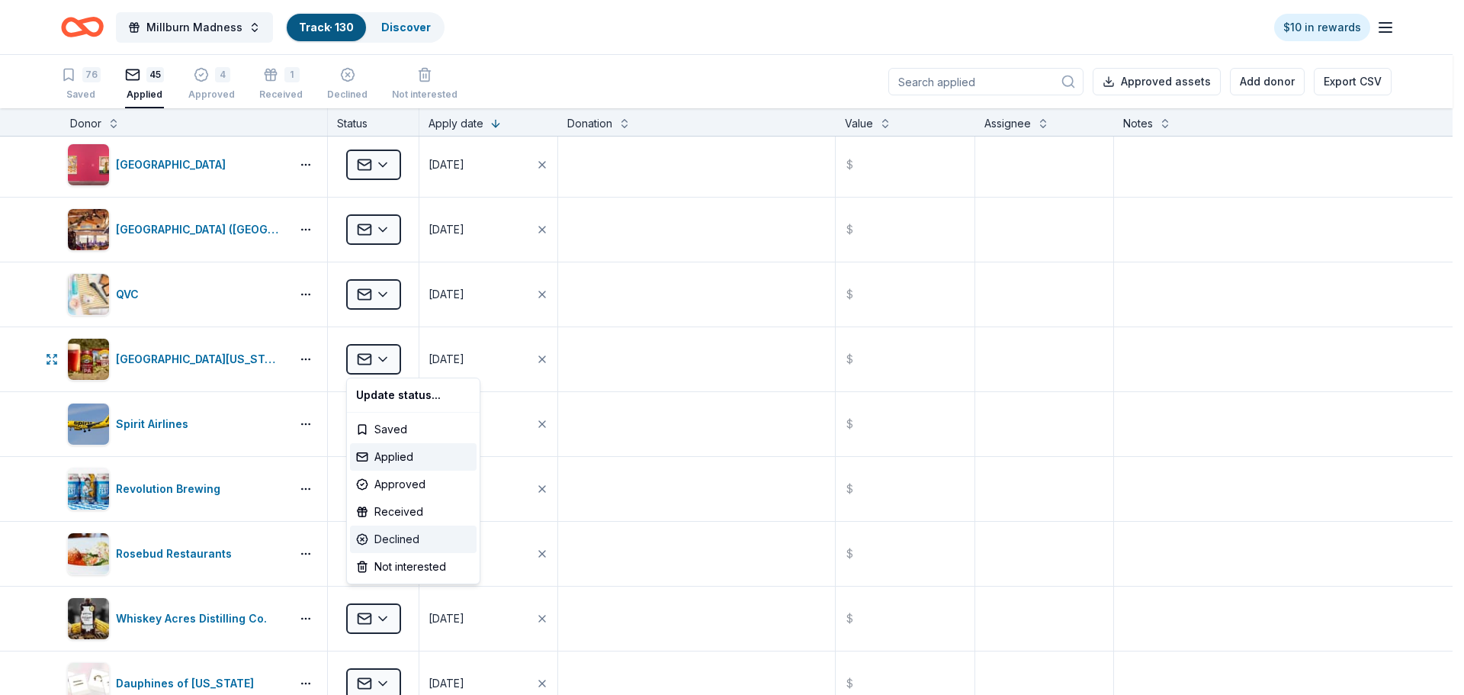
click at [384, 534] on div "Declined" at bounding box center [413, 538] width 127 height 27
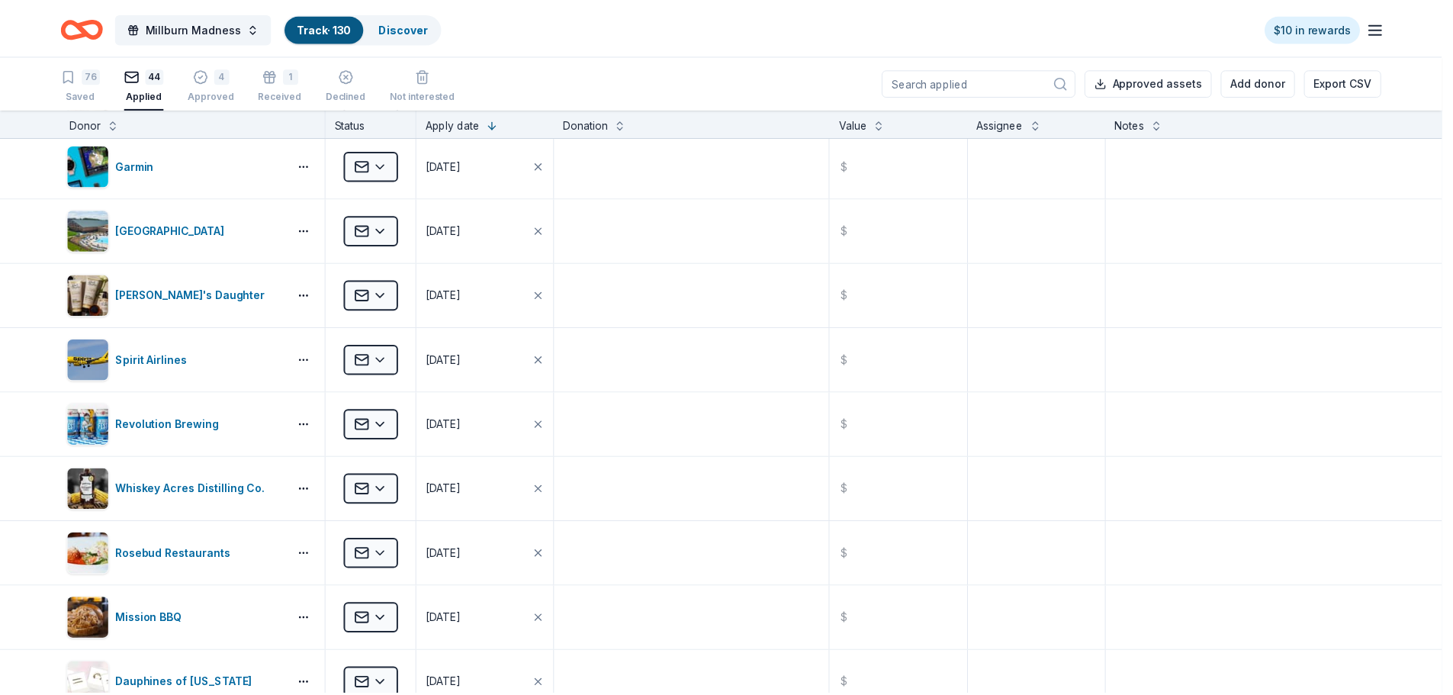
scroll to position [198, 0]
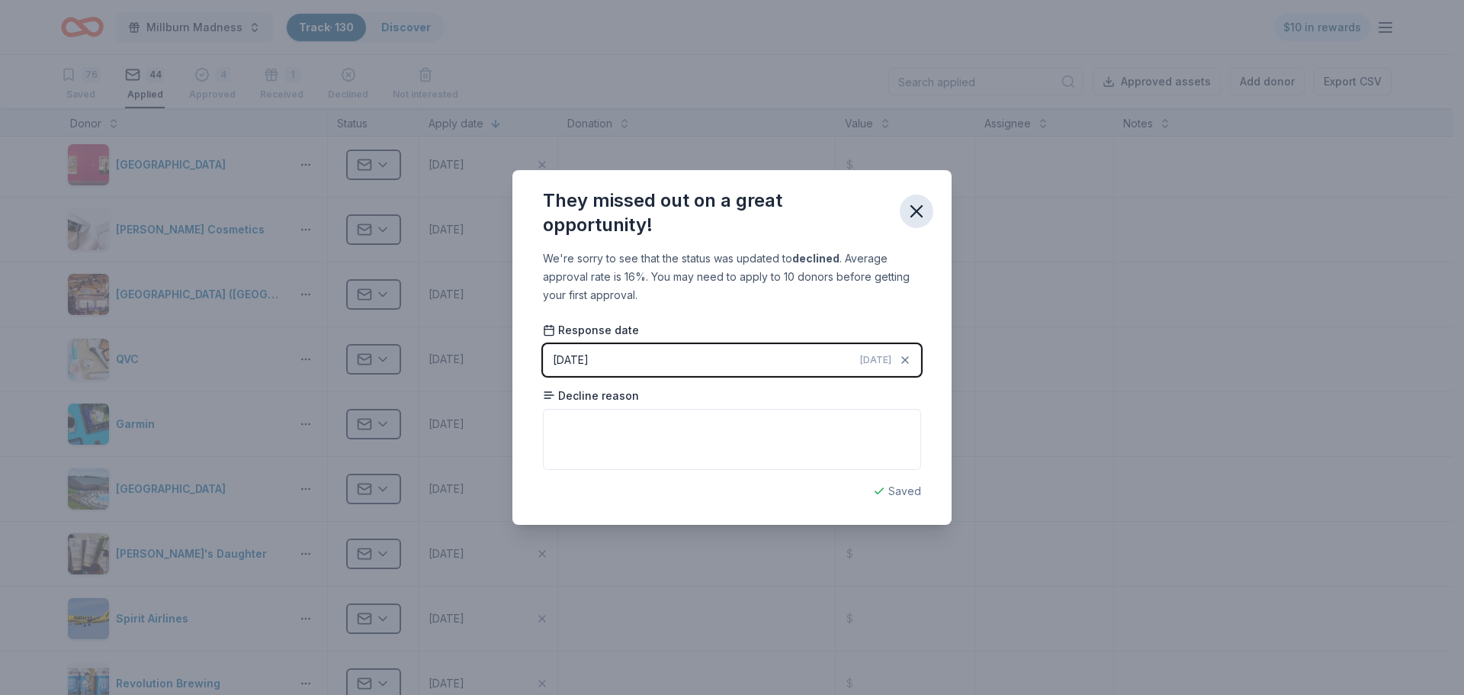
click at [920, 207] on icon "button" at bounding box center [916, 211] width 21 height 21
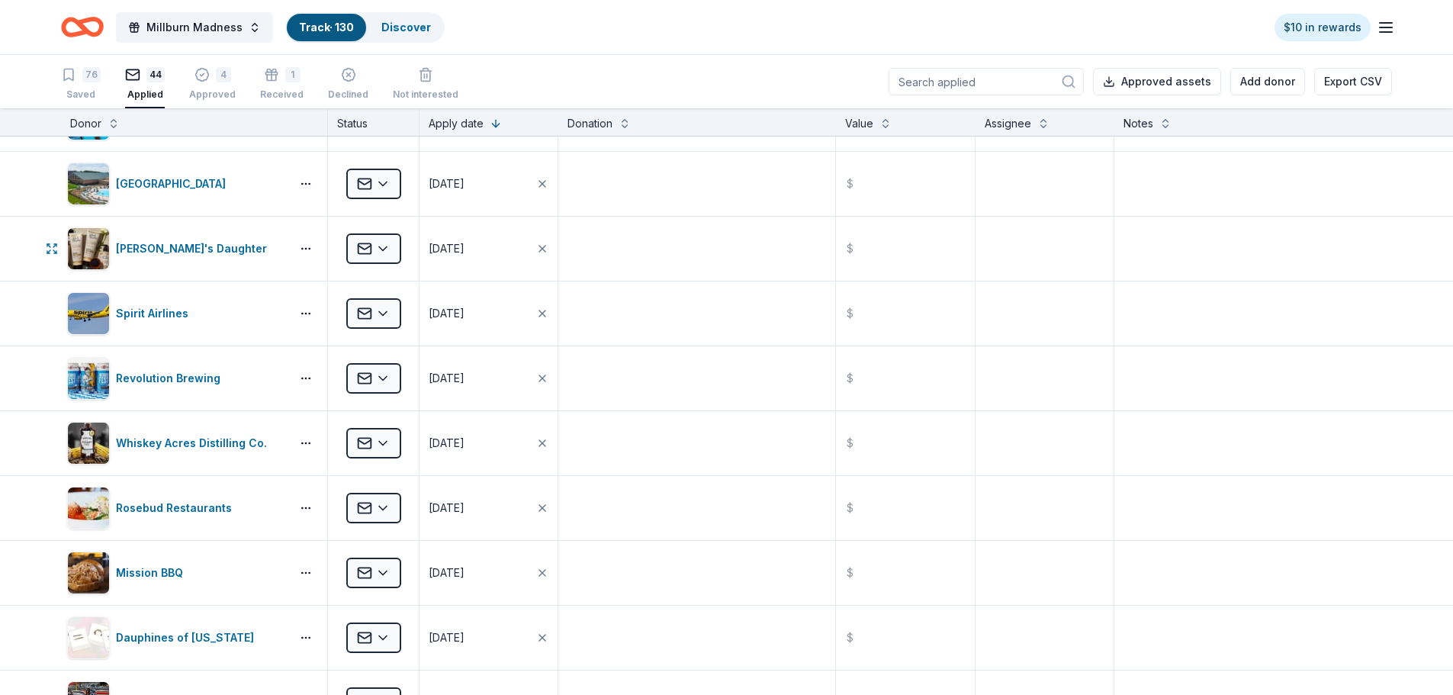
scroll to position [0, 0]
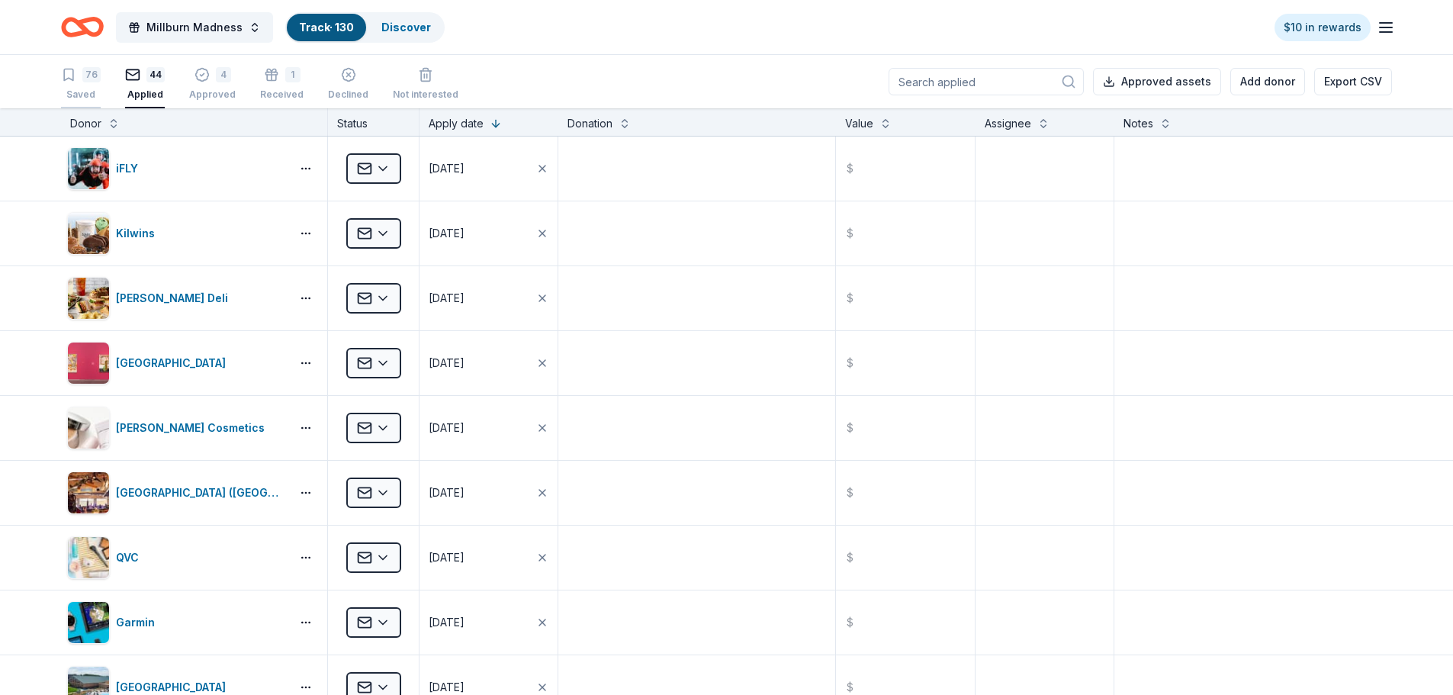
click at [88, 75] on div "76" at bounding box center [91, 74] width 18 height 15
